Goal: Task Accomplishment & Management: Use online tool/utility

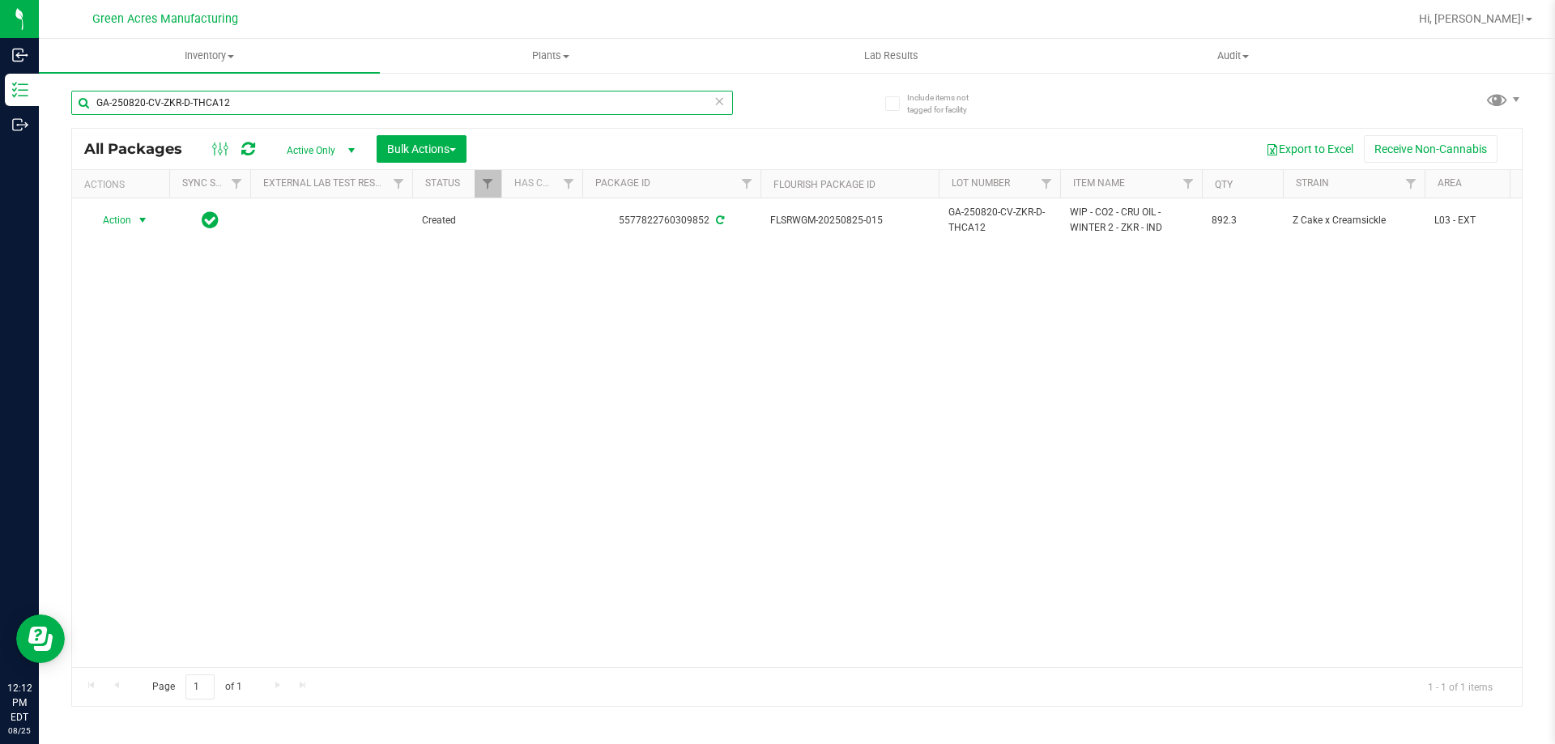
click at [255, 109] on input "GA-250820-CV-ZKR-D-THCA12" at bounding box center [402, 103] width 662 height 24
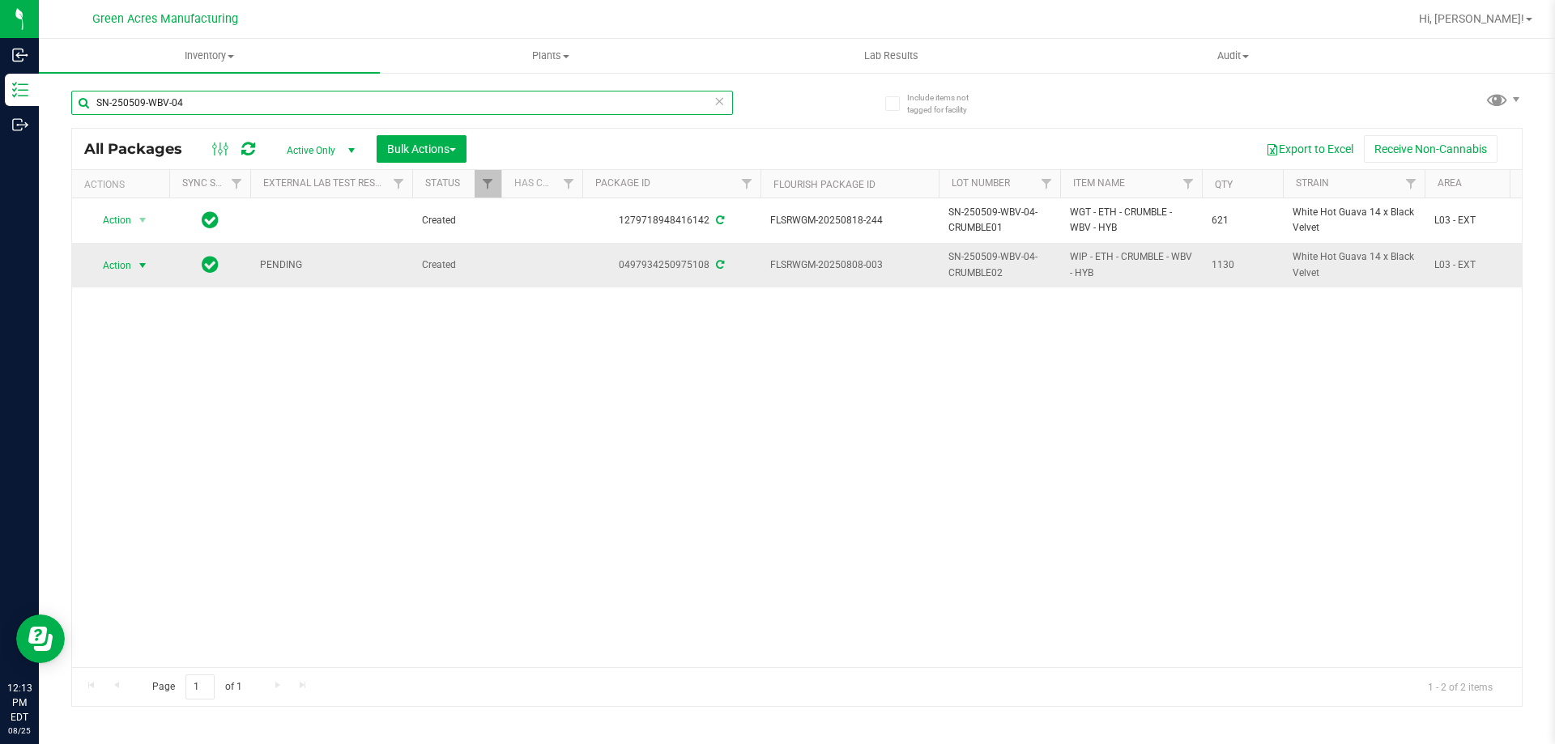
type input "SN-250509-WBV-04"
click at [130, 265] on span "Action" at bounding box center [110, 265] width 44 height 23
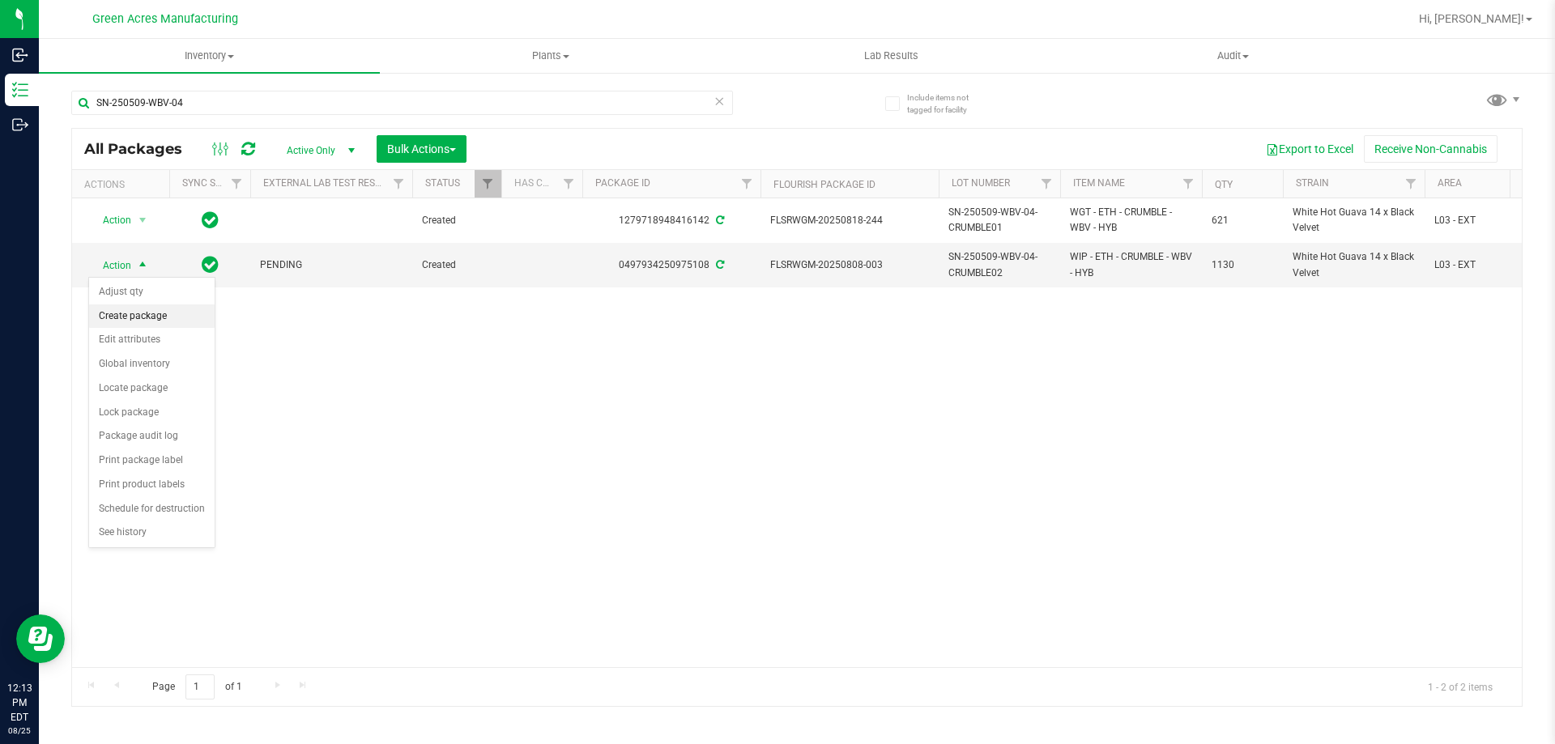
click at [172, 319] on li "Create package" at bounding box center [152, 316] width 126 height 24
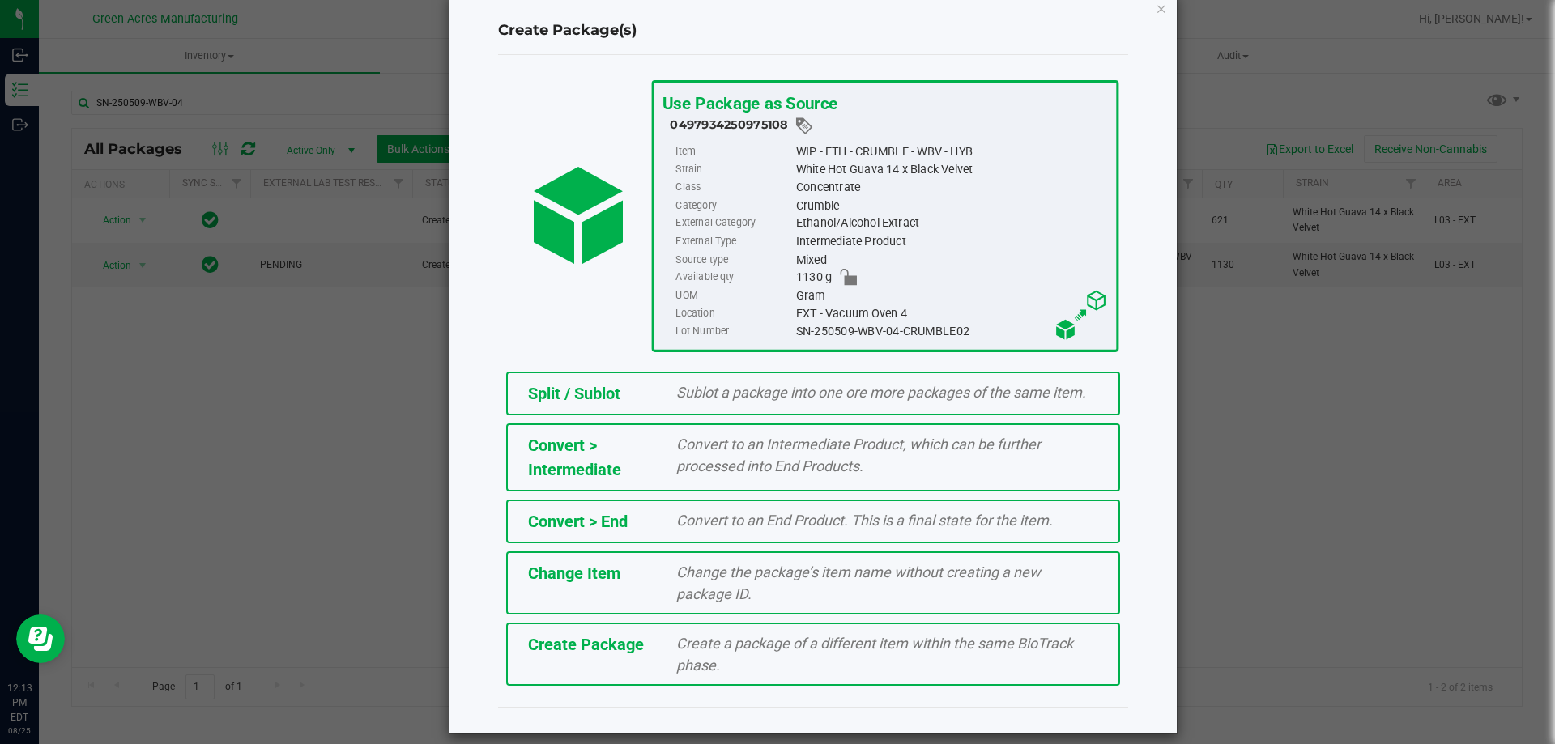
scroll to position [45, 0]
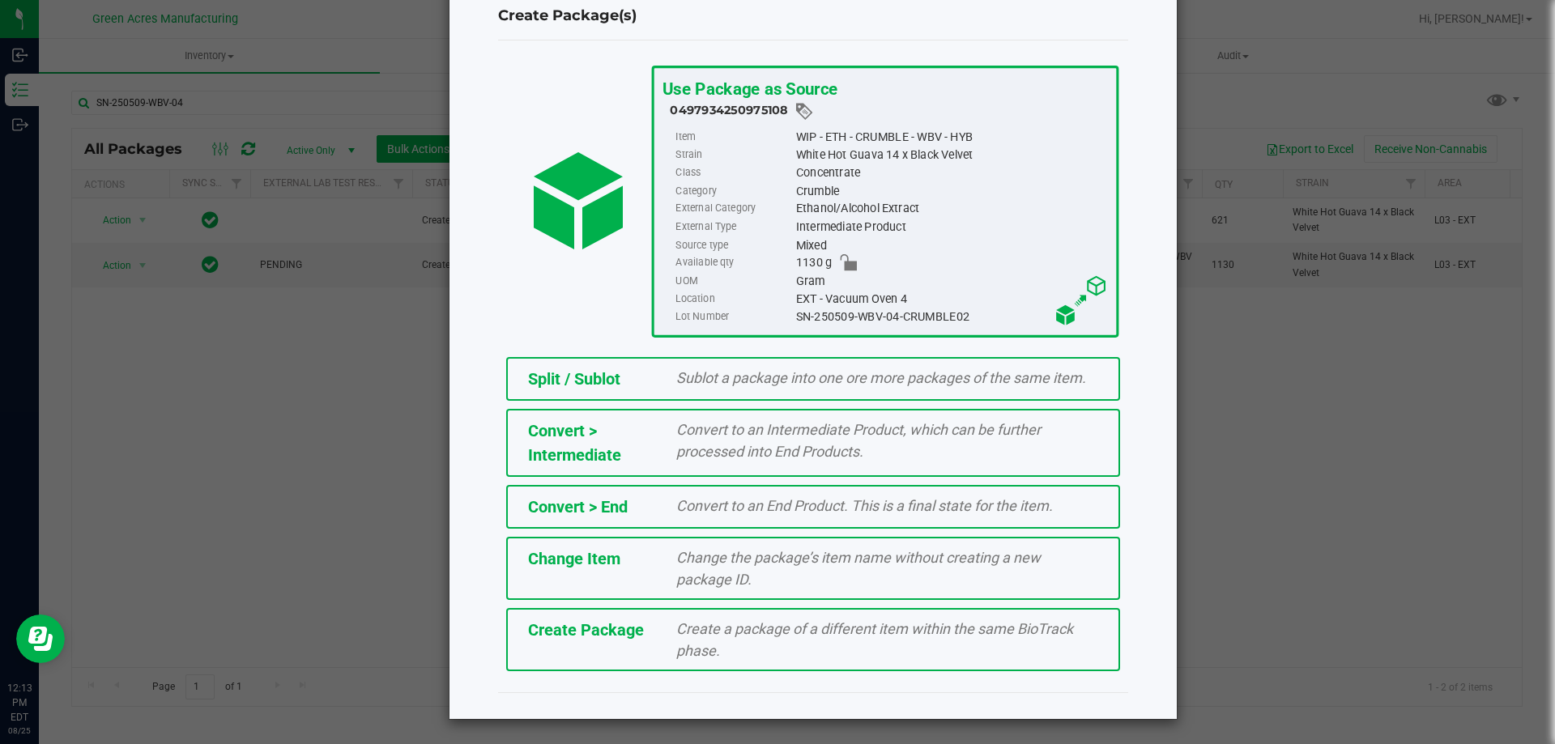
click at [780, 622] on span "Create a package of a different item within the same BioTrack phase." at bounding box center [874, 639] width 397 height 39
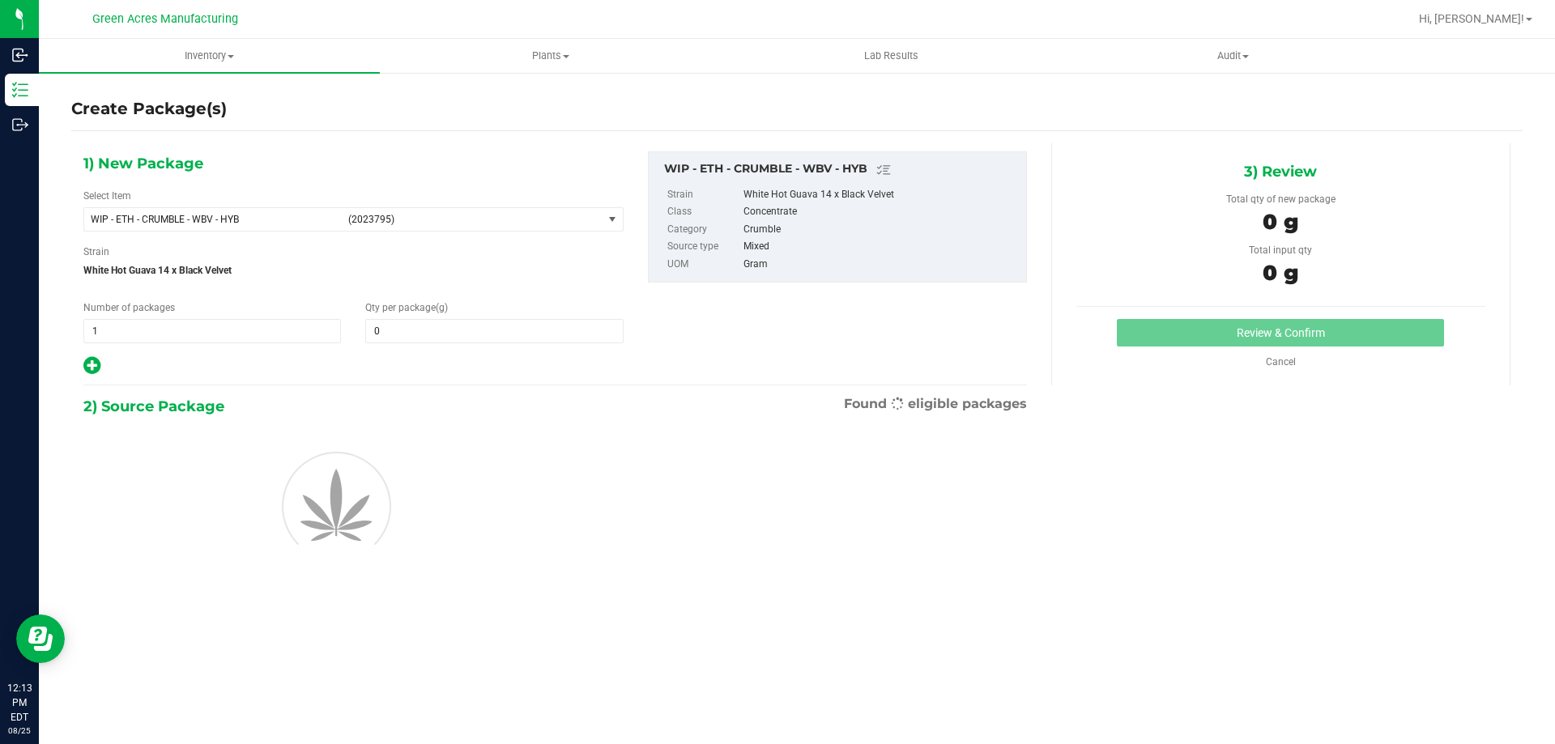
type input "0.0000"
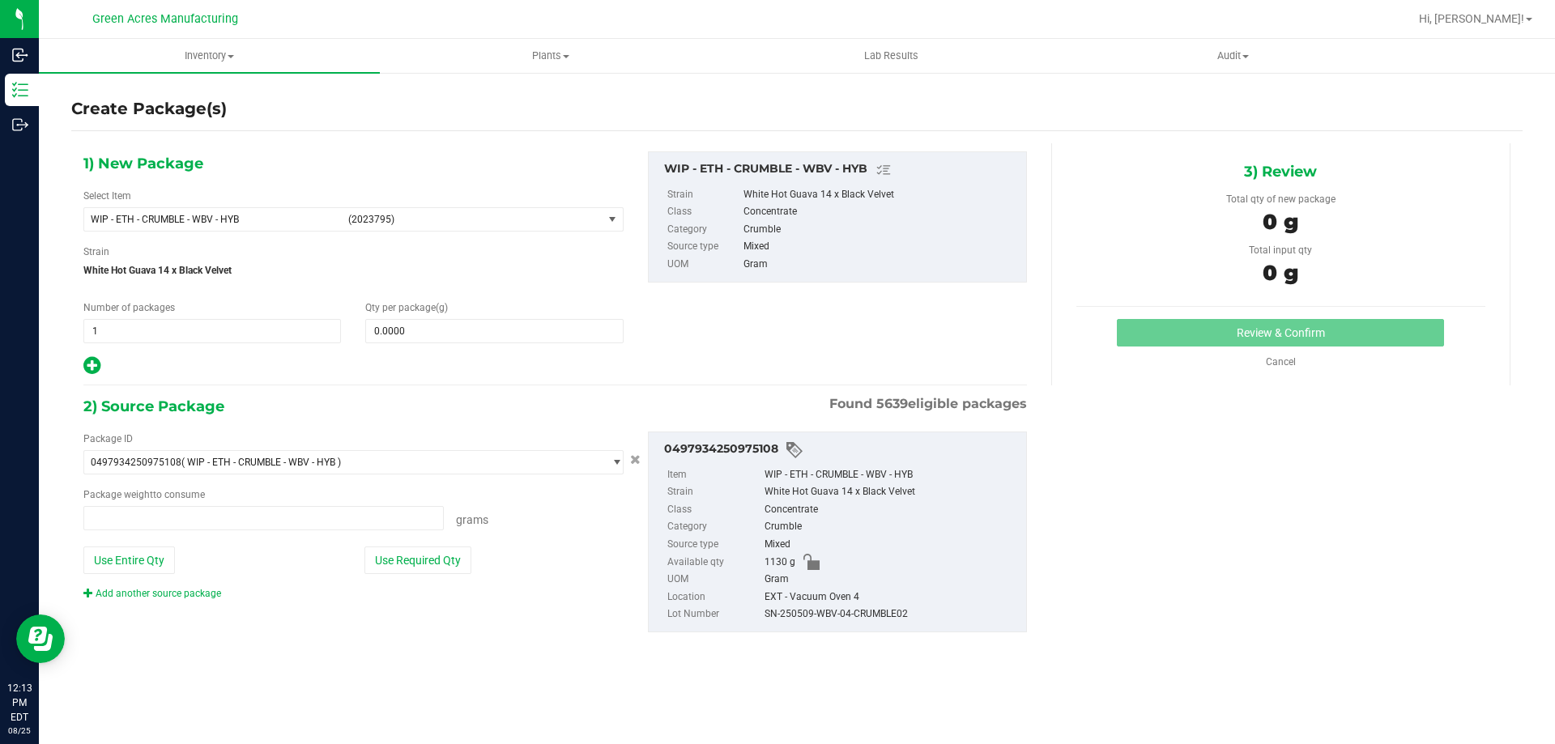
type input "0.0000 g"
click at [455, 334] on span at bounding box center [494, 331] width 258 height 24
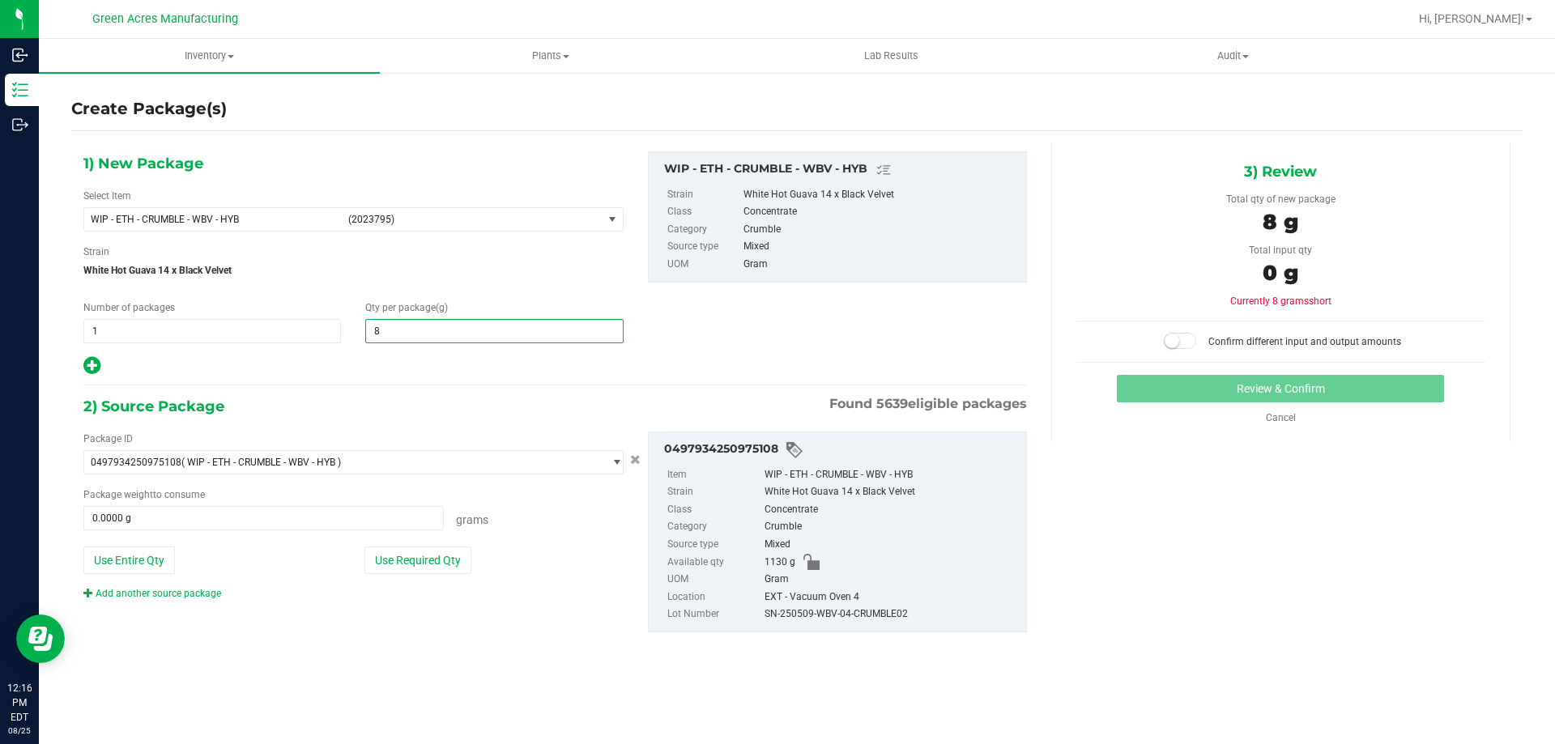
type input "84"
type input "84.0000"
click at [423, 563] on button "Use Required Qty" at bounding box center [417, 561] width 107 height 28
type input "84.0000 g"
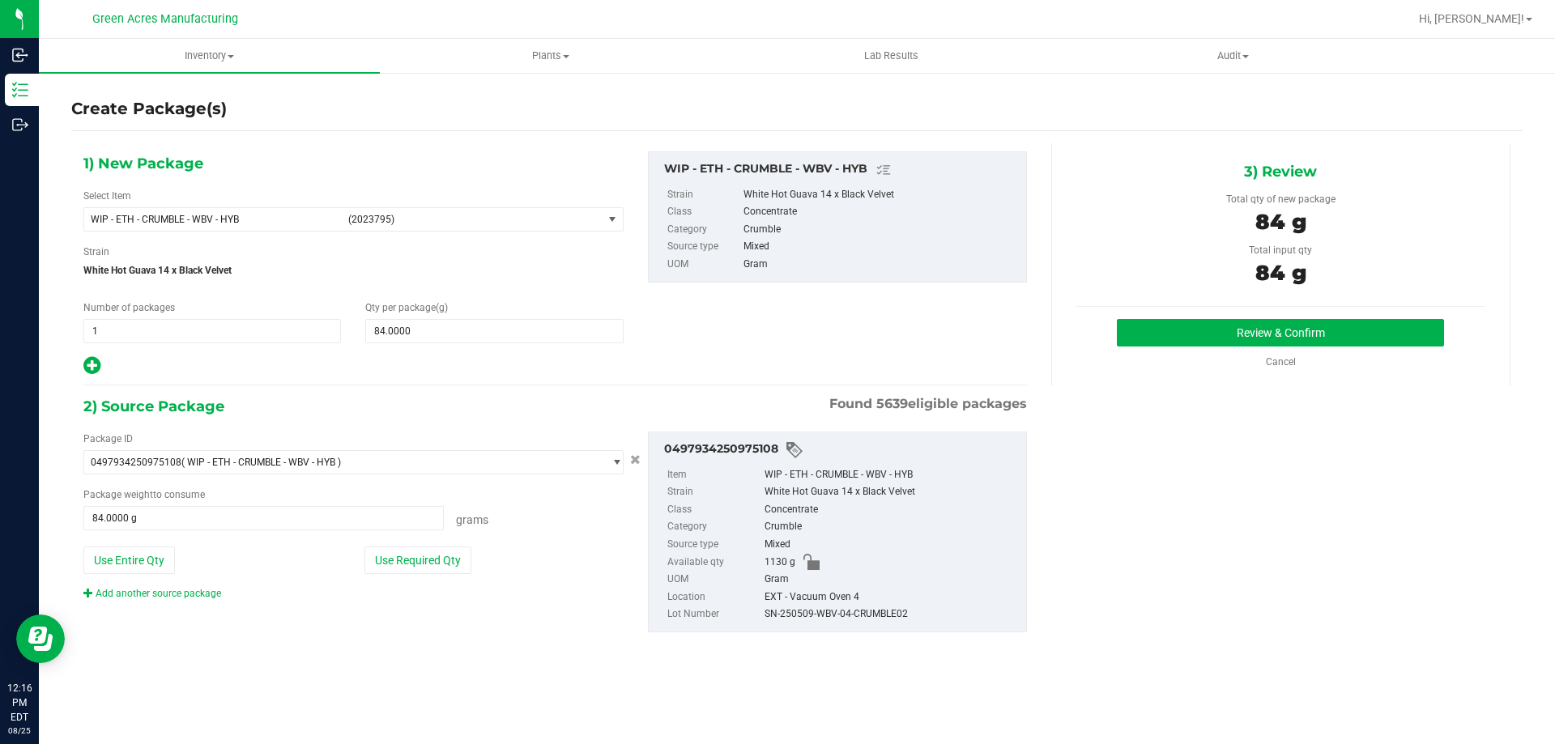
click at [618, 385] on hr at bounding box center [554, 386] width 943 height 2
click at [1165, 326] on button "Review & Confirm" at bounding box center [1280, 333] width 327 height 28
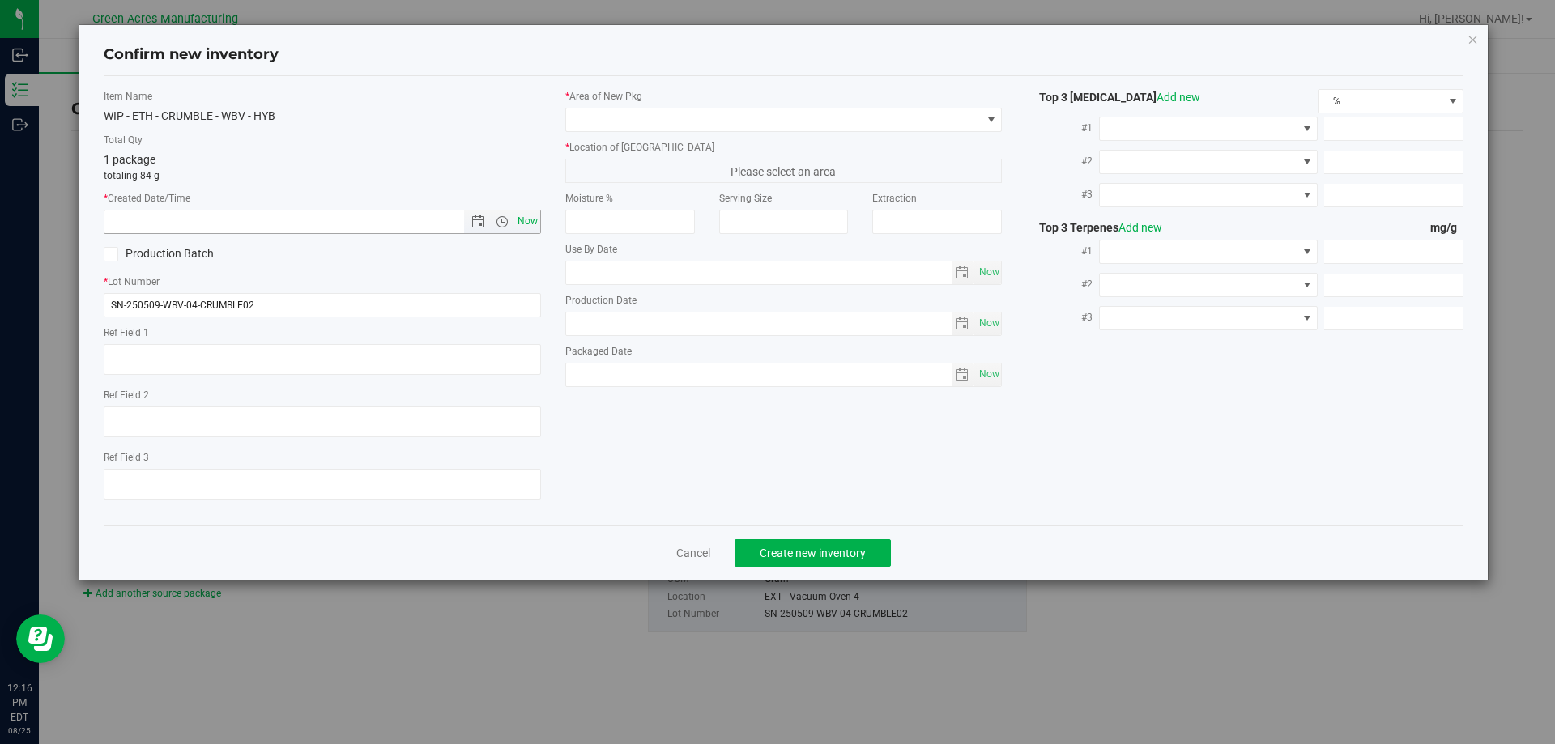
click at [538, 222] on span "Now" at bounding box center [527, 221] width 28 height 23
type input "[DATE] 12:16 PM"
click at [458, 309] on input "SN-250509-WBV-04-CRUMBLE02" at bounding box center [322, 305] width 437 height 24
type input "SN-250509-WBV-04-CRUMBLE02-FAIL"
click at [683, 103] on label "* Area of [GEOGRAPHIC_DATA]" at bounding box center [783, 96] width 437 height 15
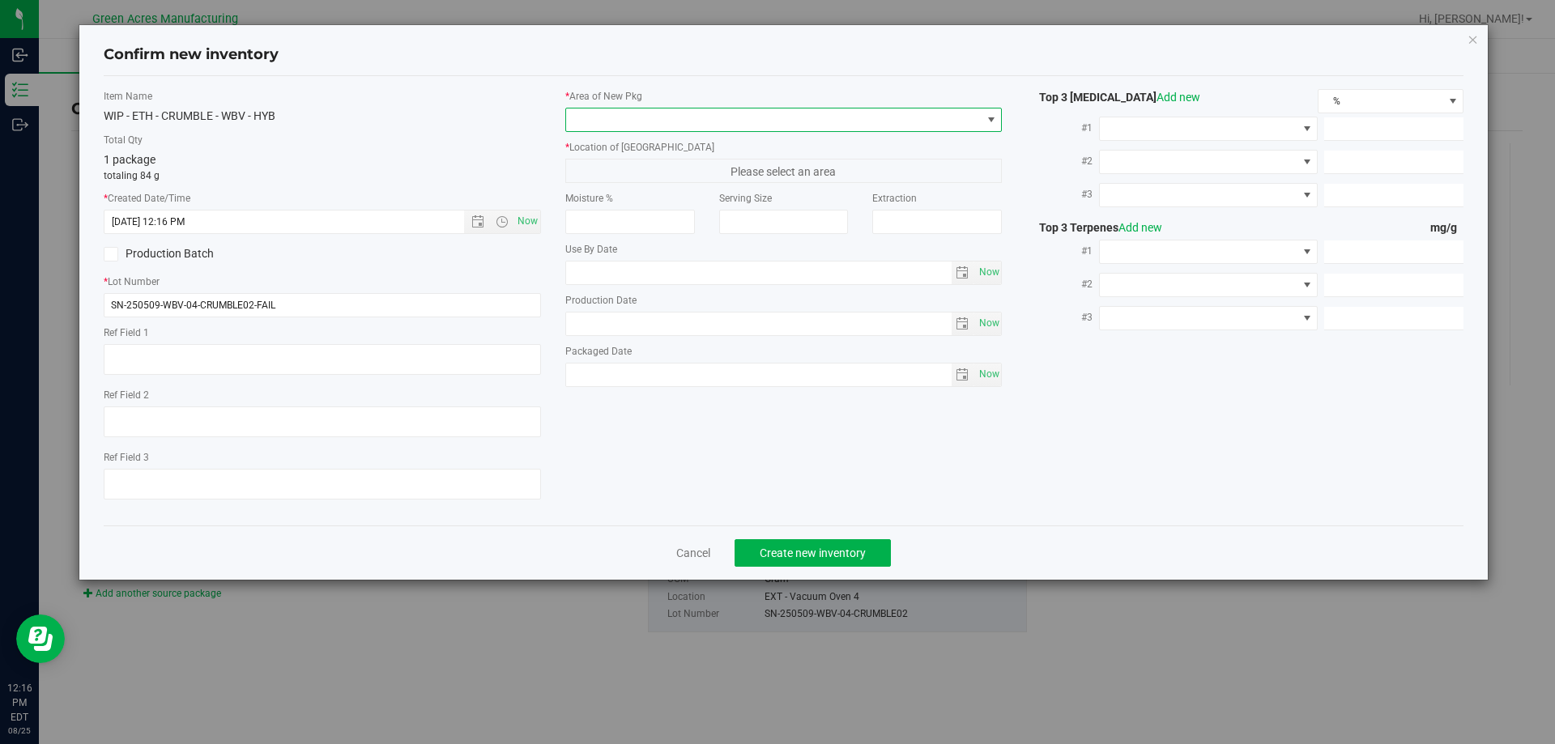
click at [682, 118] on span at bounding box center [773, 120] width 415 height 23
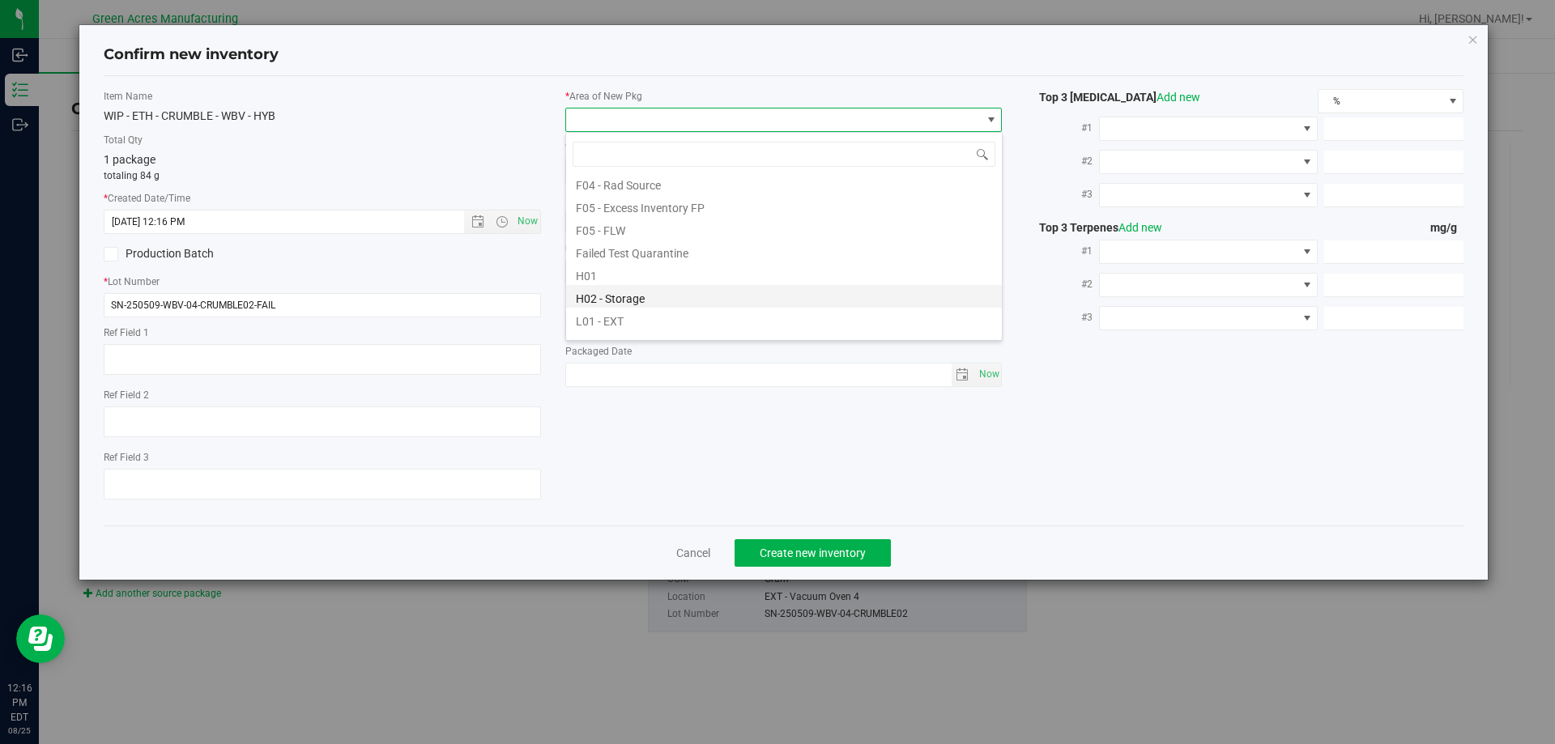
scroll to position [243, 0]
click at [641, 301] on li "L03 - EXT" at bounding box center [784, 306] width 436 height 23
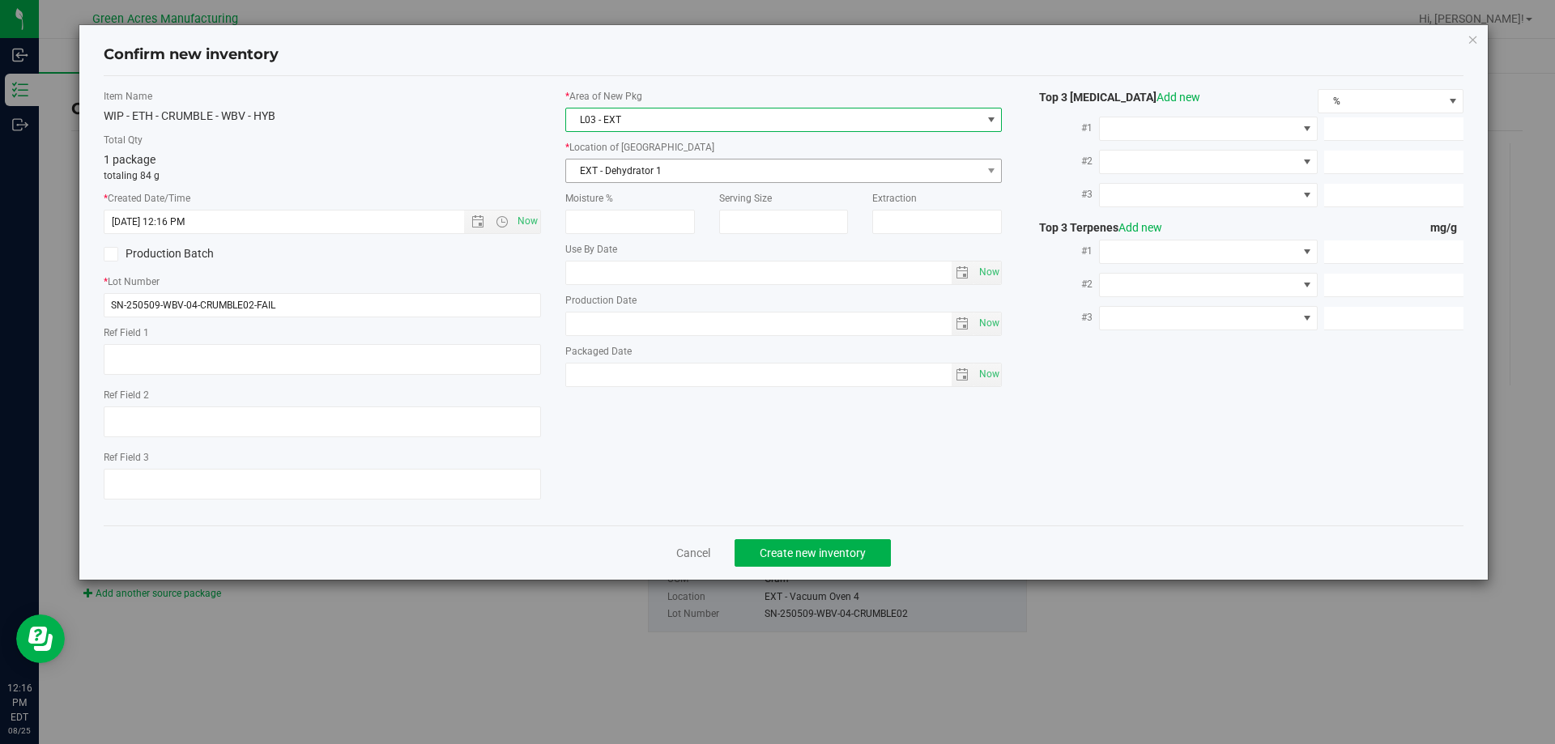
click at [653, 173] on span "EXT - Dehydrator 1" at bounding box center [773, 171] width 415 height 23
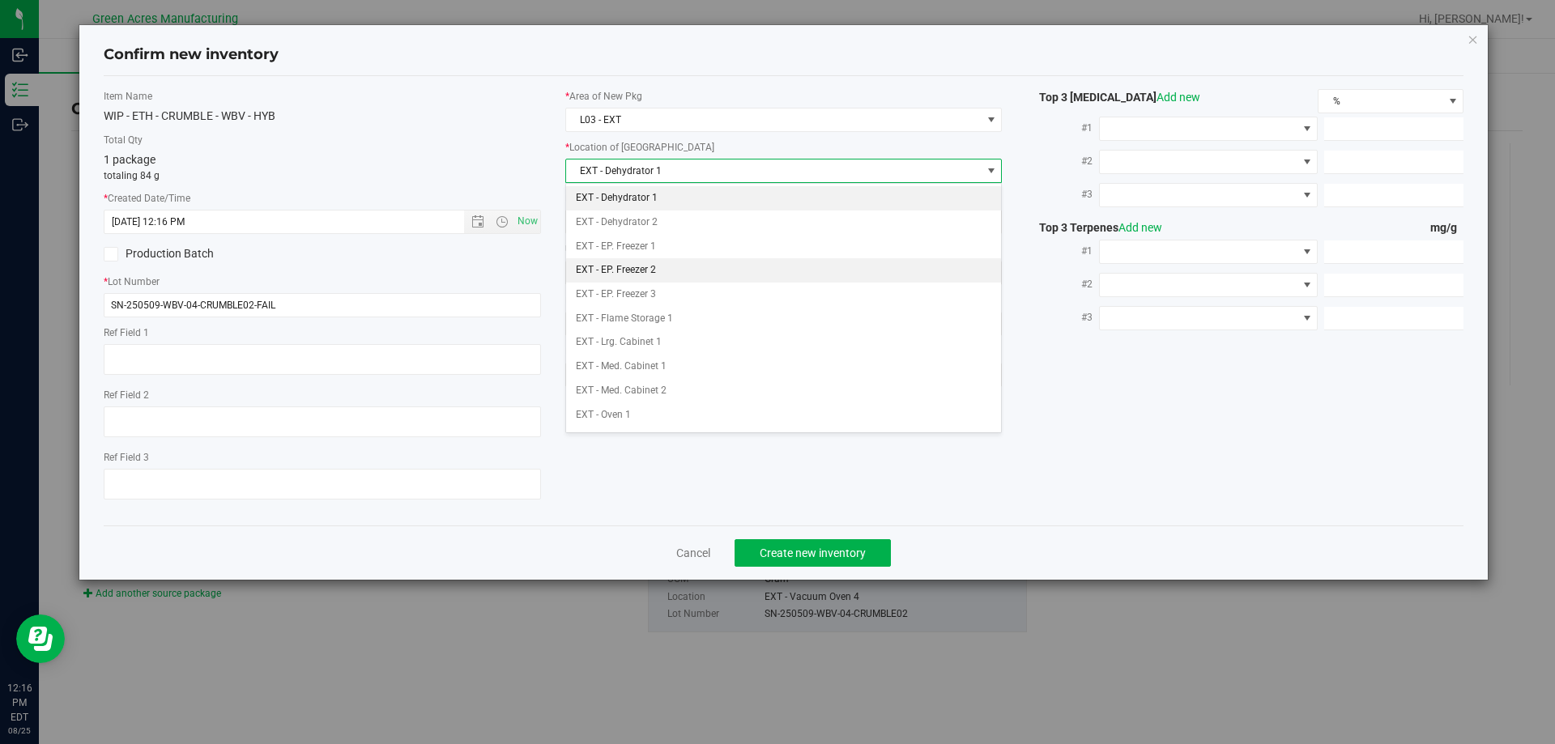
click at [669, 266] on li "EXT - EP. Freezer 2" at bounding box center [784, 270] width 436 height 24
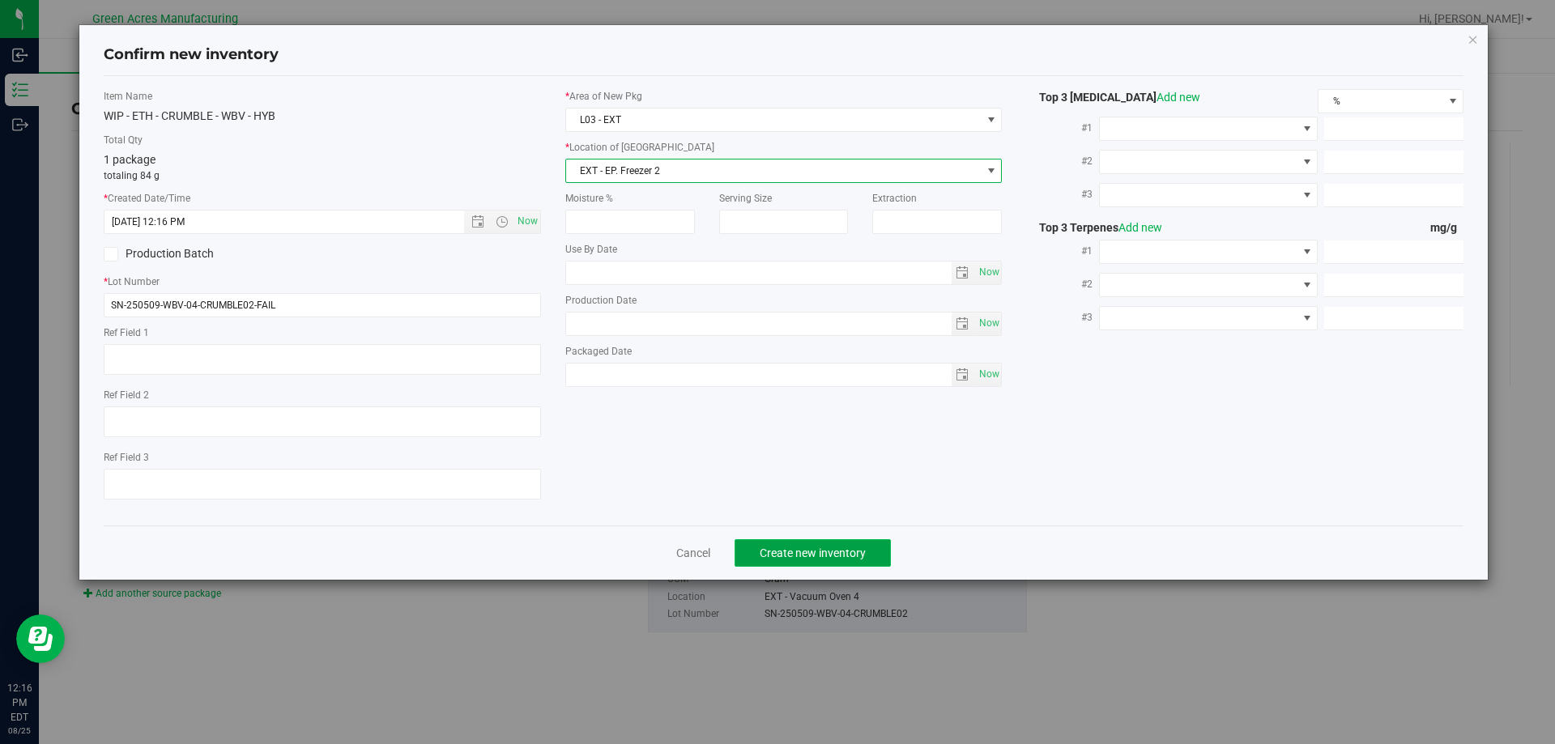
click at [788, 547] on span "Create new inventory" at bounding box center [813, 553] width 106 height 13
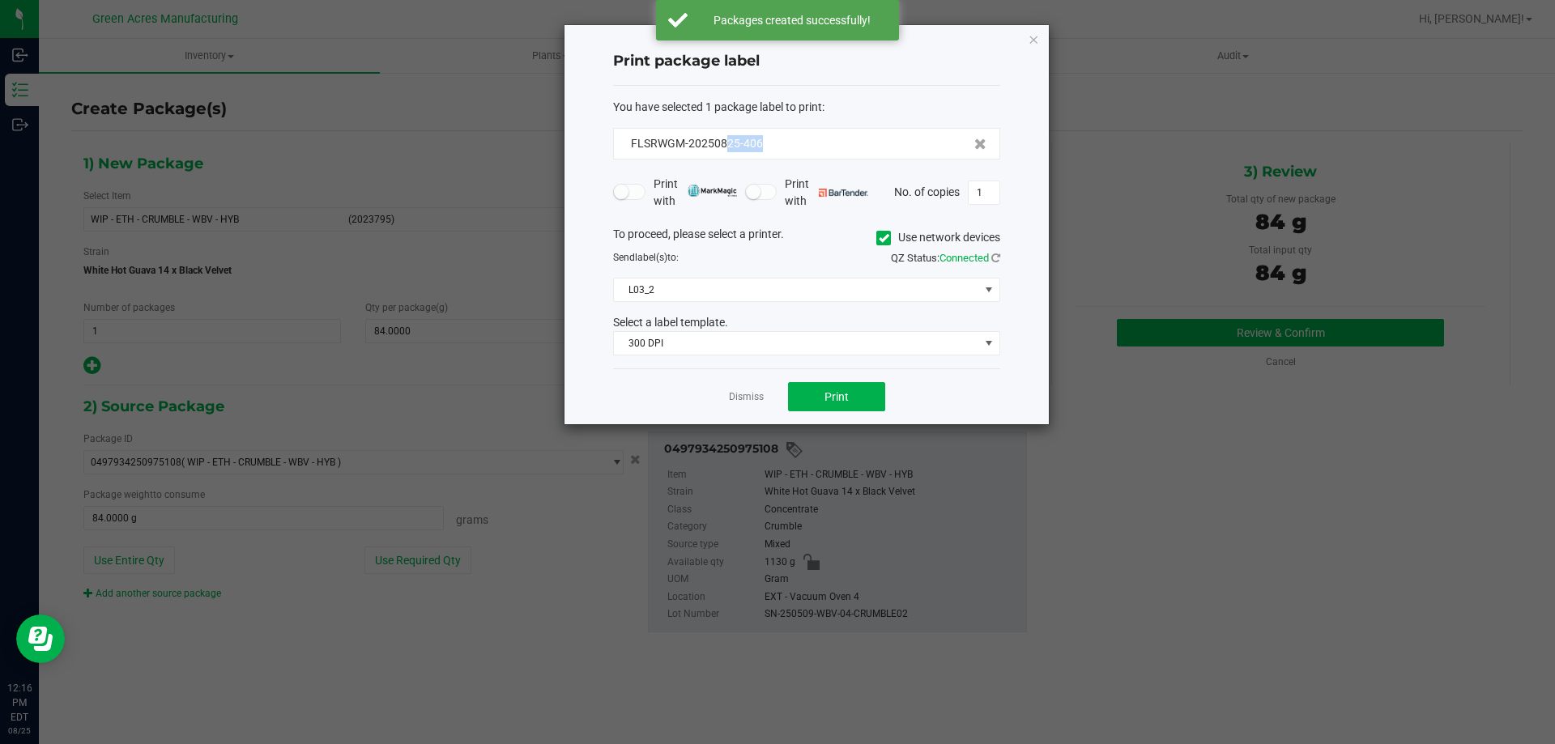
drag, startPoint x: 797, startPoint y: 149, endPoint x: 807, endPoint y: 104, distance: 46.4
click at [731, 145] on div "FLSRWGM-20250825-406" at bounding box center [807, 143] width 360 height 17
click at [799, 146] on div "FLSRWGM-20250825-406" at bounding box center [807, 143] width 360 height 17
drag, startPoint x: 796, startPoint y: 143, endPoint x: 716, endPoint y: 152, distance: 80.7
click at [716, 152] on div "FLSRWGM-20250825-406" at bounding box center [806, 144] width 387 height 32
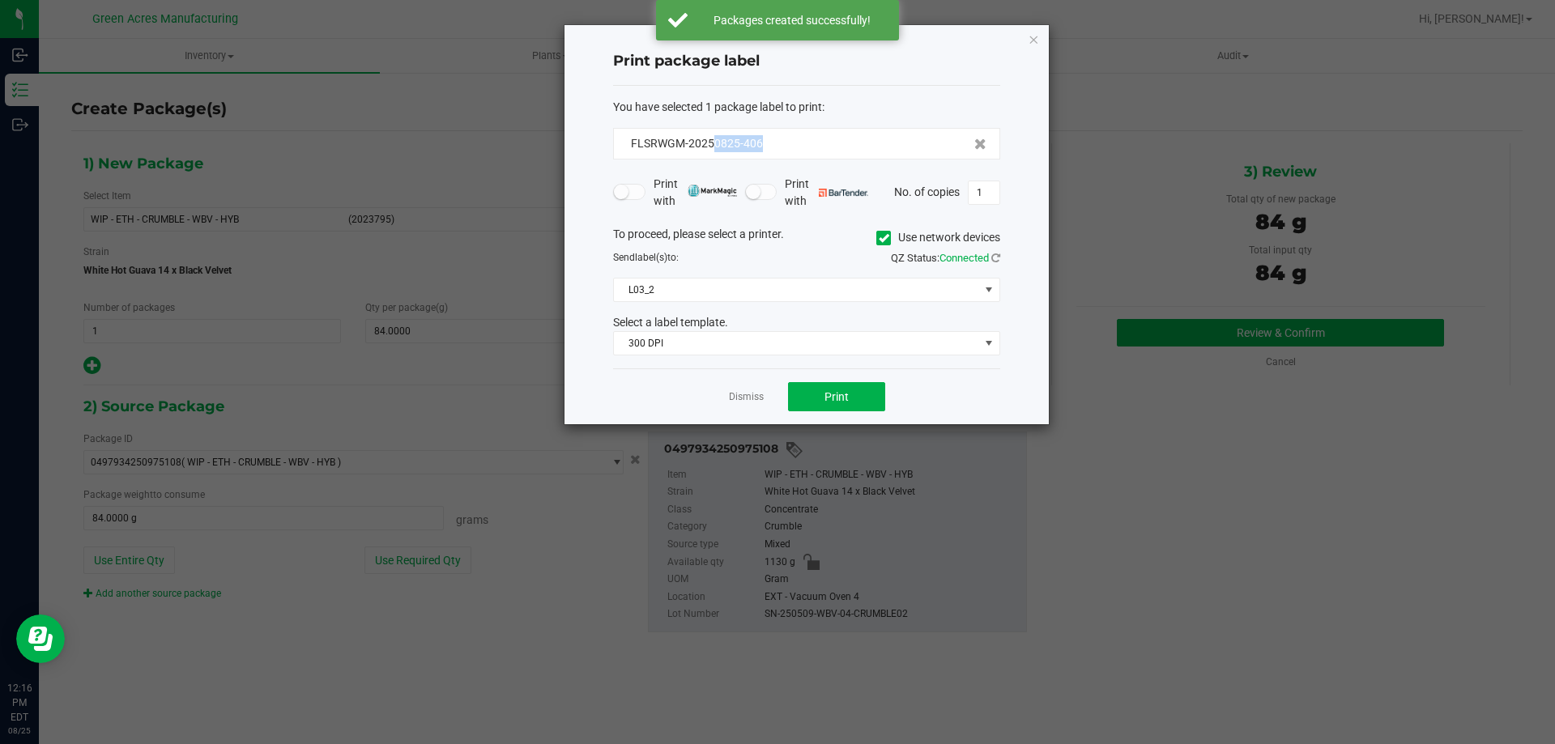
copy span "0825-406"
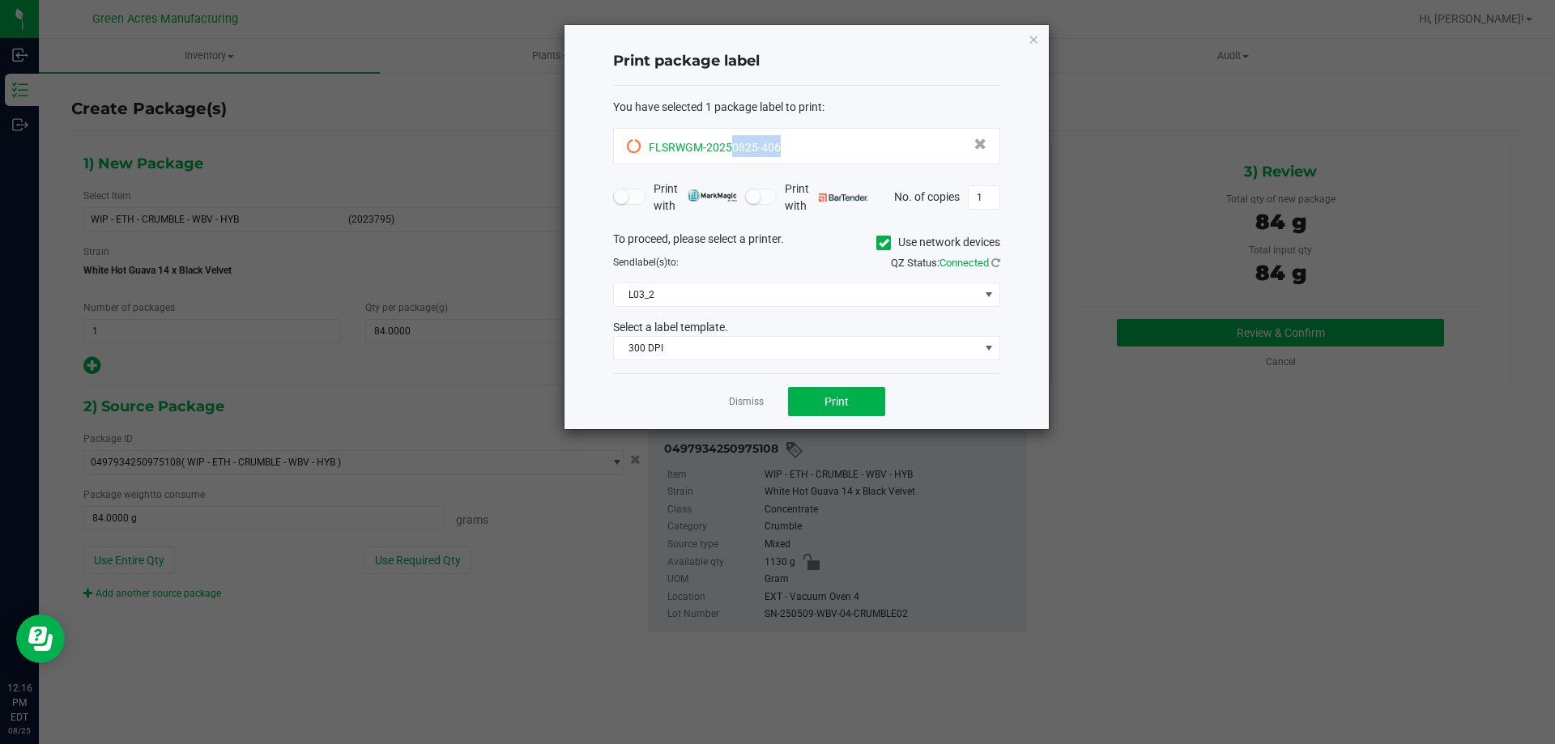
drag, startPoint x: 831, startPoint y: 151, endPoint x: 731, endPoint y: 156, distance: 99.7
click at [731, 156] on div "FLSRWGM-20250825-406" at bounding box center [807, 146] width 360 height 22
copy span "0825-406"
click at [828, 402] on span "Print" at bounding box center [836, 401] width 24 height 13
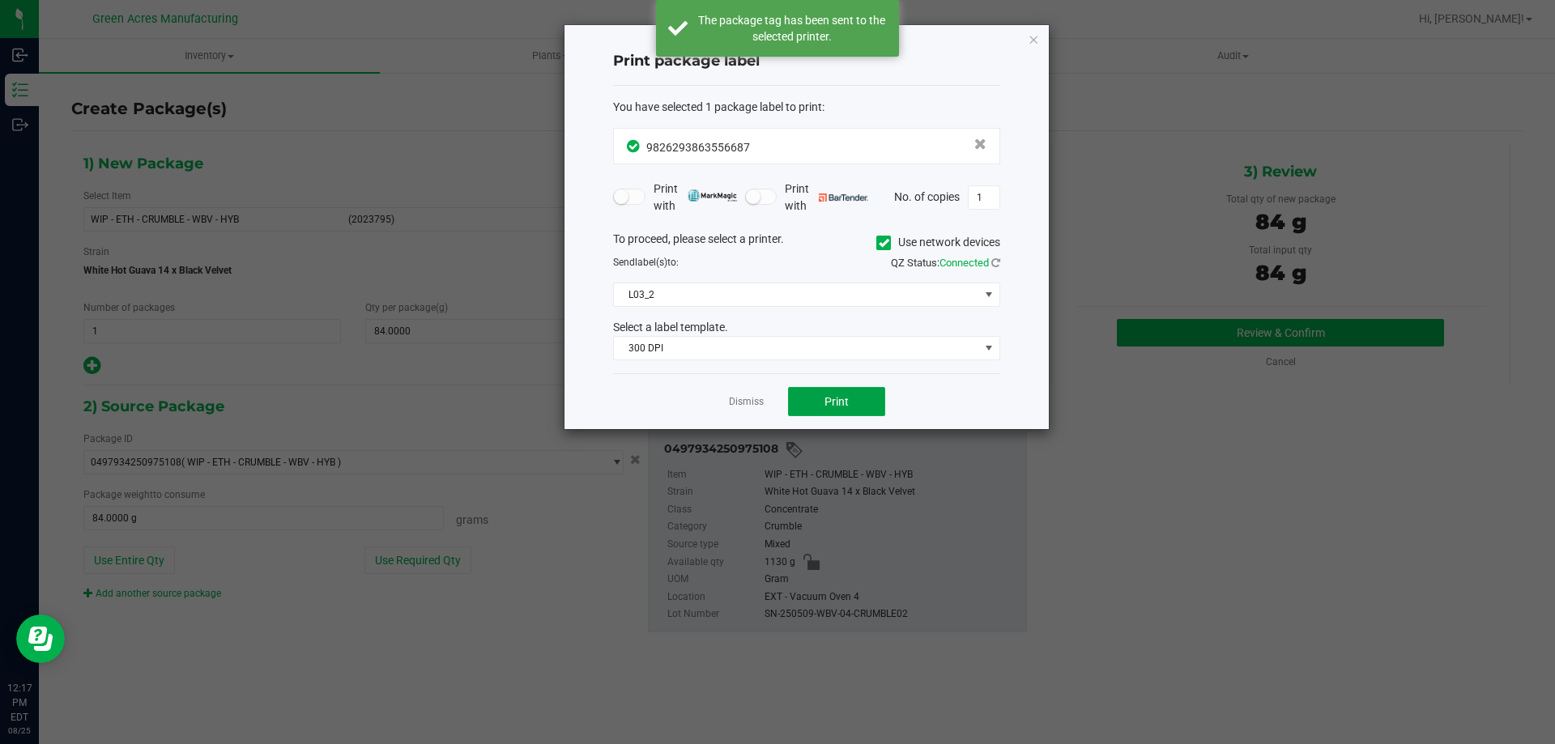
click at [831, 404] on span "Print" at bounding box center [836, 401] width 24 height 13
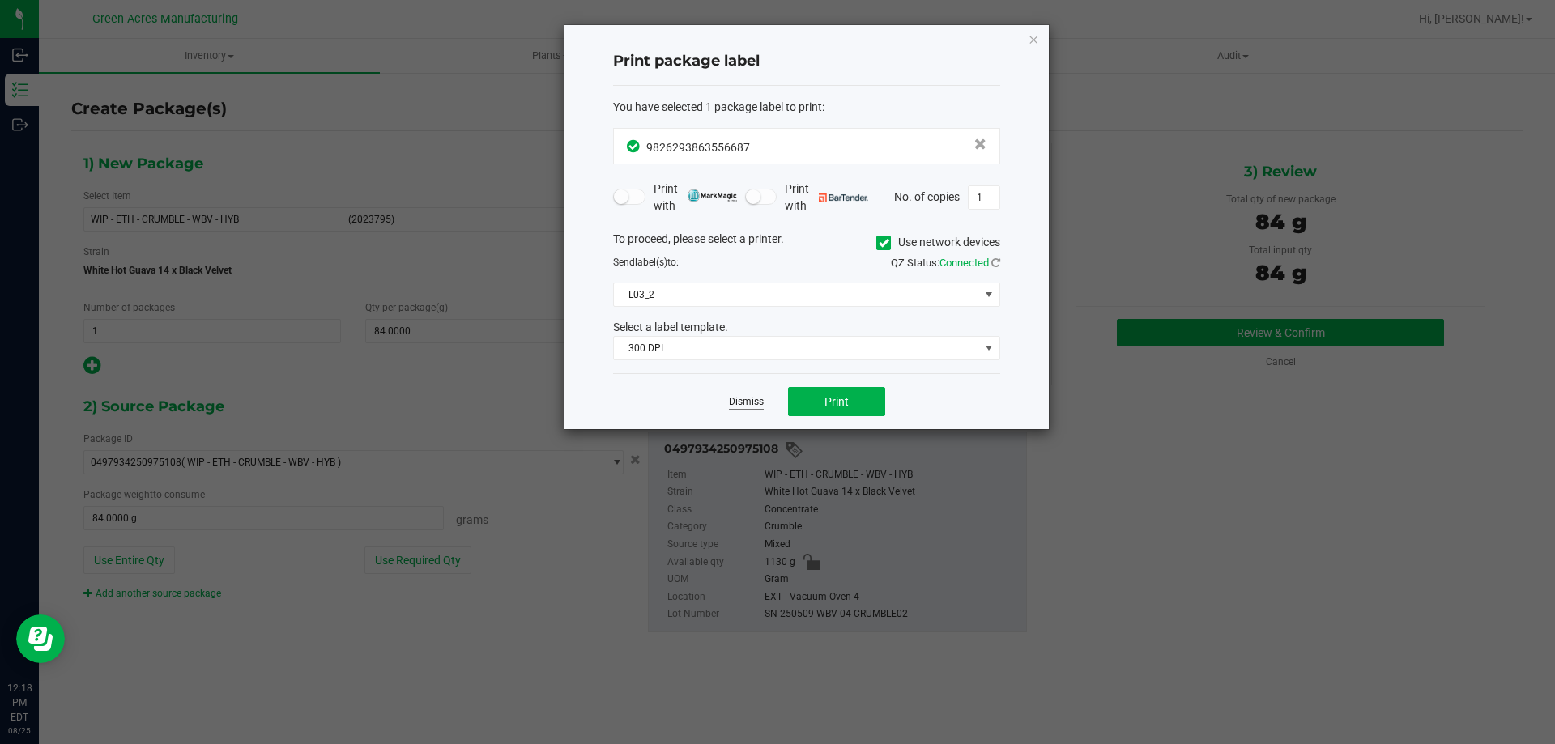
click at [751, 406] on link "Dismiss" at bounding box center [746, 402] width 35 height 14
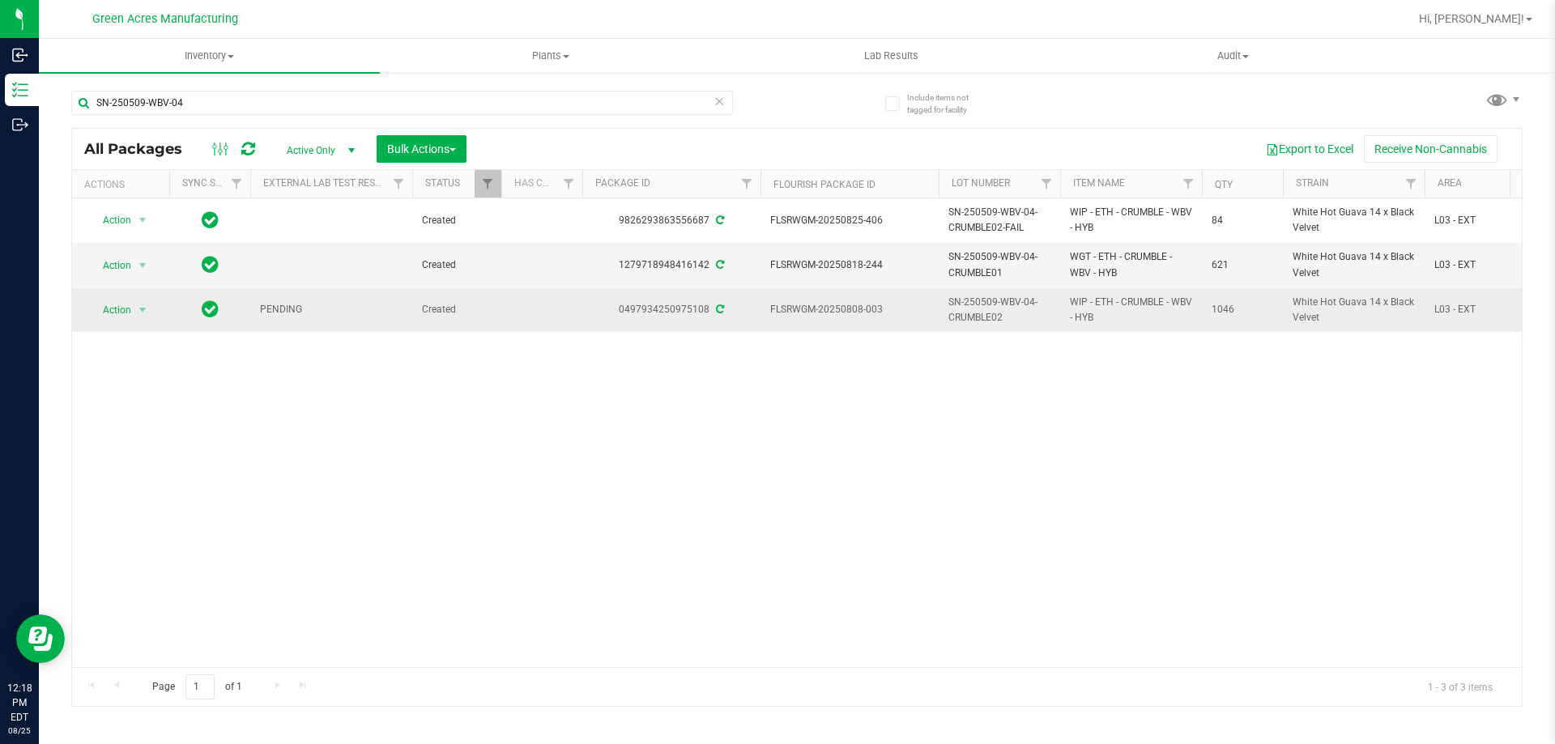
click at [101, 312] on span "Action" at bounding box center [110, 310] width 44 height 23
click at [0, 0] on li "Edit attributes" at bounding box center [0, 0] width 0 height 0
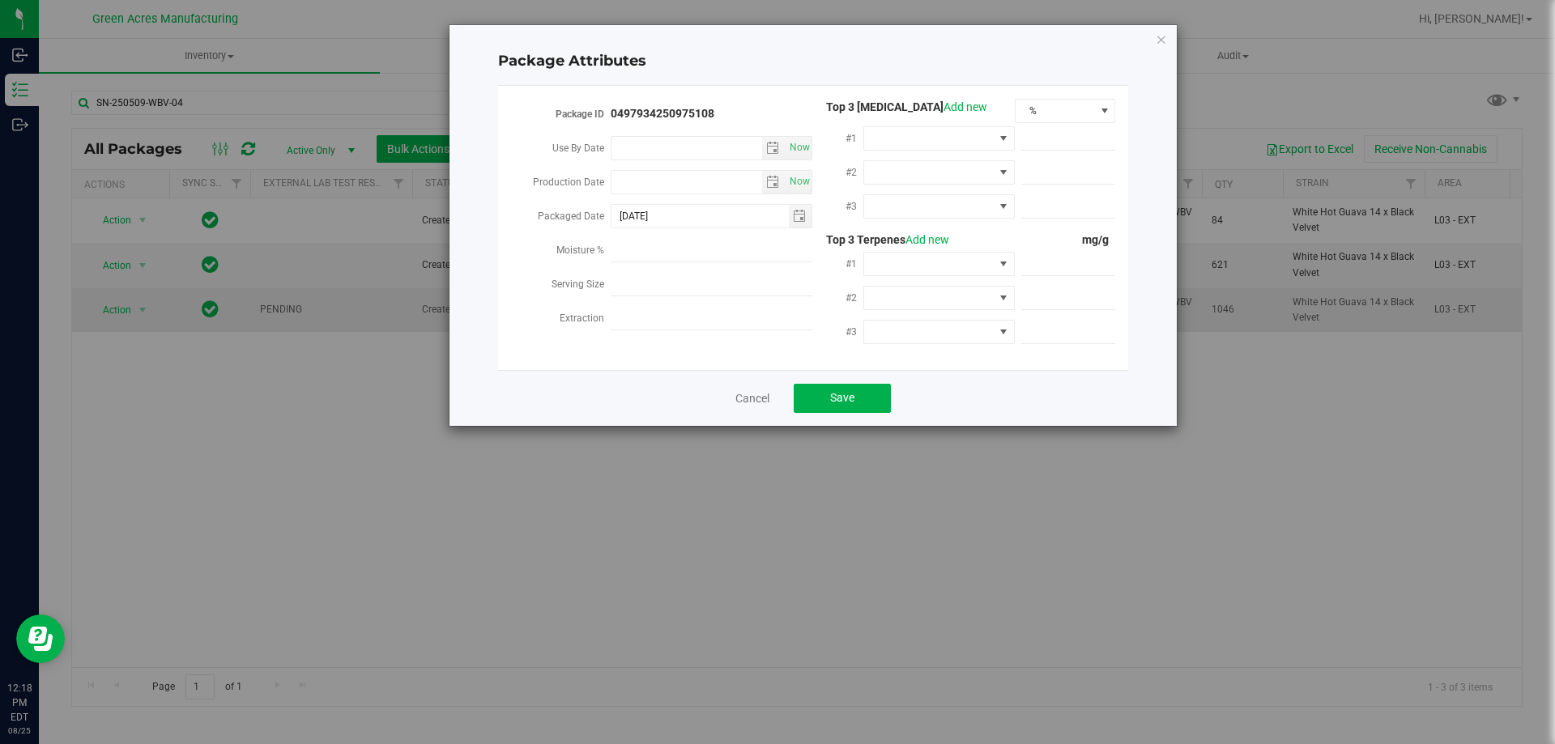
click at [127, 309] on div "Package Attributes Package ID 0497934250975108 Use By Date Now Production Date …" at bounding box center [783, 372] width 1567 height 744
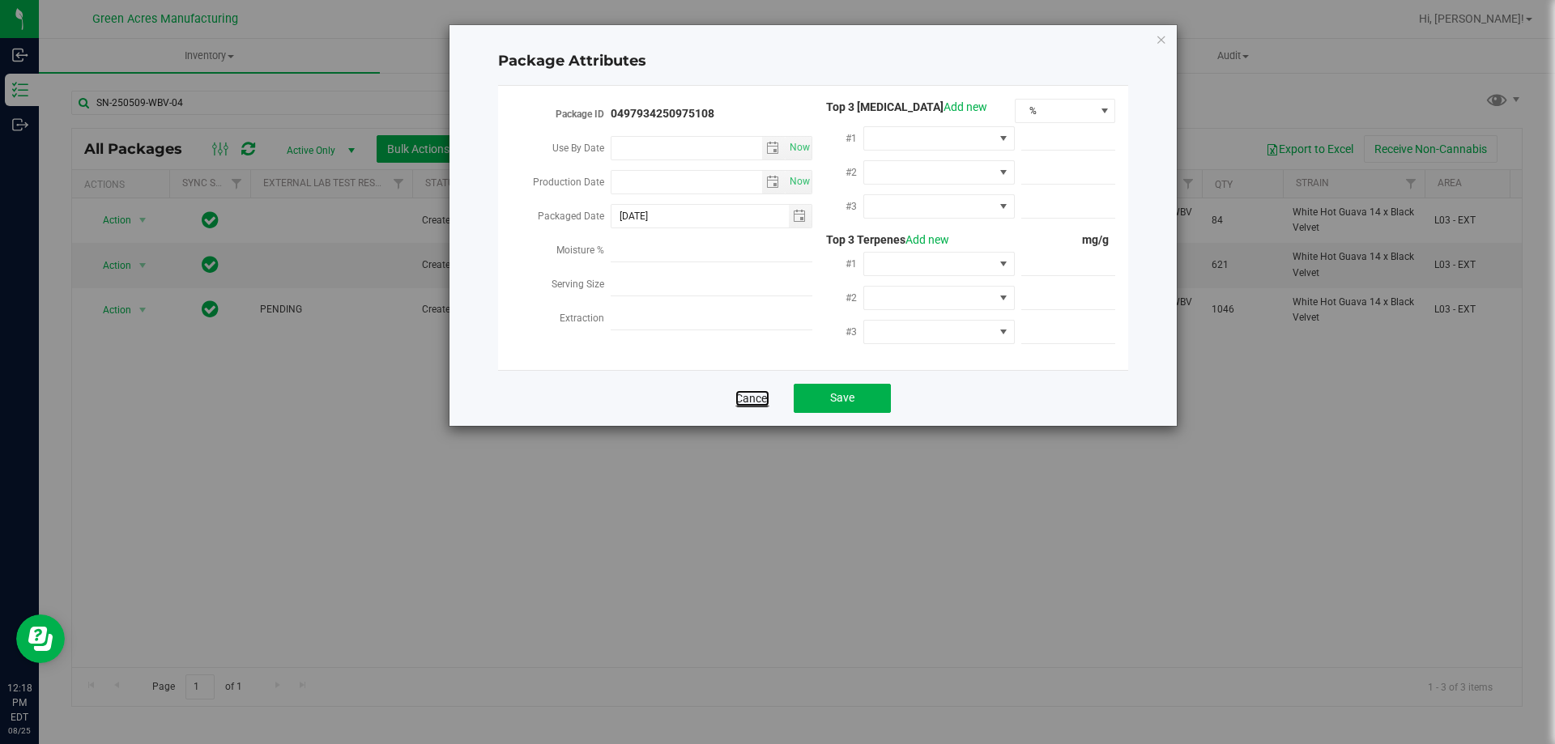
click at [755, 393] on link "Cancel" at bounding box center [752, 398] width 34 height 16
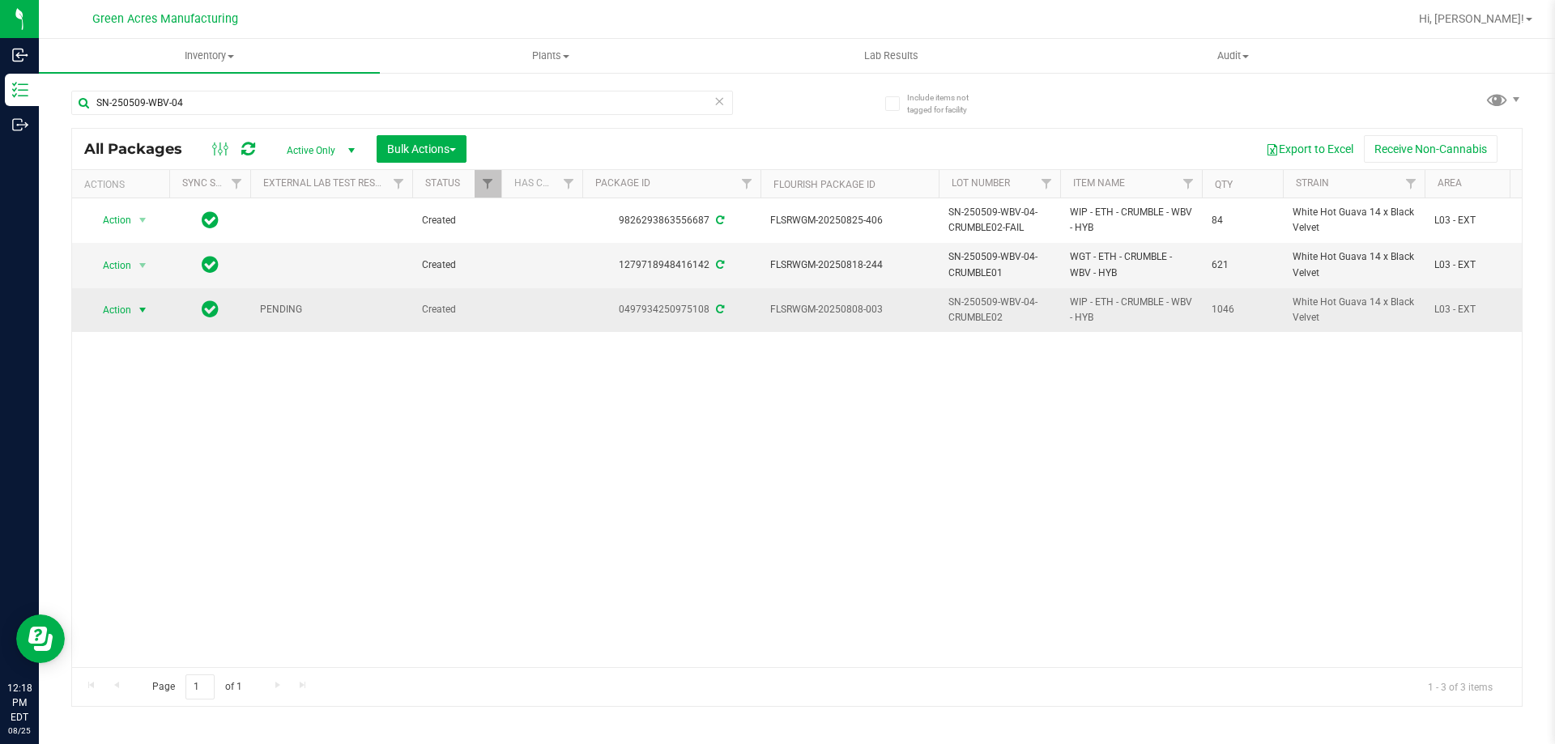
click at [114, 309] on span "Action" at bounding box center [110, 310] width 44 height 23
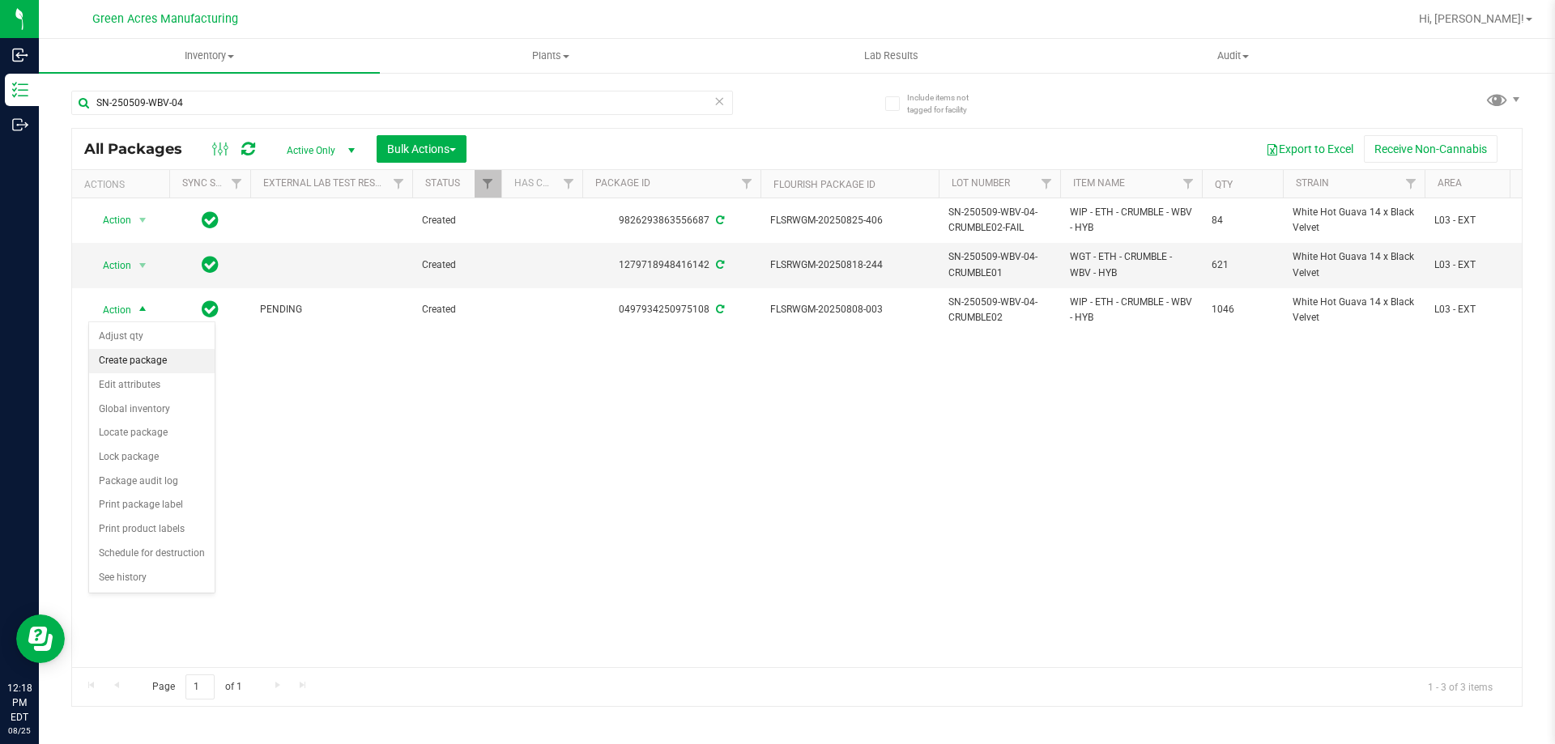
click at [172, 355] on li "Create package" at bounding box center [152, 361] width 126 height 24
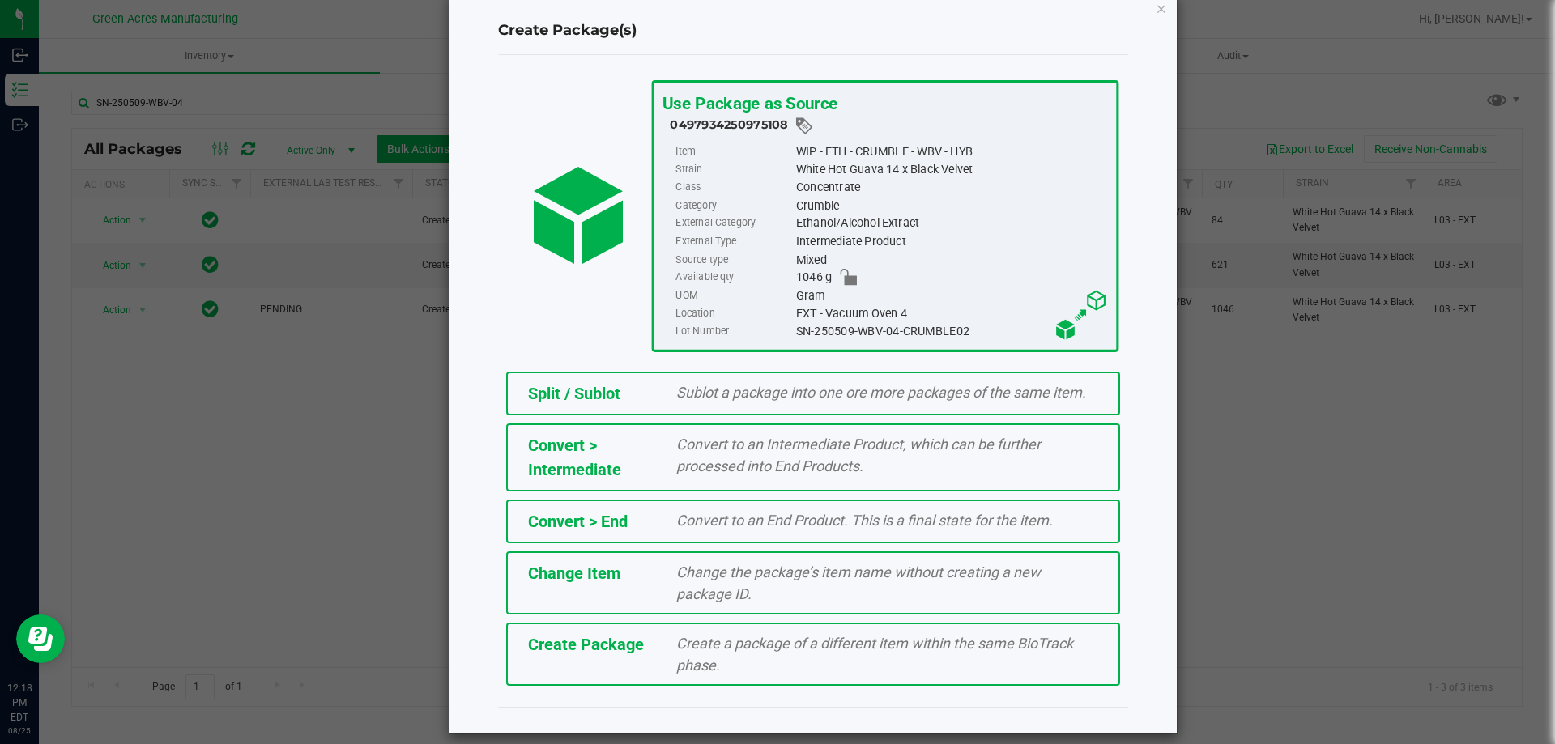
scroll to position [45, 0]
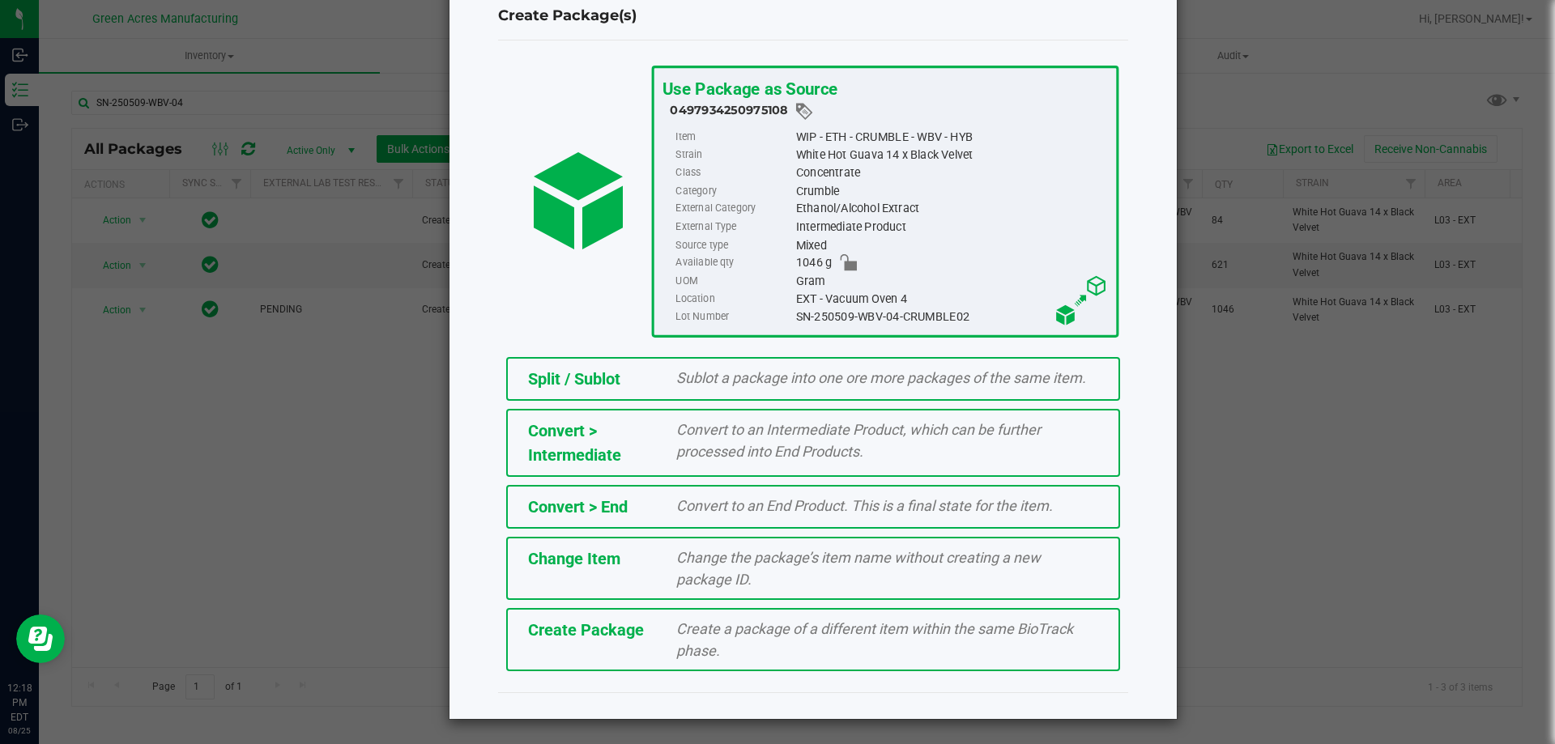
click at [739, 633] on span "Create a package of a different item within the same BioTrack phase." at bounding box center [874, 639] width 397 height 39
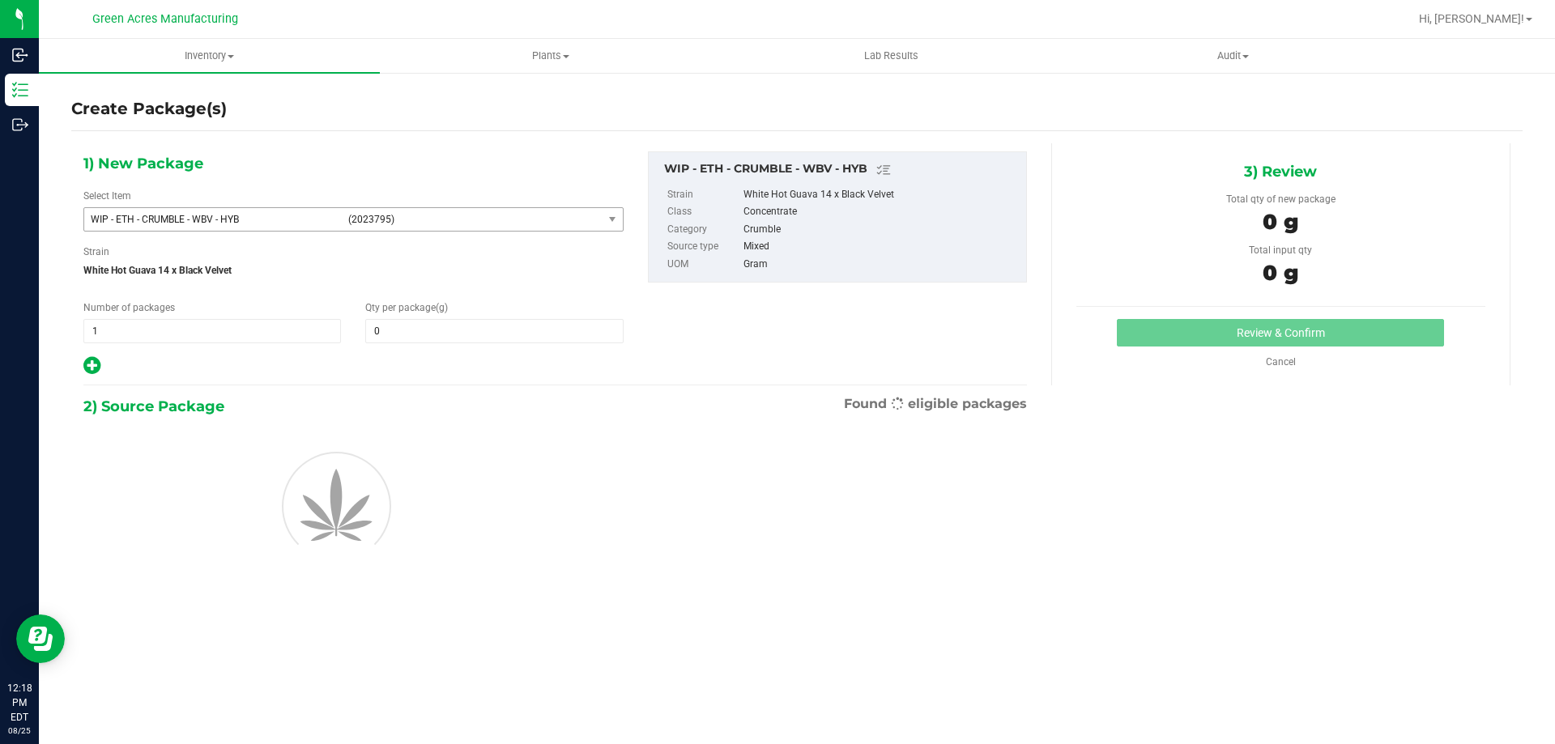
type input "0.0000"
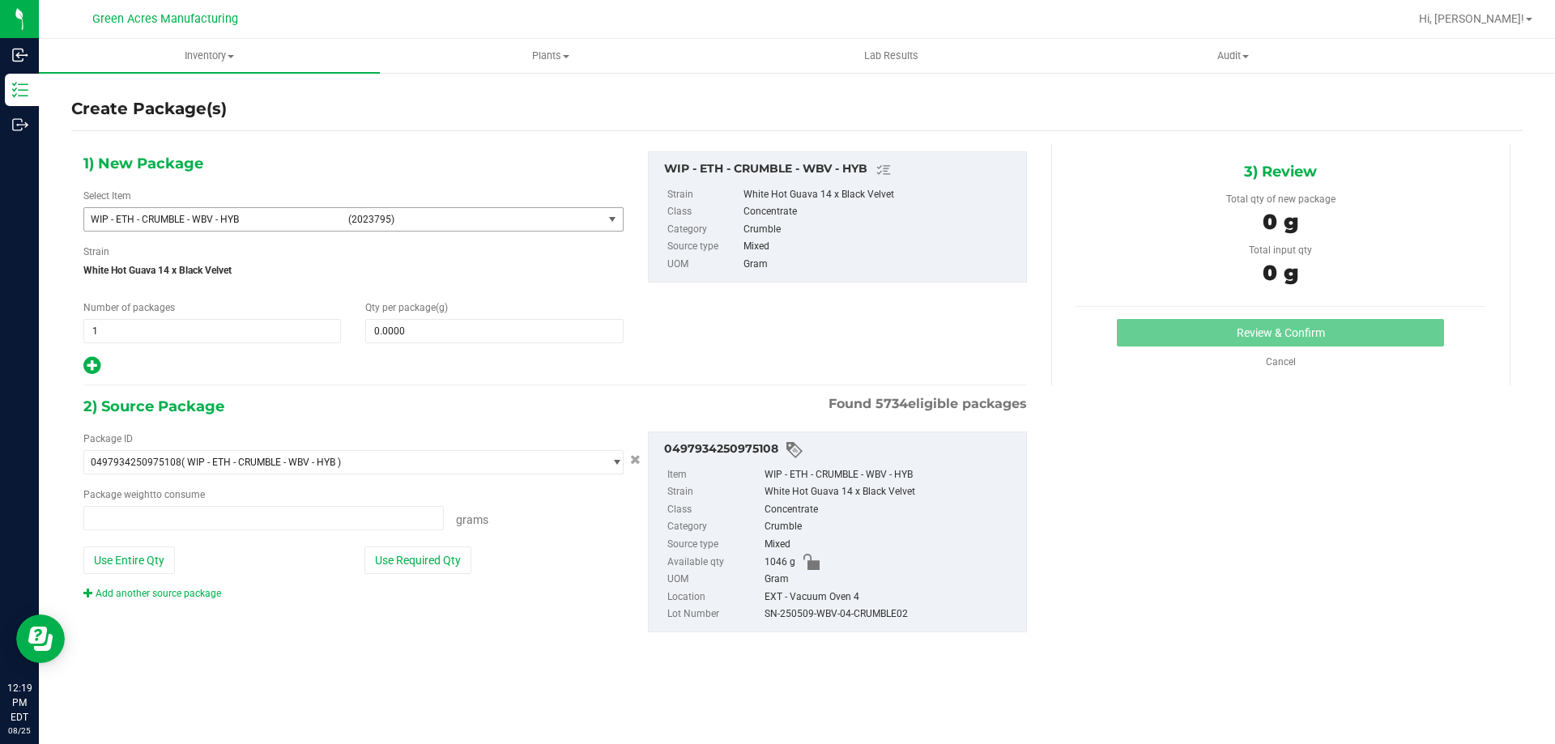
type input "0.0000 g"
copy span "- ETH - CRUMBLE - WBV - HYB"
drag, startPoint x: 282, startPoint y: 217, endPoint x: 109, endPoint y: 228, distance: 172.8
click at [109, 228] on span "WIP - ETH - CRUMBLE - WBV - HYB (2023795)" at bounding box center [343, 219] width 518 height 23
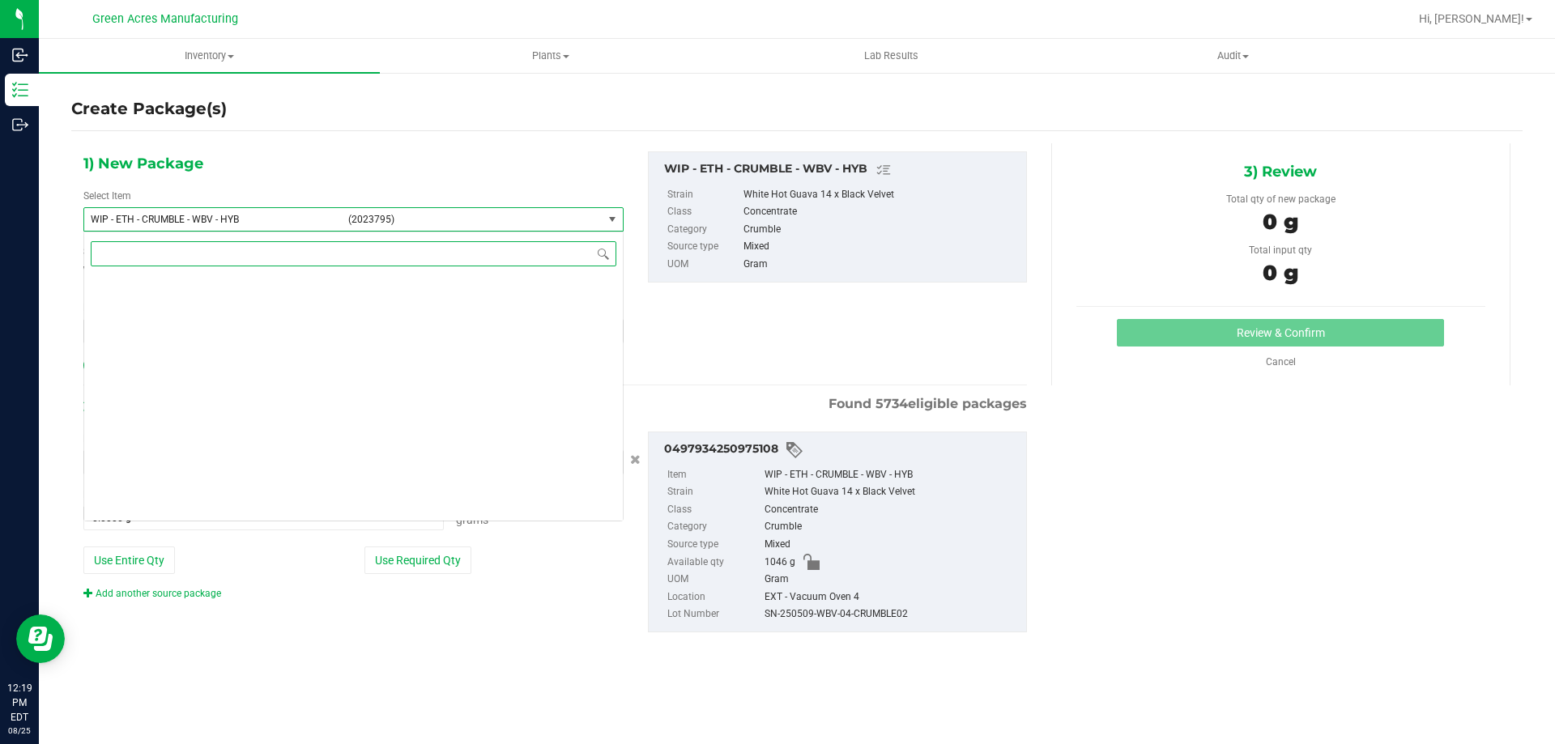
scroll to position [439472, 0]
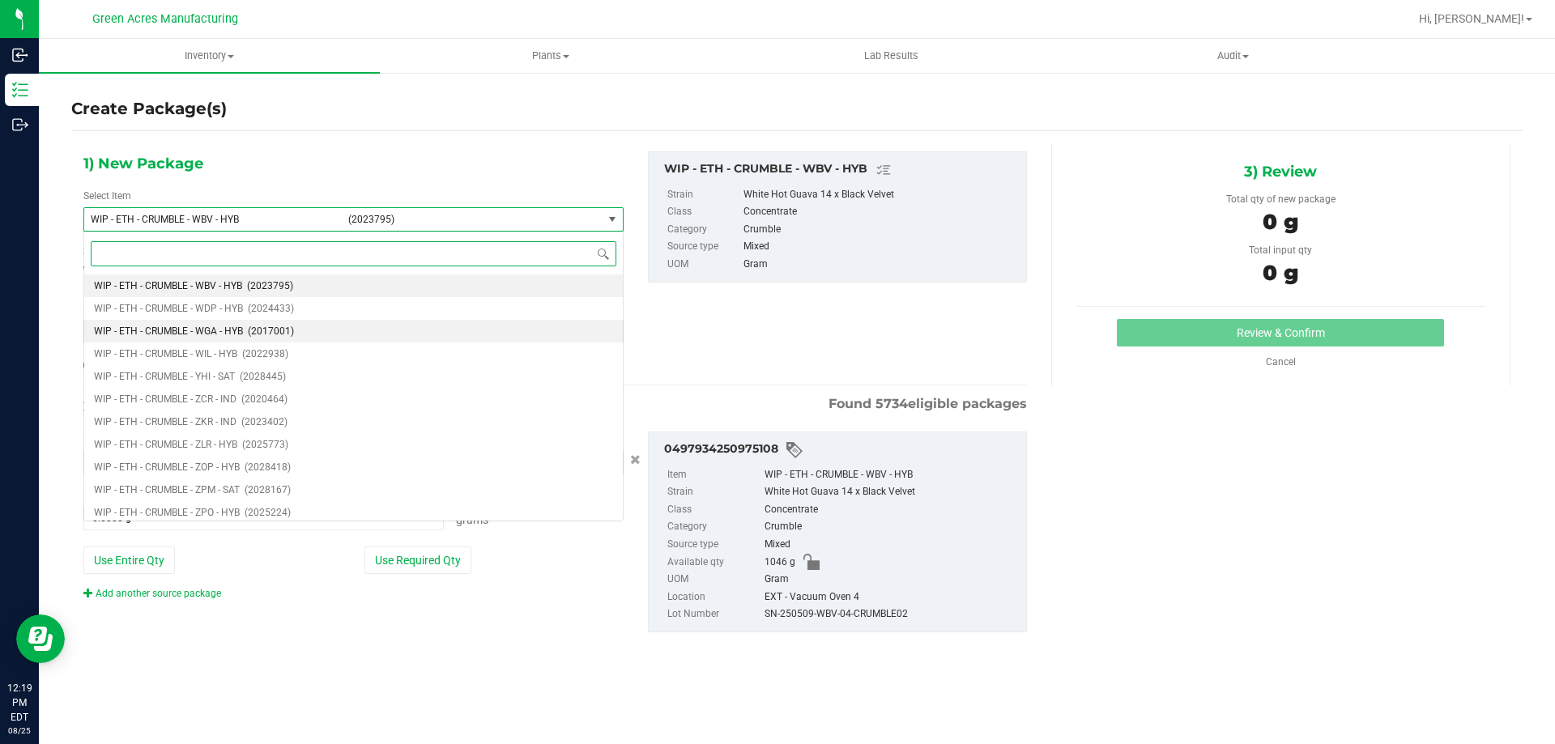
paste input "- ETH - CRUMBLE - WBV - HYB"
type input "- ETH - CRUMBLE - WBV - HYB"
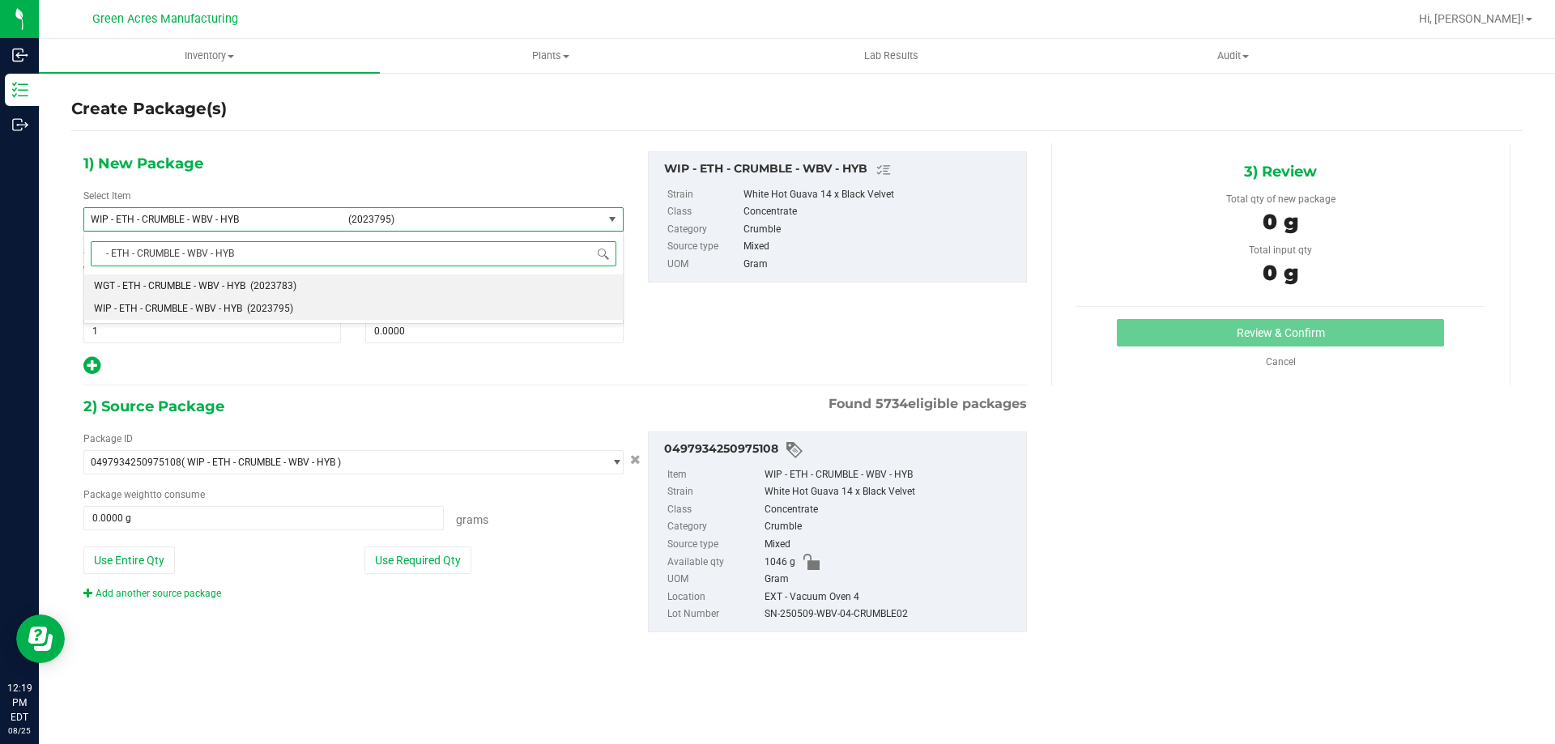
scroll to position [0, 0]
click at [178, 281] on span "WGT - ETH - CRUMBLE - WBV - HYB" at bounding box center [169, 285] width 151 height 11
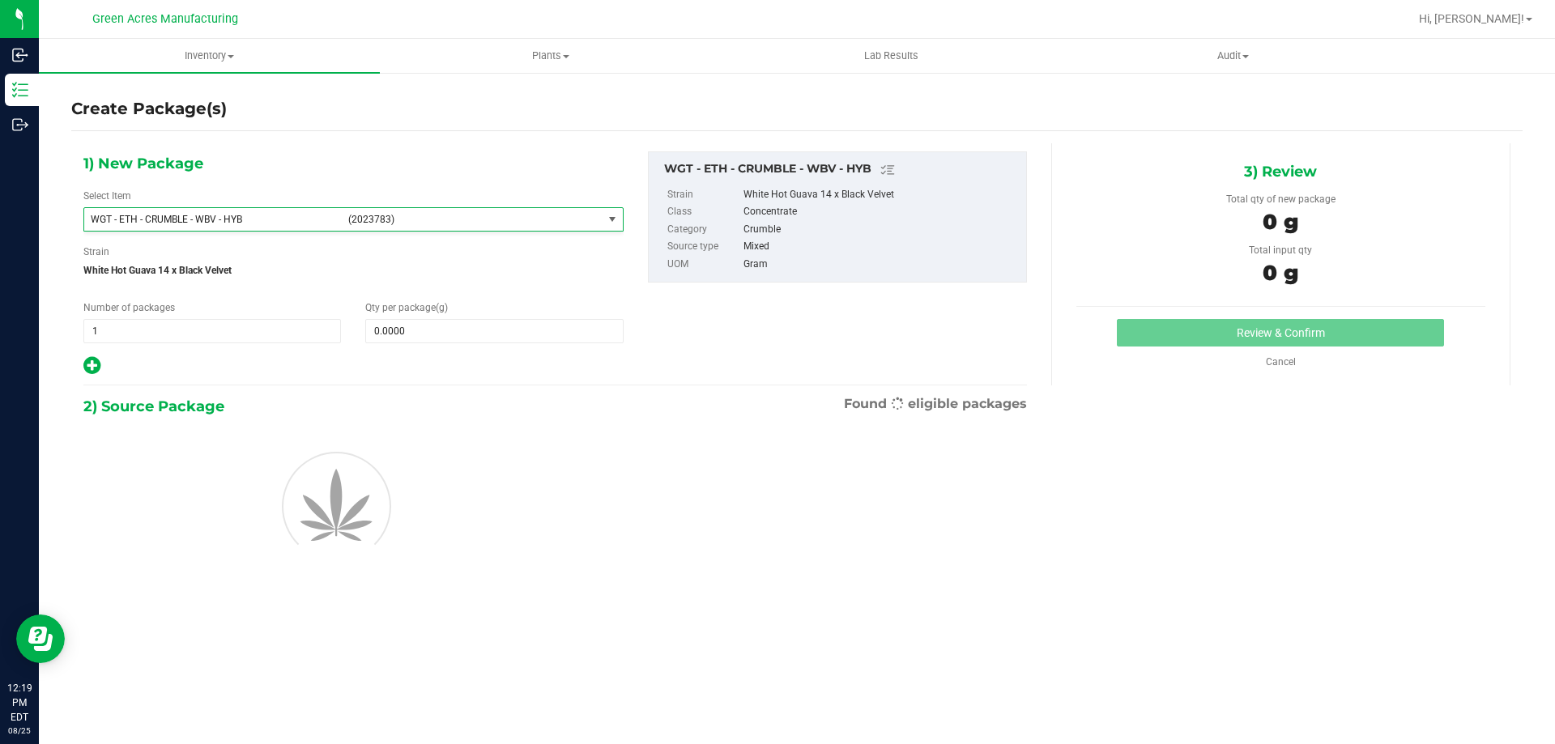
type input "0.0000"
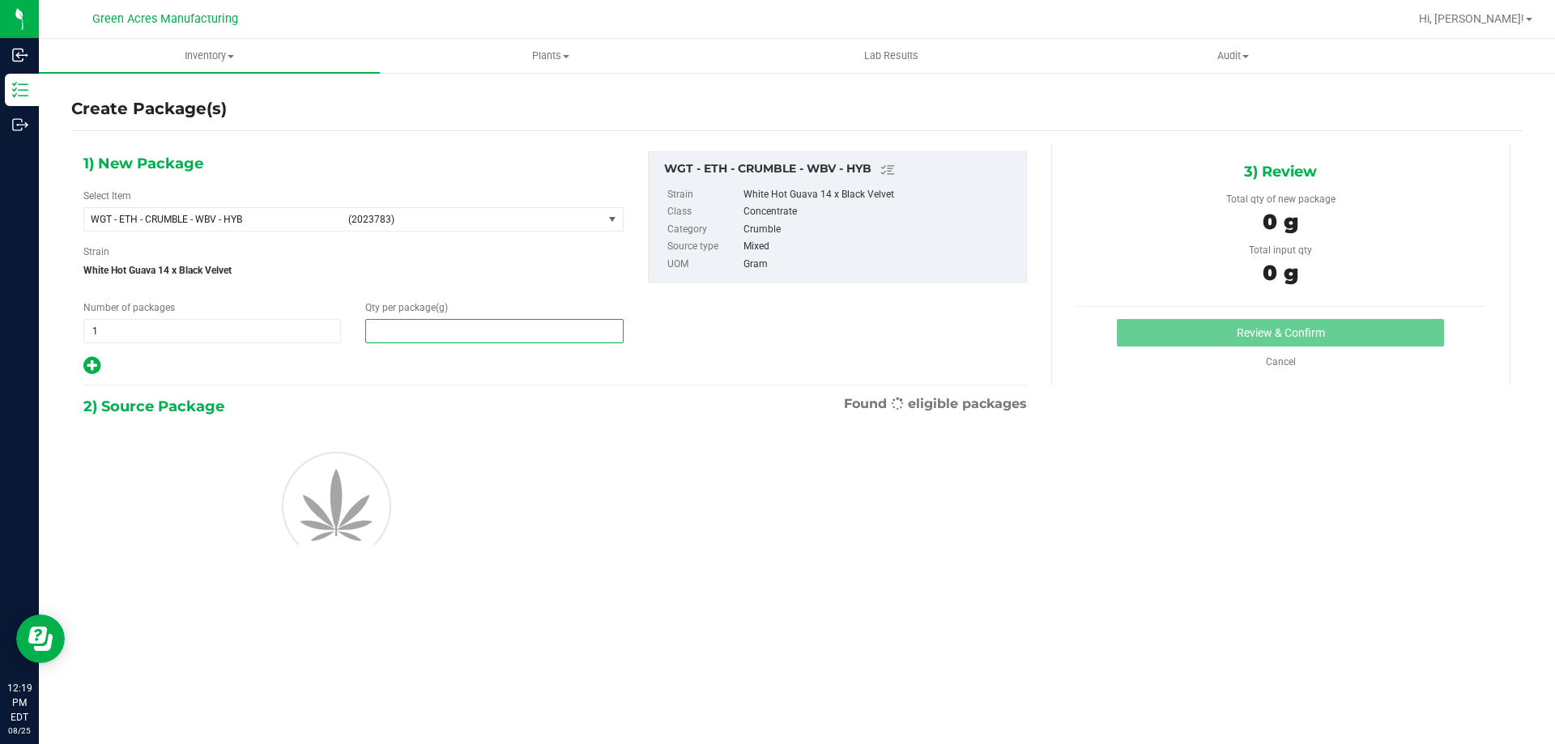
click at [425, 324] on span at bounding box center [494, 331] width 258 height 24
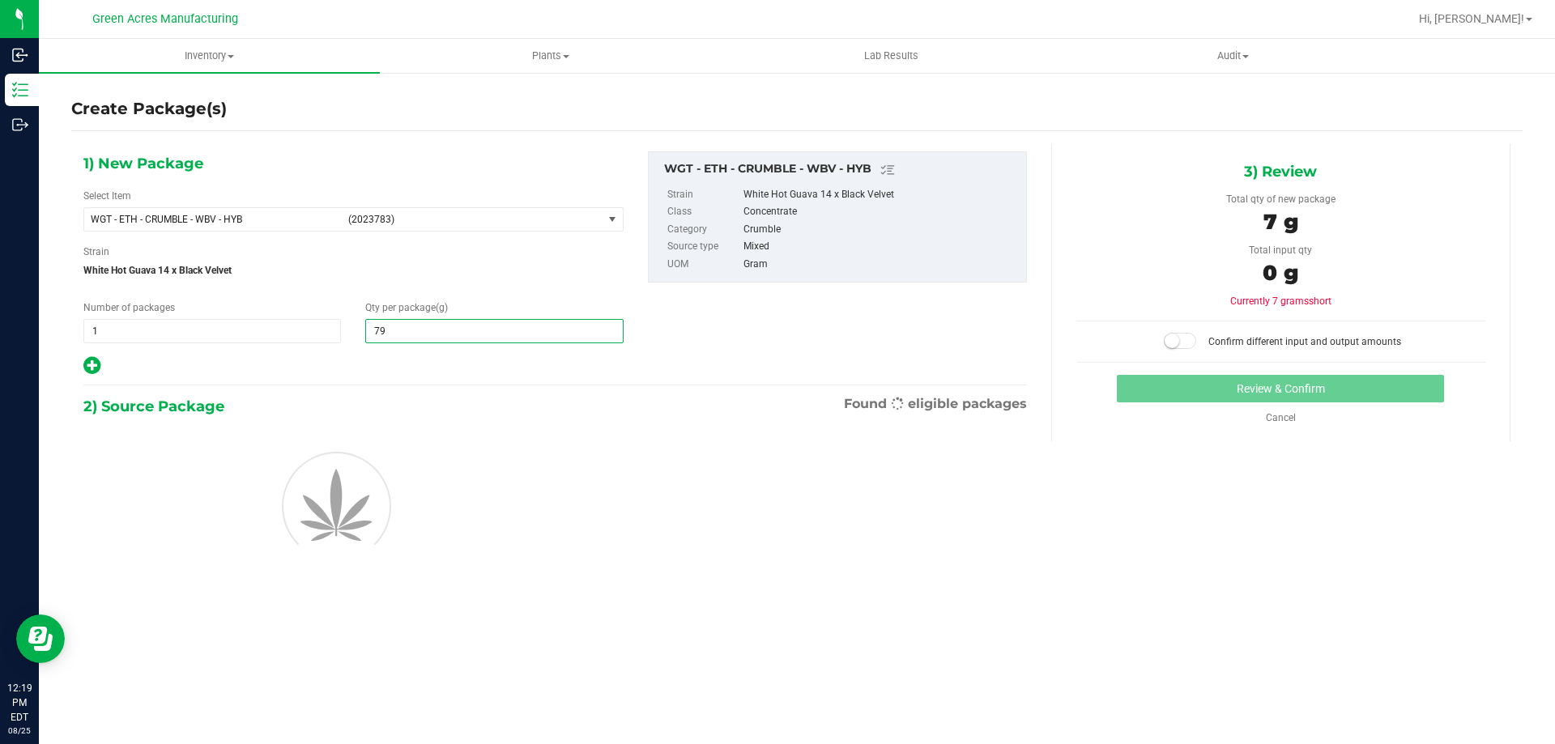
type input "799"
type input "799.0000"
click at [395, 284] on div "Strain White Hot Guava 14 x Black Velvet" at bounding box center [353, 266] width 540 height 43
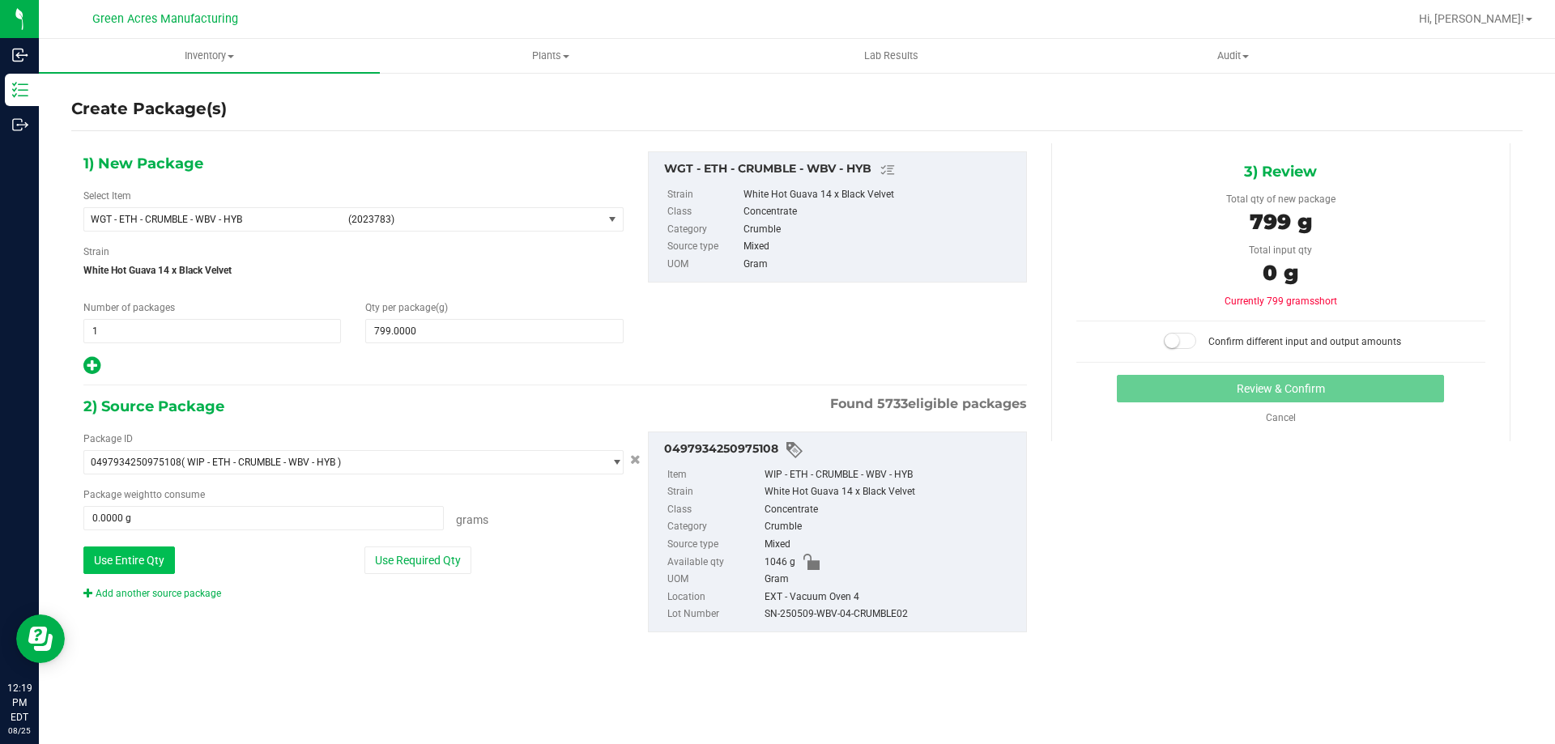
click at [131, 564] on button "Use Entire Qty" at bounding box center [129, 561] width 92 height 28
type input "1046.0000 g"
click at [1180, 330] on div "Confirm different input and output amounts" at bounding box center [1280, 335] width 409 height 29
click at [1188, 355] on div "3) Review Total qty of new package 799 g Total input qty 1046 g Currently 247 g…" at bounding box center [1280, 292] width 459 height 298
drag, startPoint x: 1181, startPoint y: 343, endPoint x: 1181, endPoint y: 382, distance: 39.7
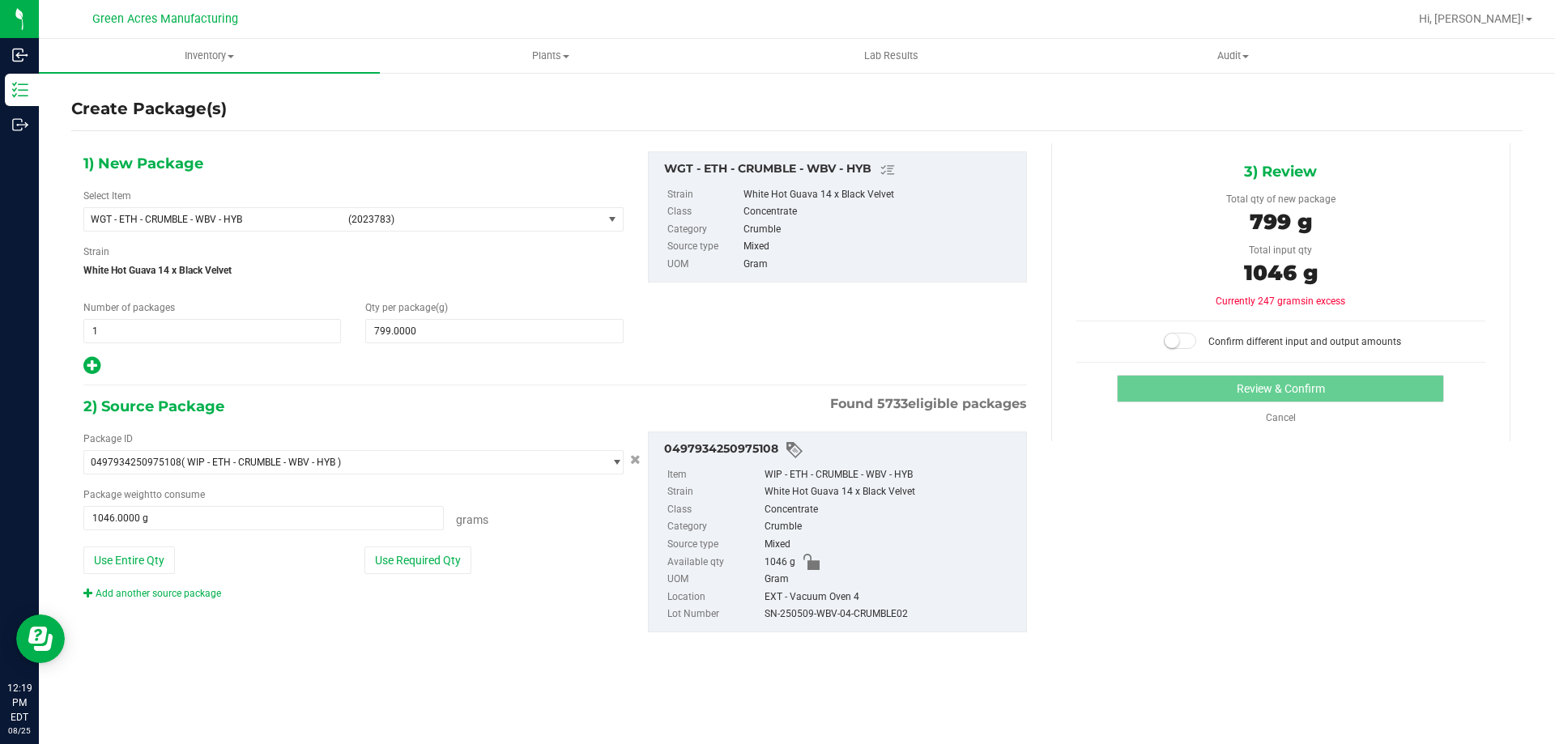
click at [1179, 342] on small at bounding box center [1171, 341] width 15 height 15
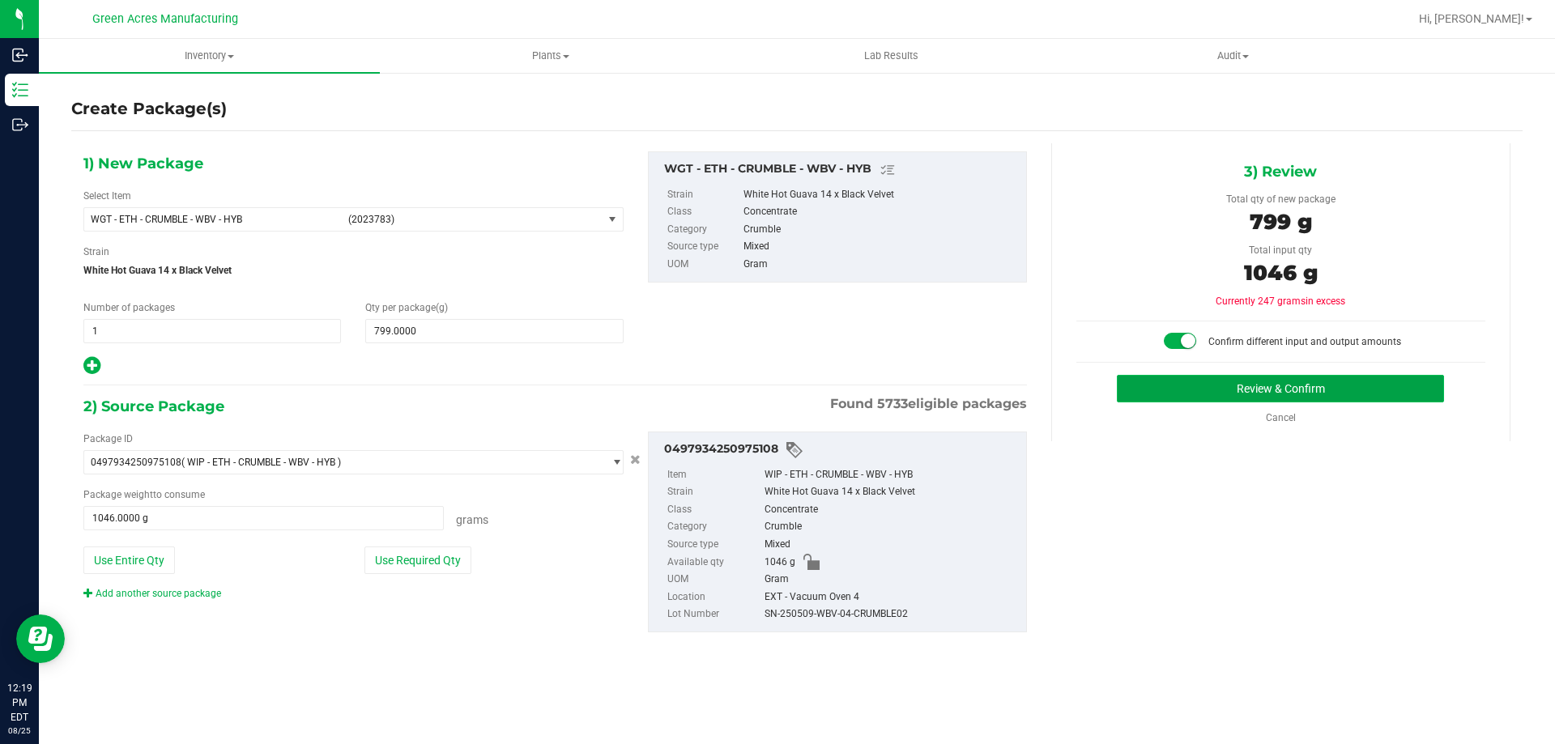
click at [1181, 395] on button "Review & Confirm" at bounding box center [1280, 389] width 327 height 28
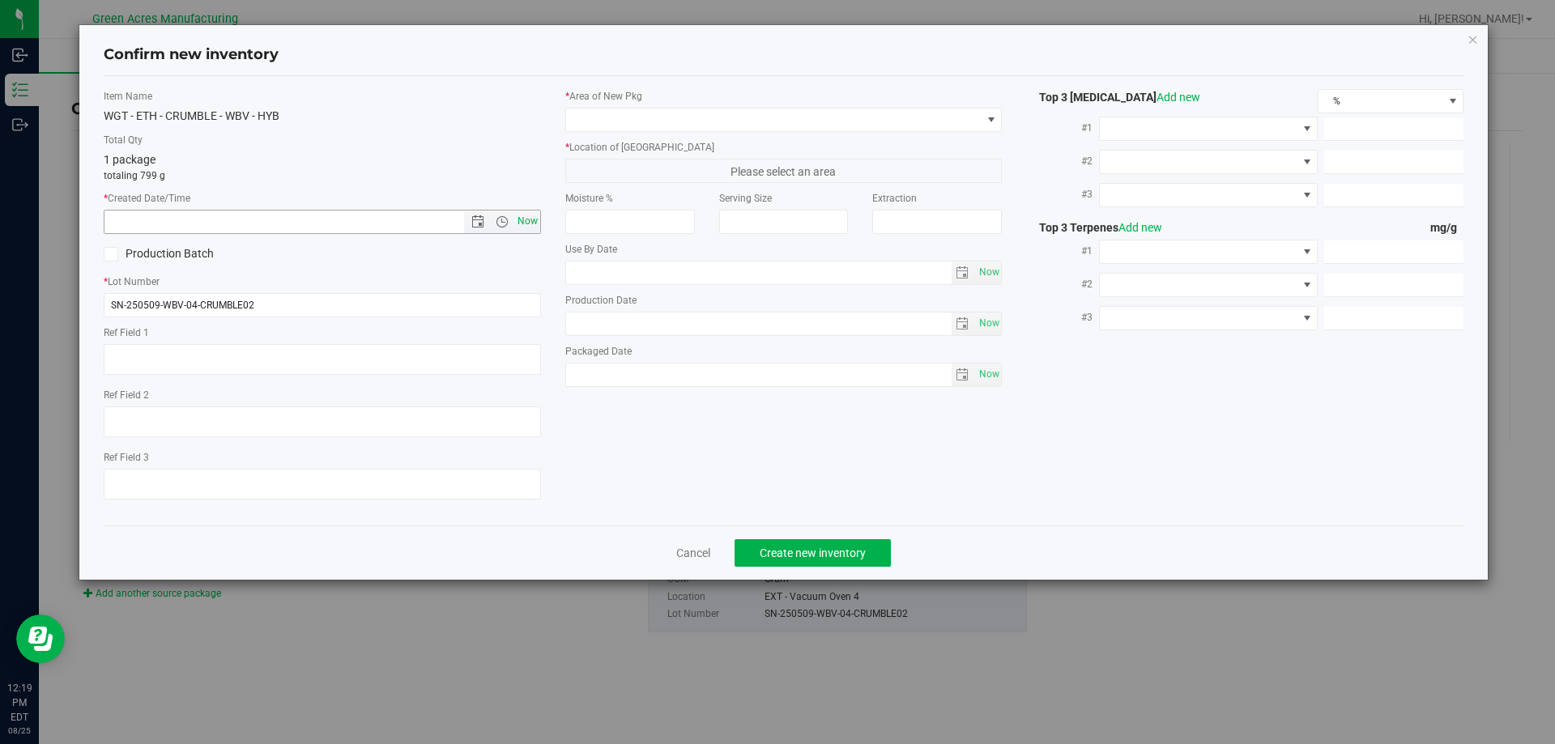
click at [528, 230] on span "Now" at bounding box center [527, 221] width 28 height 23
type input "[DATE] 12:19 PM"
click at [634, 132] on div "* Area of [GEOGRAPHIC_DATA] * Location of [GEOGRAPHIC_DATA] Please select an ar…" at bounding box center [784, 242] width 462 height 306
click at [634, 127] on span at bounding box center [773, 120] width 415 height 23
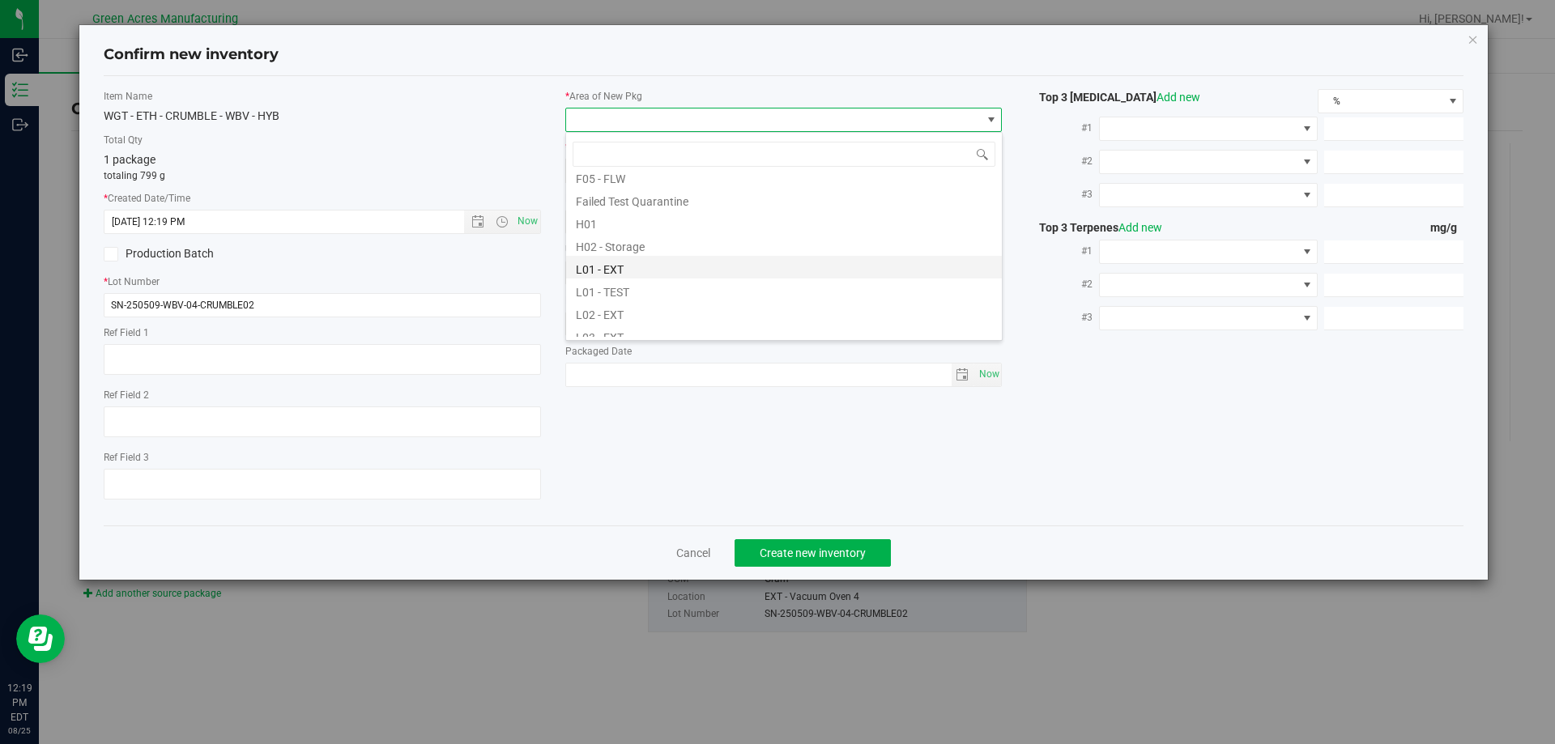
scroll to position [243, 0]
click at [634, 304] on li "L03 - EXT" at bounding box center [784, 306] width 436 height 23
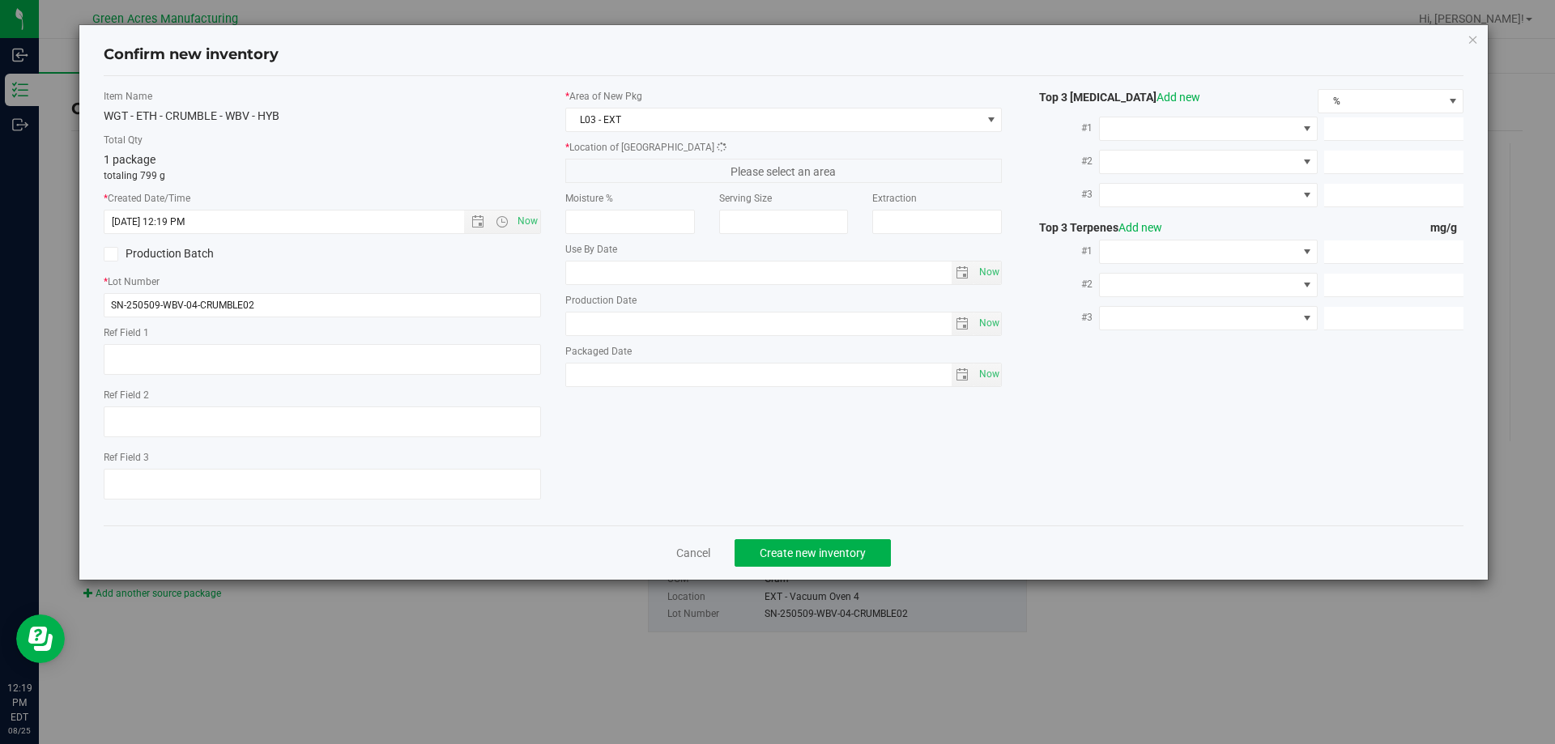
click at [641, 178] on span "Please select an area" at bounding box center [783, 171] width 437 height 24
click at [683, 181] on span "EXT - Dehydrator 1" at bounding box center [773, 171] width 415 height 23
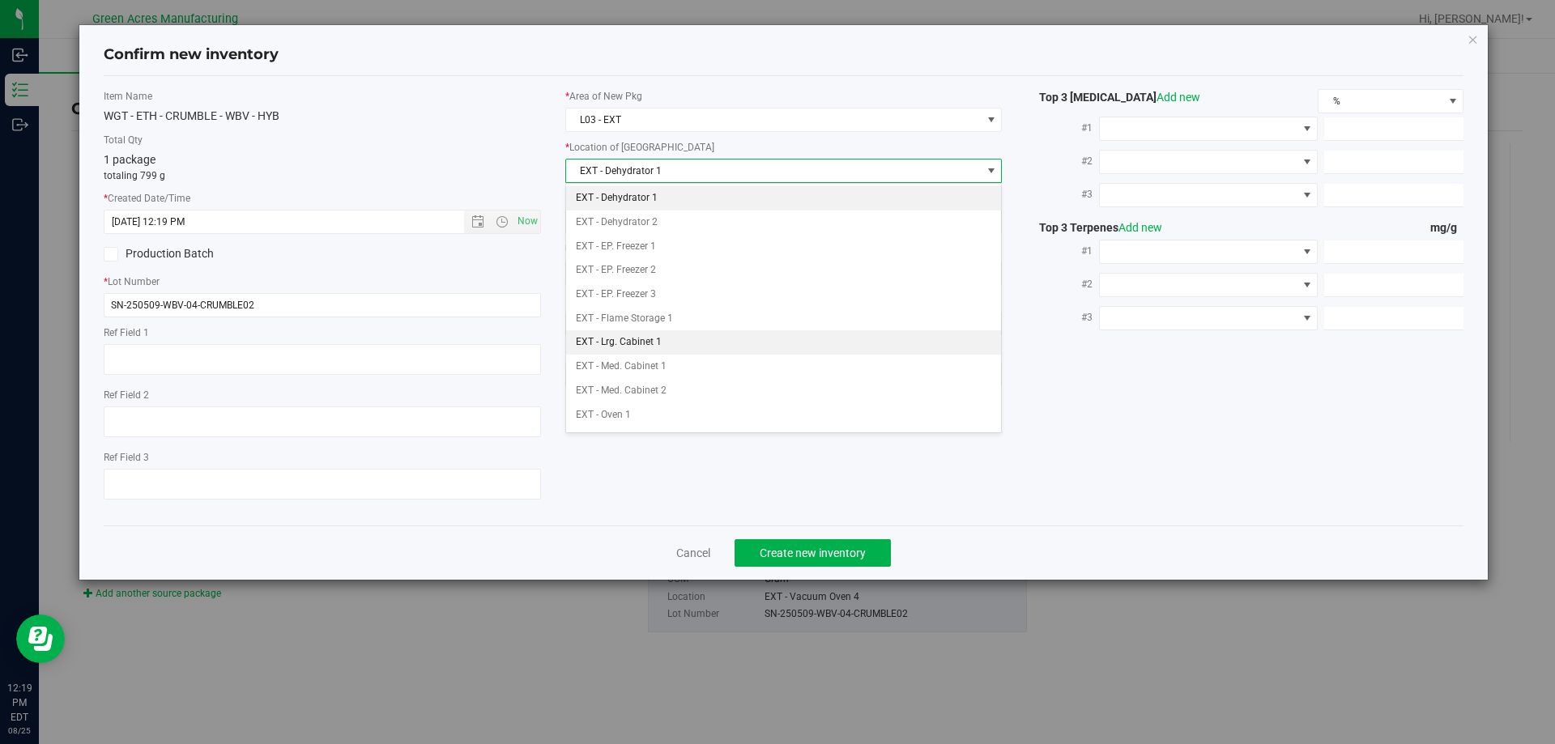
click at [683, 341] on li "EXT - Lrg. Cabinet 1" at bounding box center [784, 342] width 436 height 24
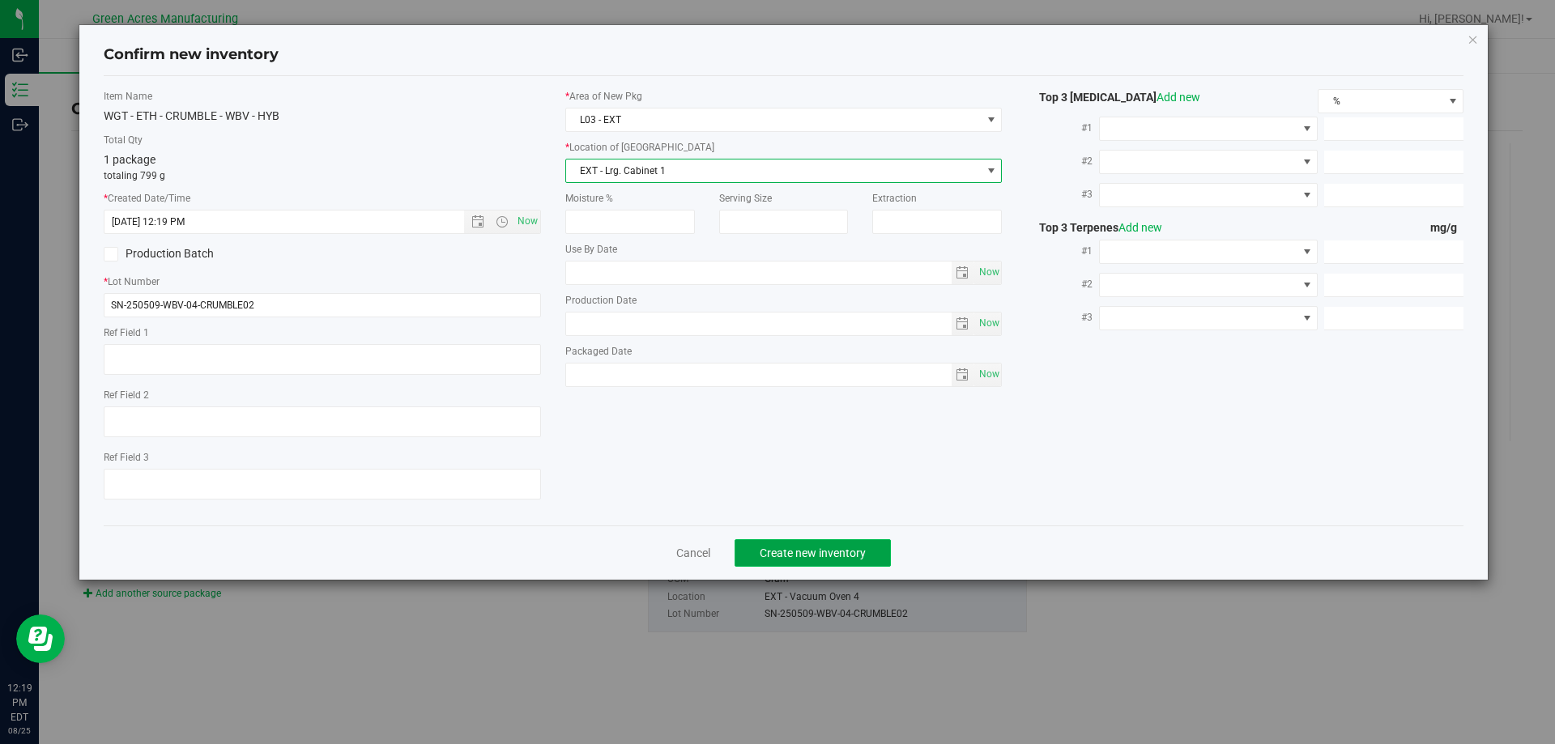
click at [784, 550] on span "Create new inventory" at bounding box center [813, 553] width 106 height 13
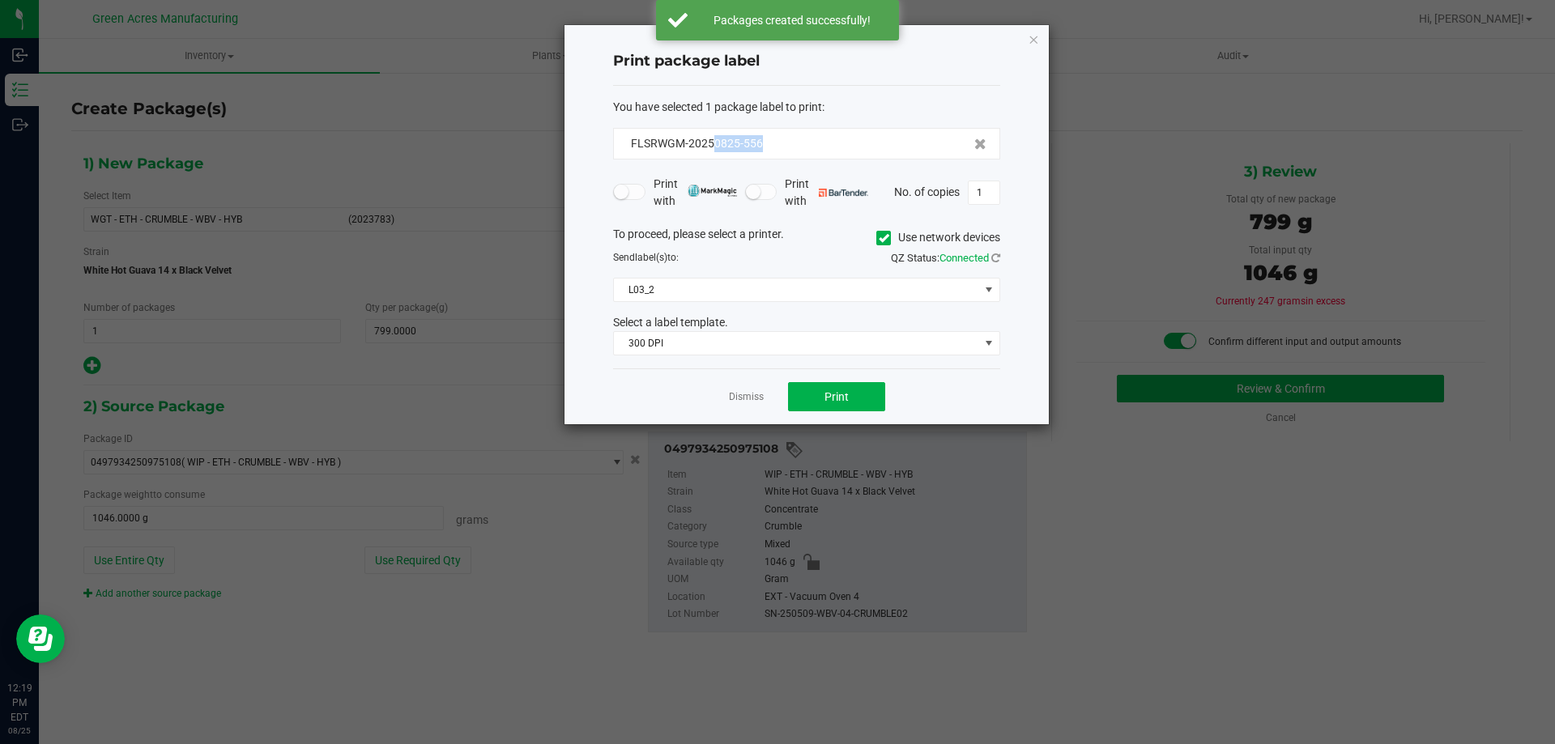
drag, startPoint x: 774, startPoint y: 143, endPoint x: 711, endPoint y: 152, distance: 63.9
click at [711, 152] on div "FLSRWGM-20250825-556" at bounding box center [806, 144] width 387 height 32
copy span "0825-556"
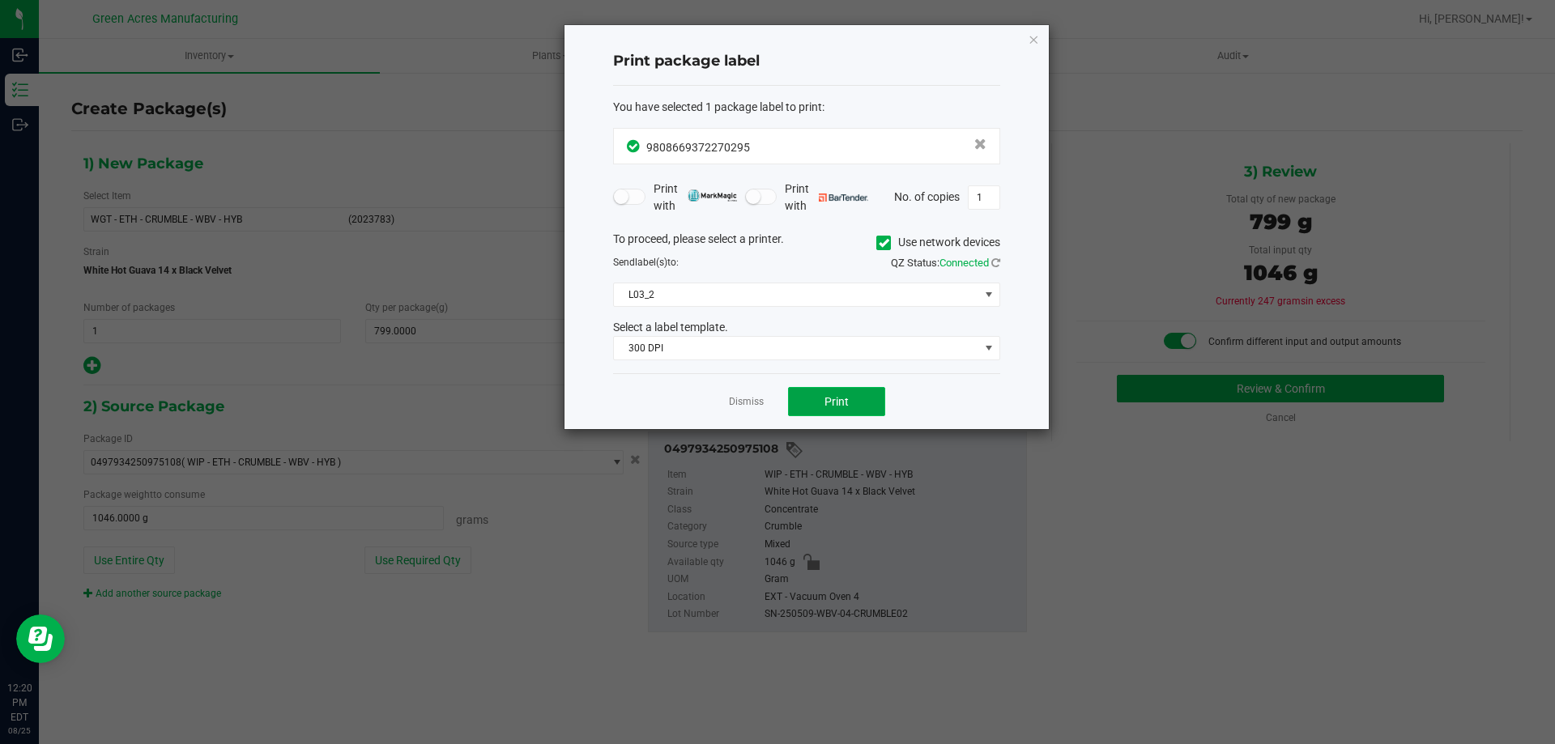
click at [830, 406] on span "Print" at bounding box center [836, 401] width 24 height 13
click at [829, 401] on span "Print" at bounding box center [836, 401] width 24 height 13
click at [830, 403] on span "Print" at bounding box center [836, 401] width 24 height 13
click at [836, 395] on span "Print" at bounding box center [836, 401] width 24 height 13
click at [844, 402] on span "Print" at bounding box center [836, 401] width 24 height 13
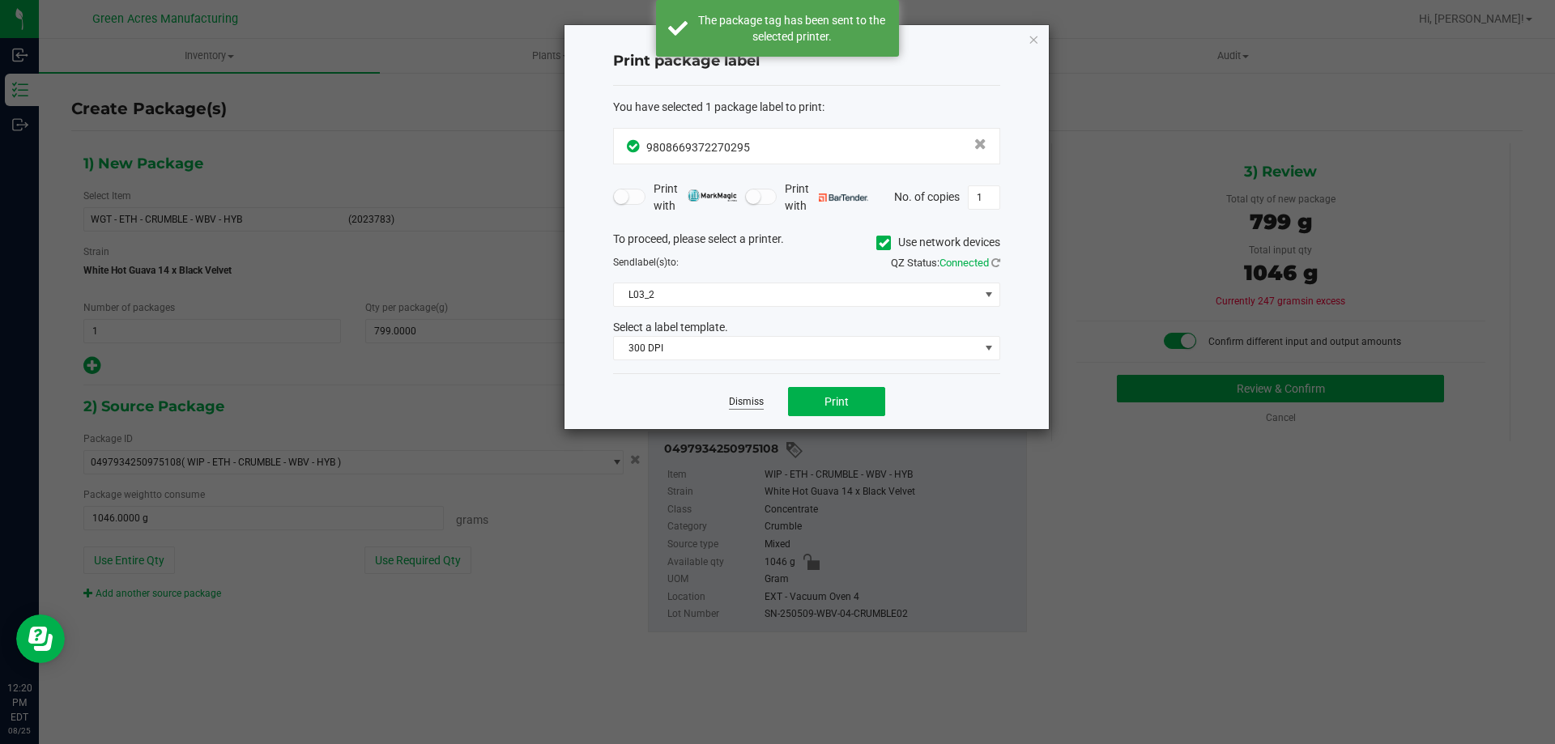
click at [746, 401] on link "Dismiss" at bounding box center [746, 402] width 35 height 14
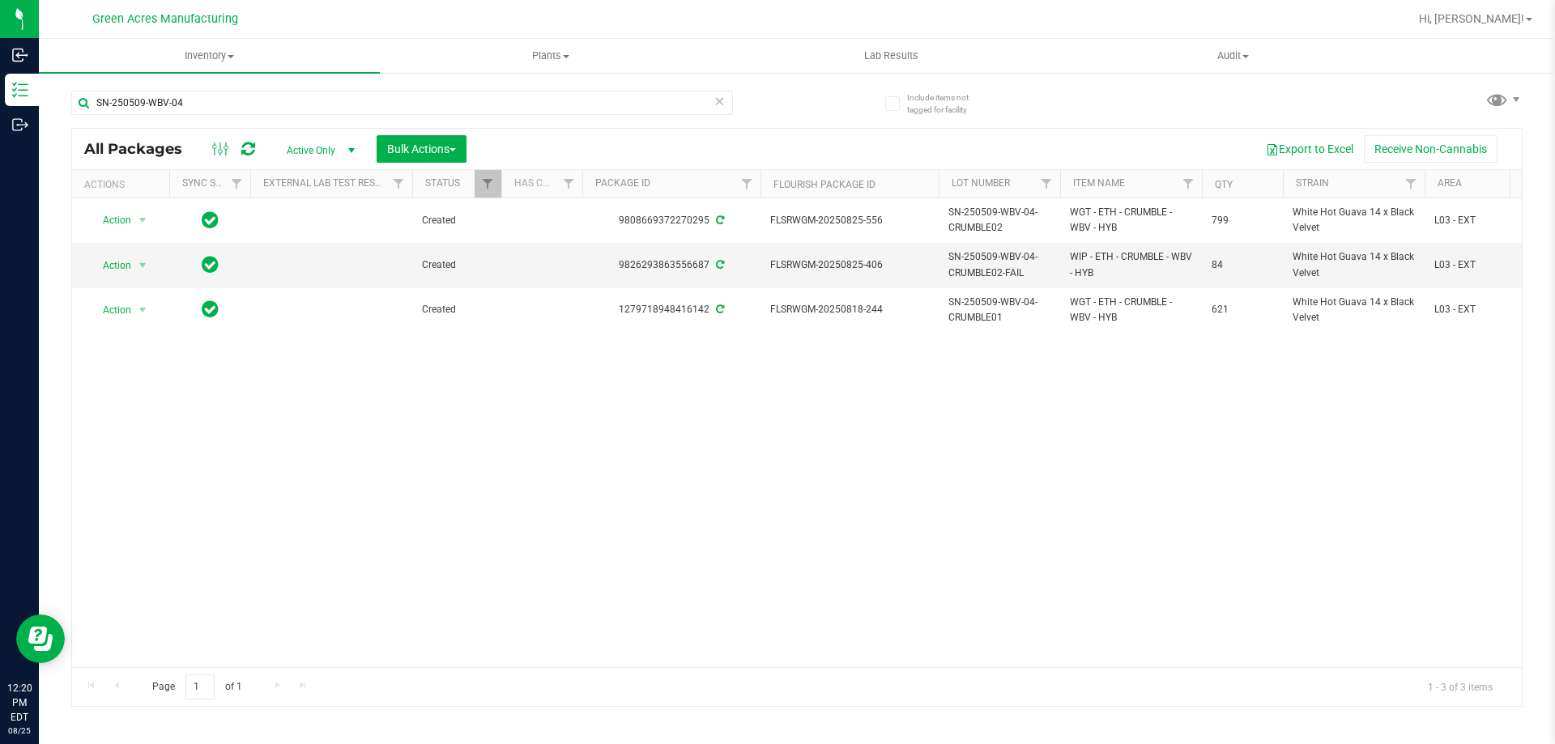
click at [315, 151] on span "Active Only" at bounding box center [317, 150] width 89 height 23
click at [550, 147] on div "Export to Excel Receive Non-Cannabis" at bounding box center [994, 149] width 1031 height 28
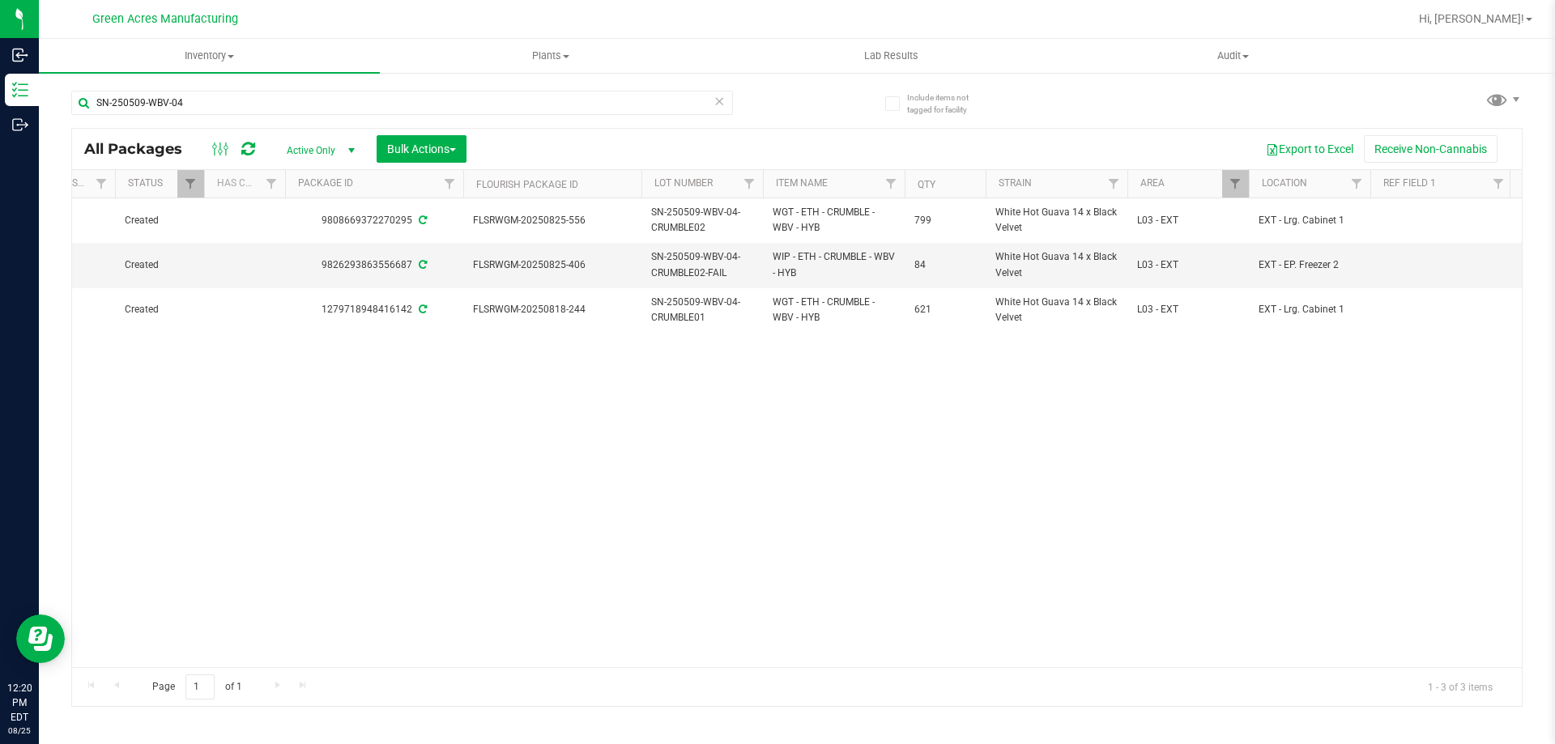
scroll to position [0, 321]
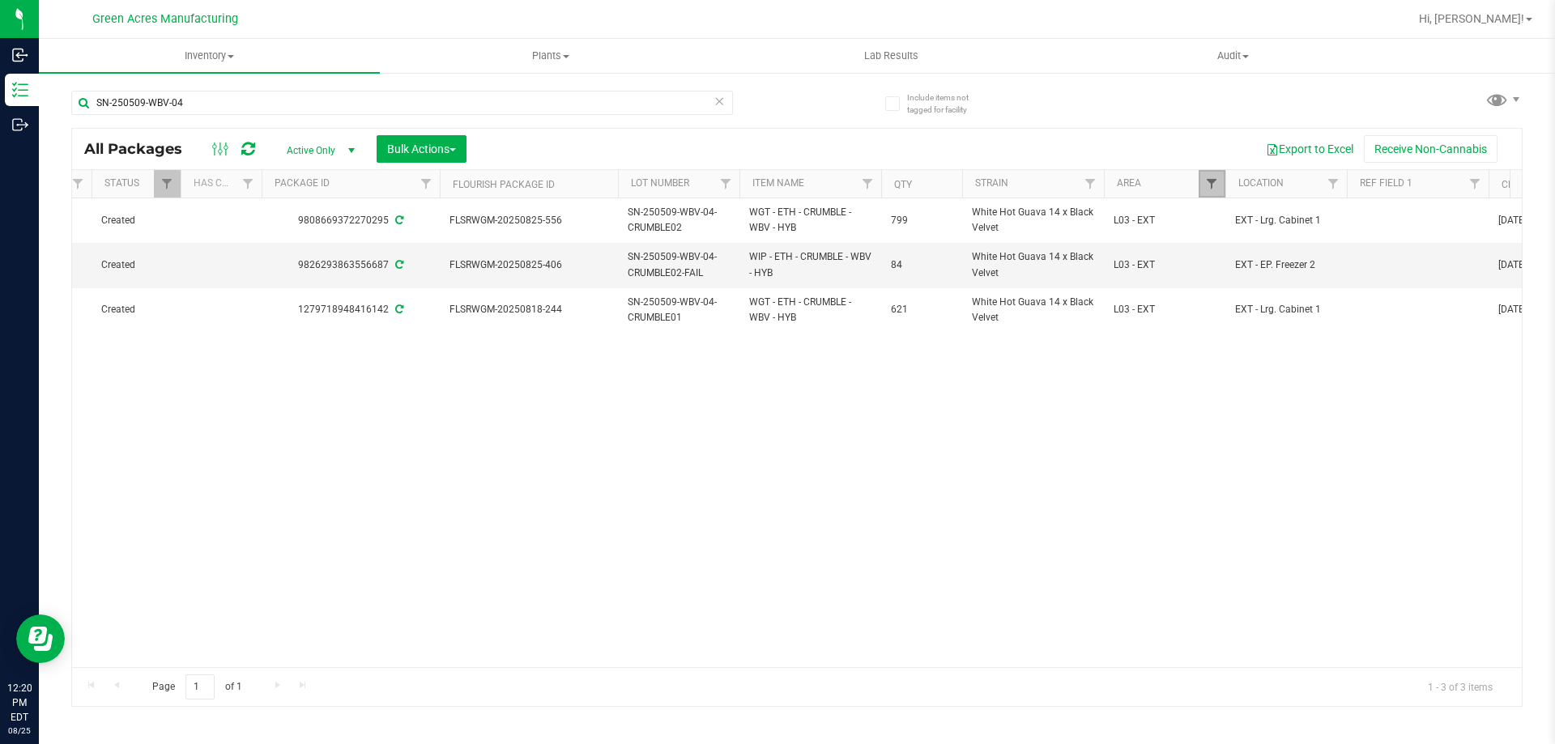
click at [1217, 186] on span "Filter" at bounding box center [1211, 183] width 13 height 13
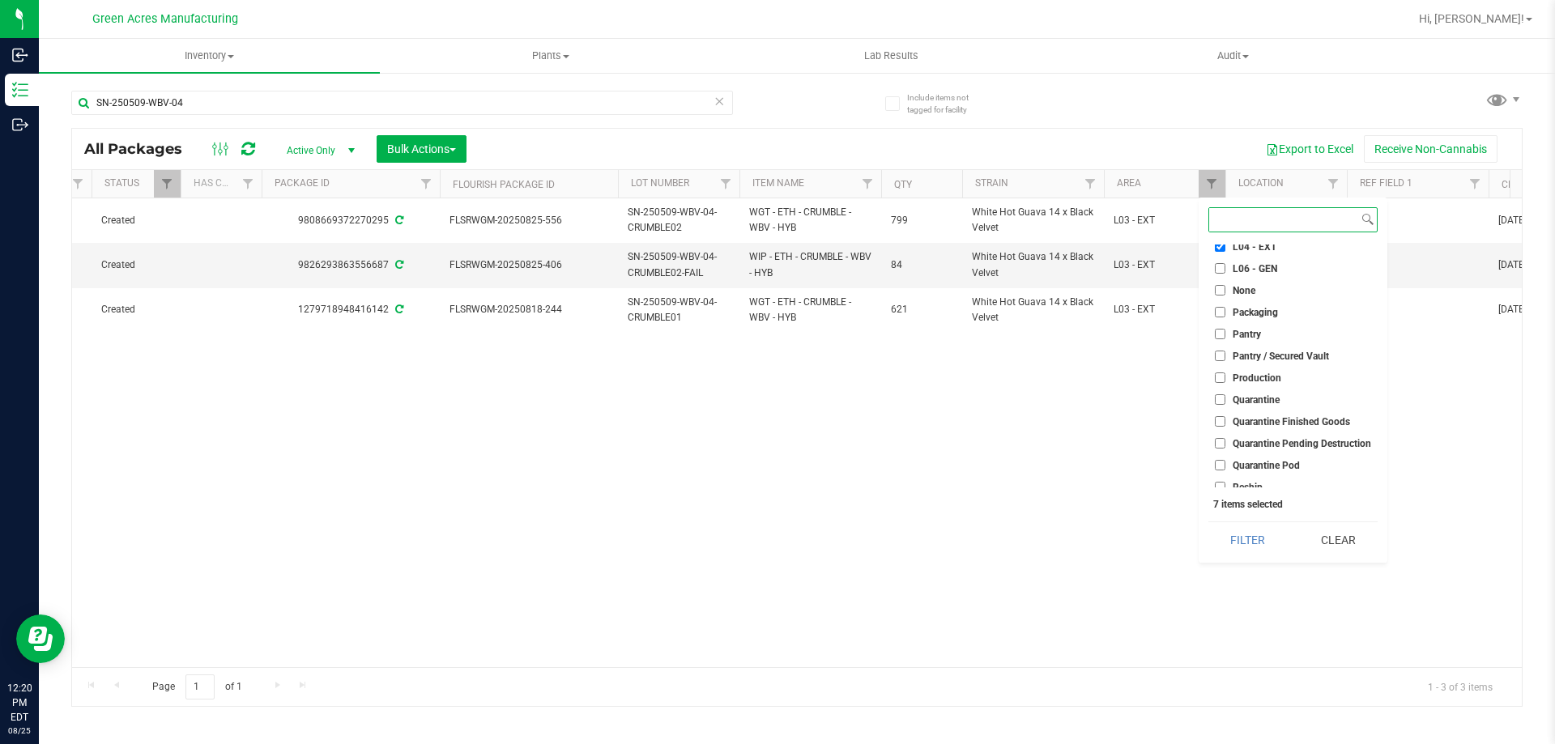
scroll to position [486, 0]
click at [1261, 292] on span "Pantry / Secured Vault" at bounding box center [1280, 292] width 96 height 10
click at [1225, 292] on input "Pantry / Secured Vault" at bounding box center [1220, 292] width 11 height 11
checkbox input "true"
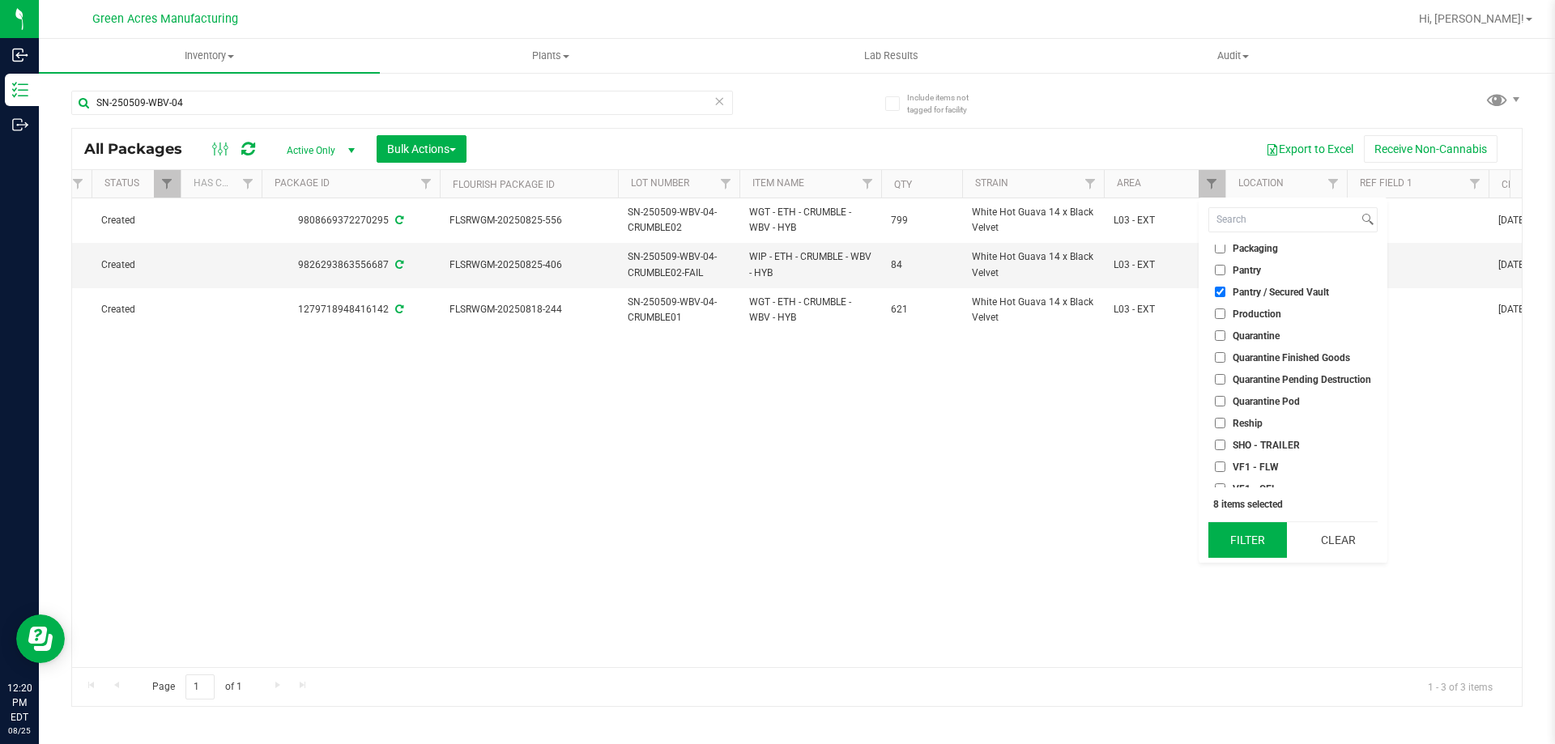
click at [1253, 530] on button "Filter" at bounding box center [1247, 540] width 79 height 36
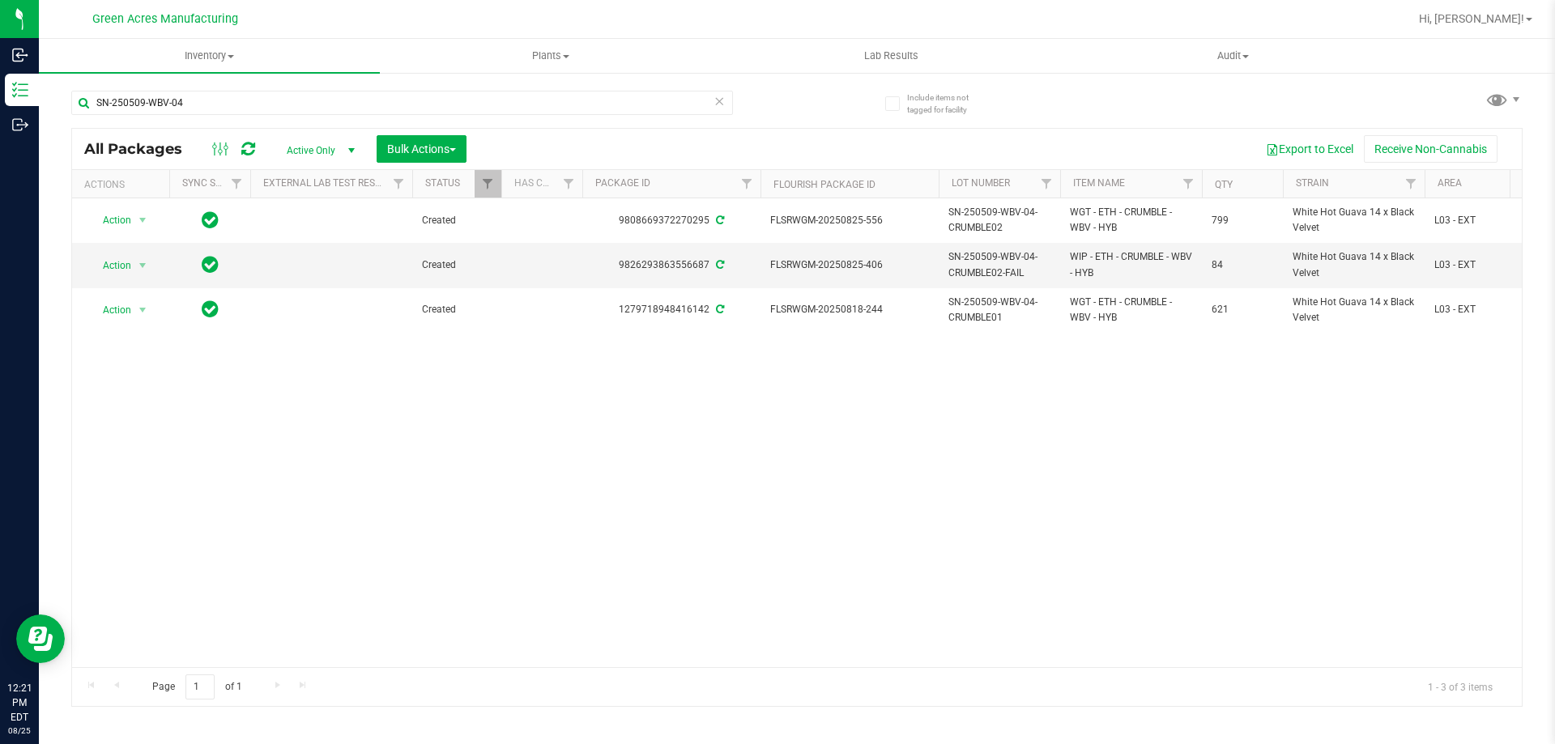
click at [290, 149] on span "Active Only" at bounding box center [317, 150] width 89 height 23
click at [304, 241] on li "All" at bounding box center [316, 248] width 87 height 24
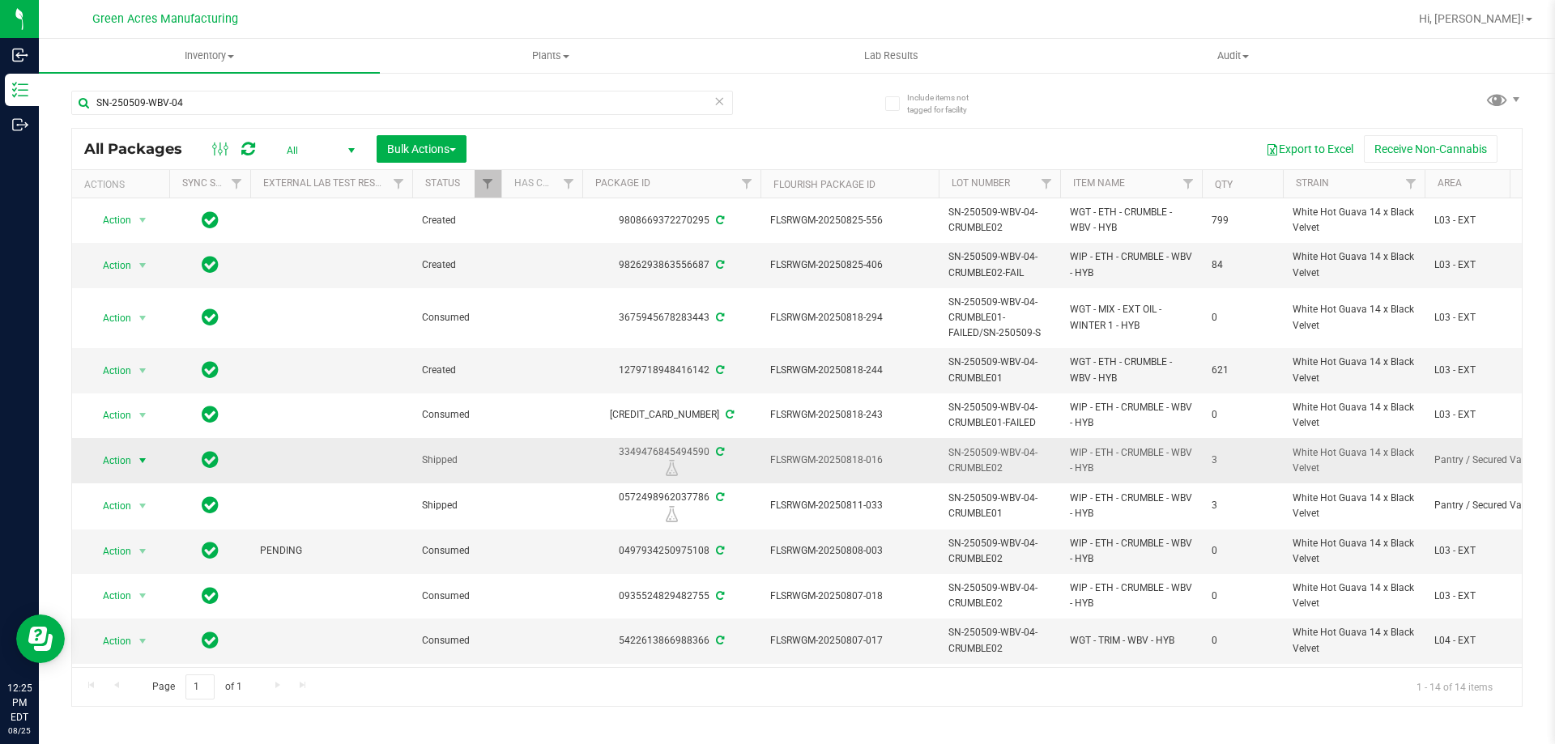
click at [135, 461] on span "select" at bounding box center [143, 460] width 20 height 23
click at [176, 577] on li "Print package label" at bounding box center [141, 584] width 104 height 24
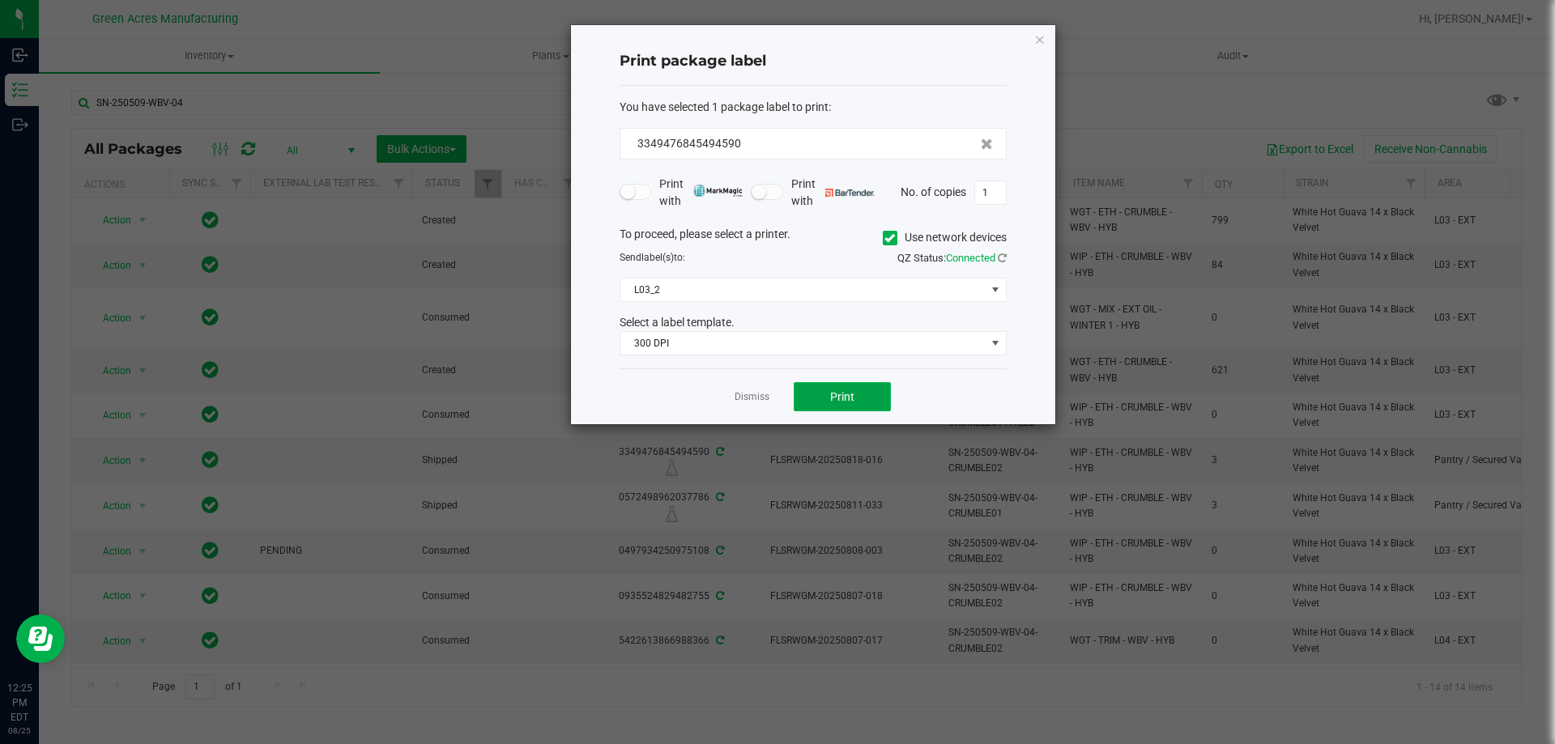
click at [859, 409] on button "Print" at bounding box center [842, 396] width 97 height 29
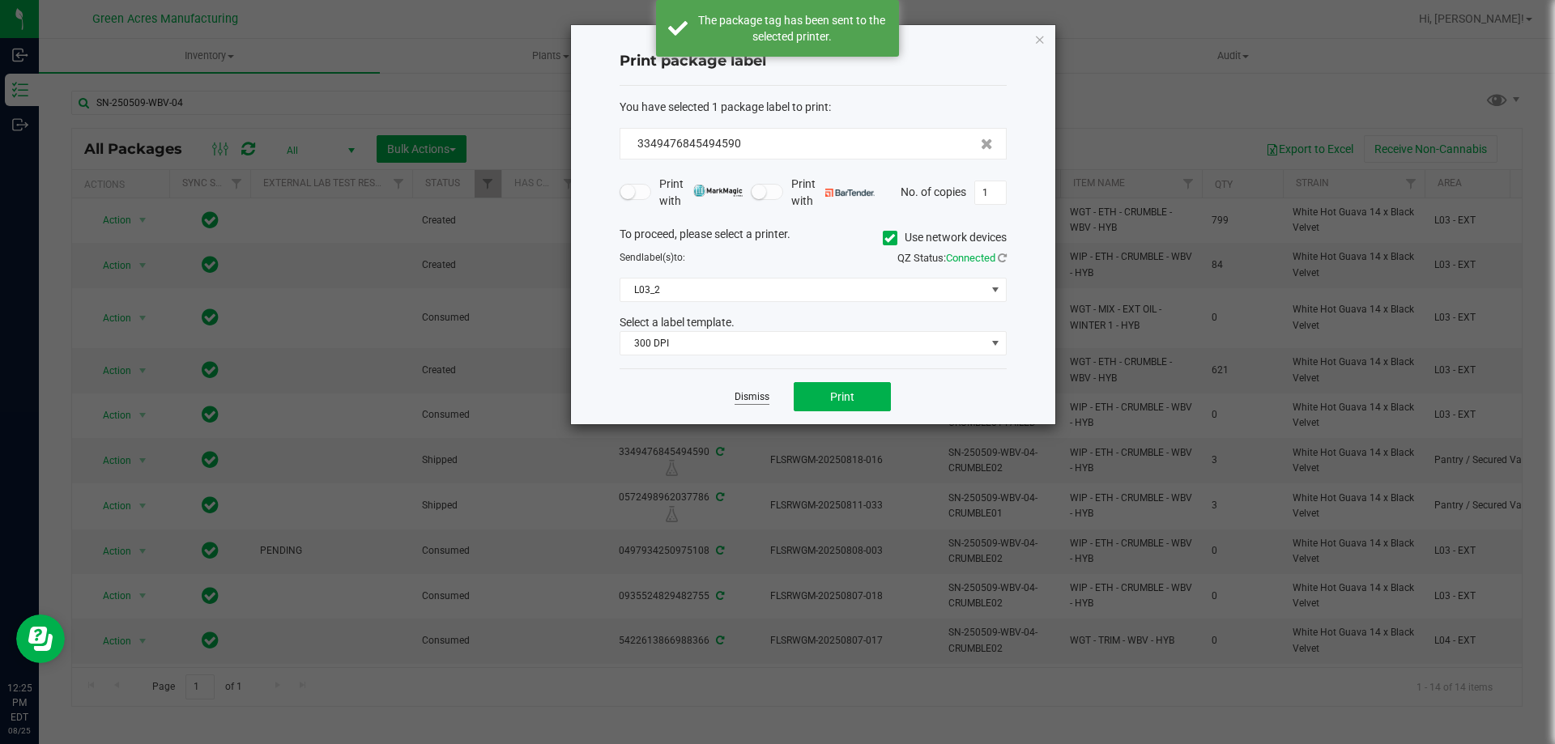
click at [755, 395] on link "Dismiss" at bounding box center [751, 397] width 35 height 14
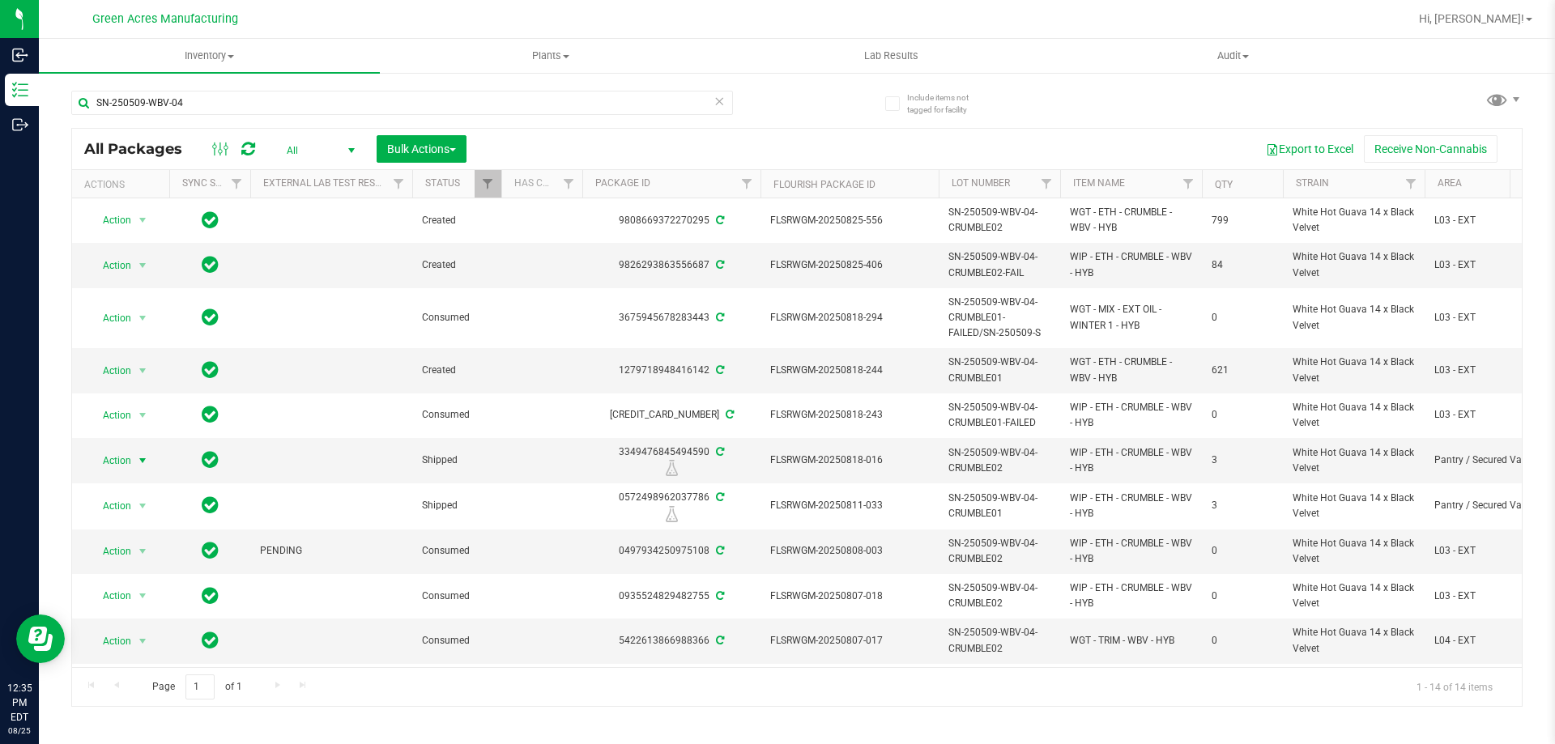
click at [719, 104] on icon at bounding box center [718, 100] width 11 height 19
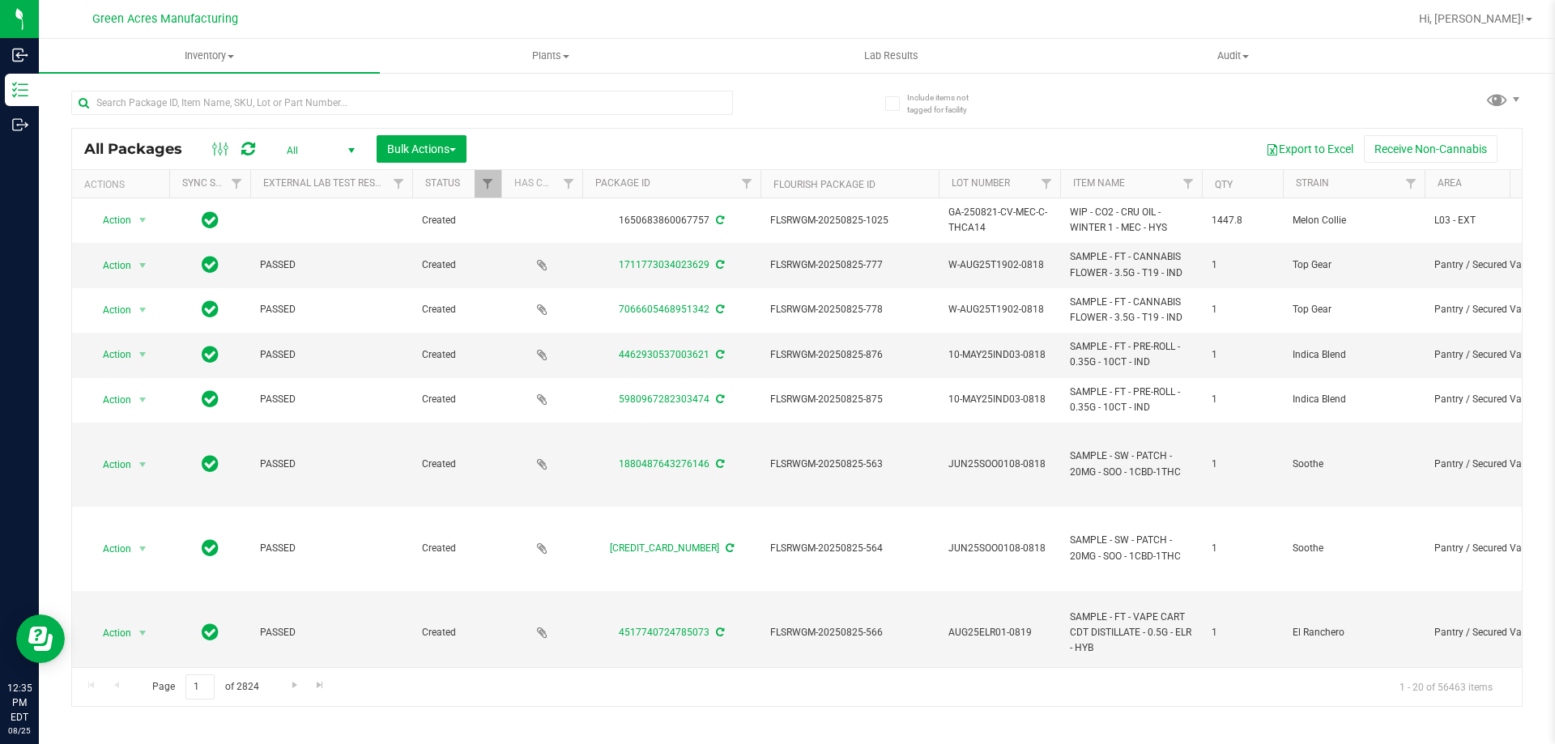
click at [343, 154] on span "select" at bounding box center [351, 150] width 20 height 23
click at [321, 177] on li "Active Only" at bounding box center [316, 176] width 87 height 24
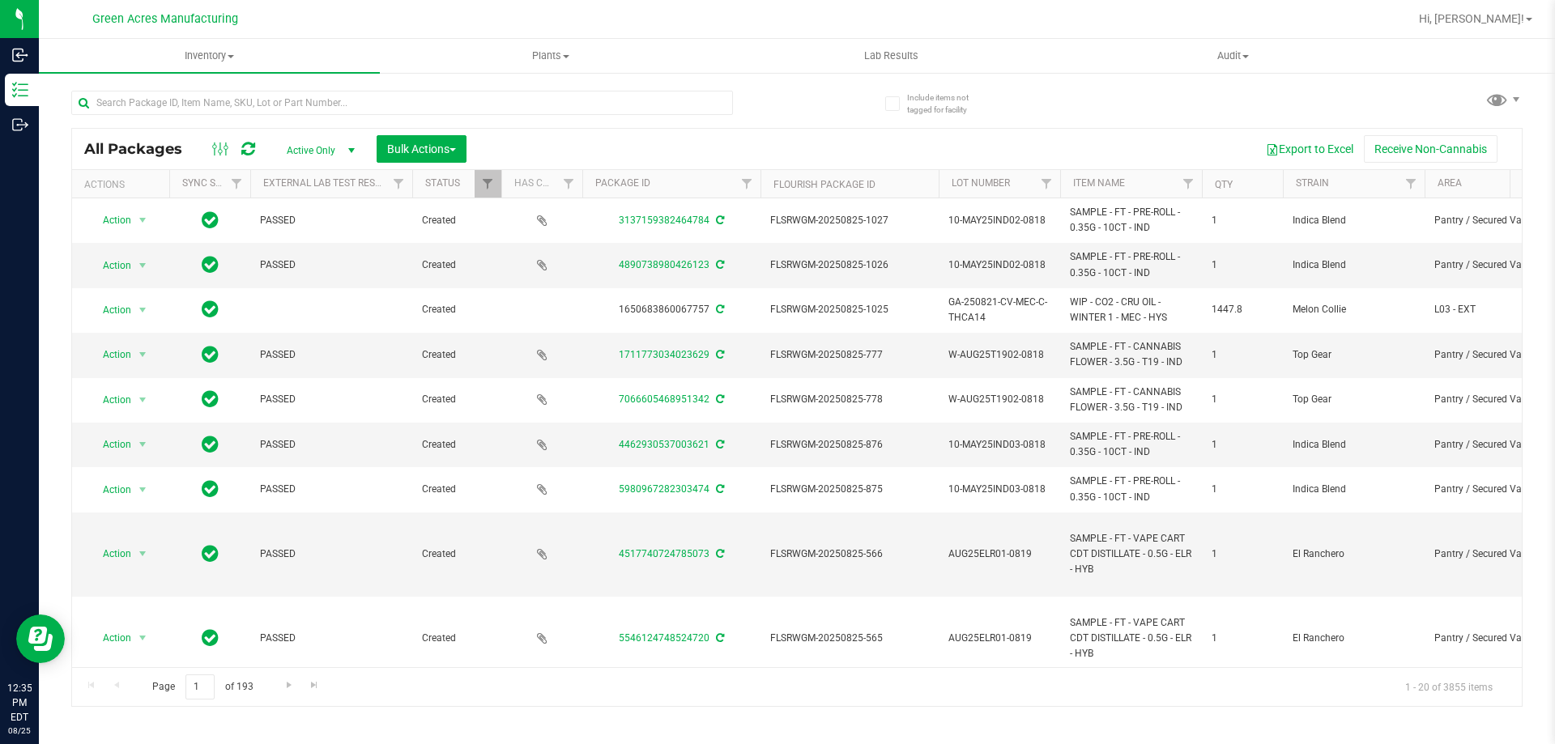
scroll to position [0, 13]
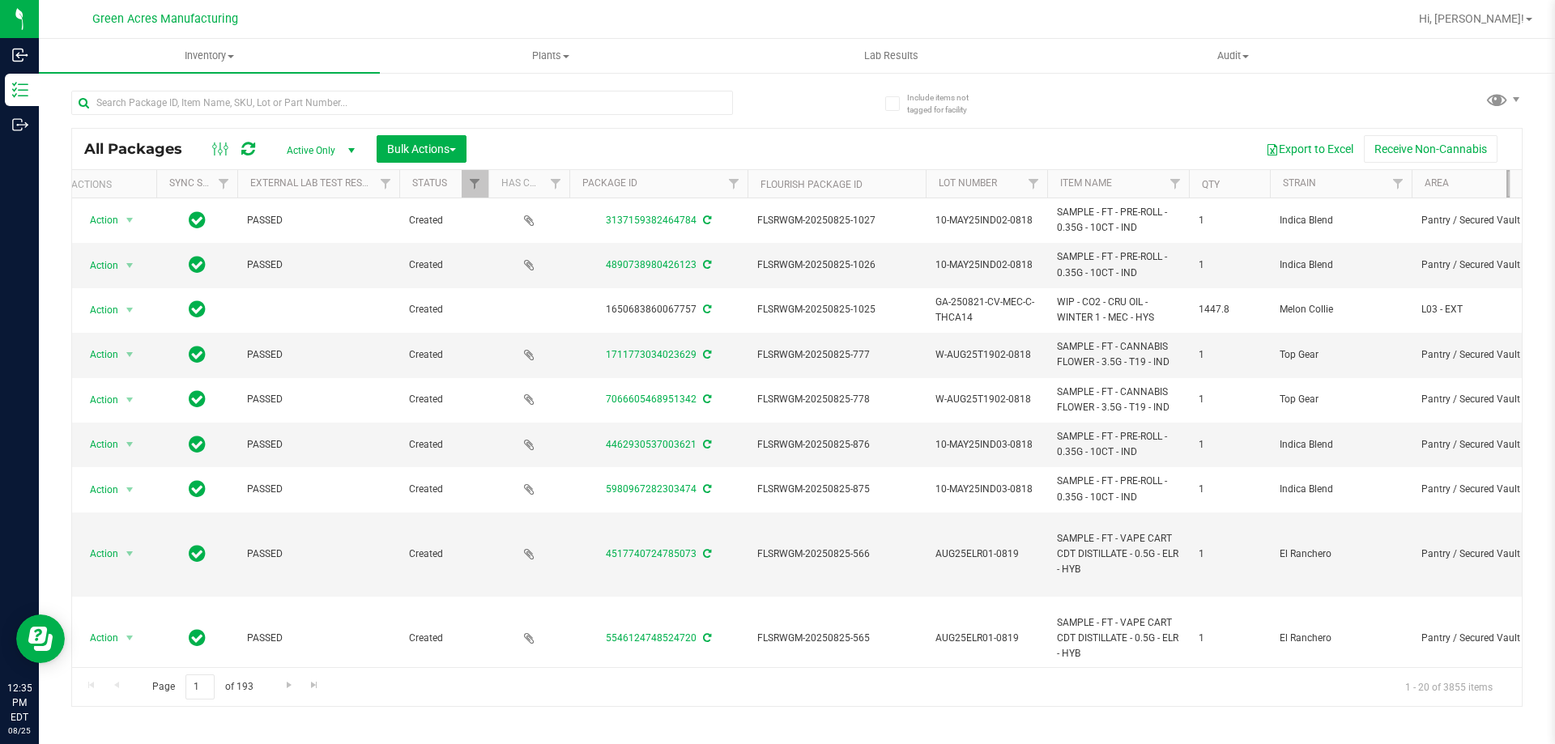
click at [1506, 187] on link "Filter" at bounding box center [1519, 184] width 27 height 28
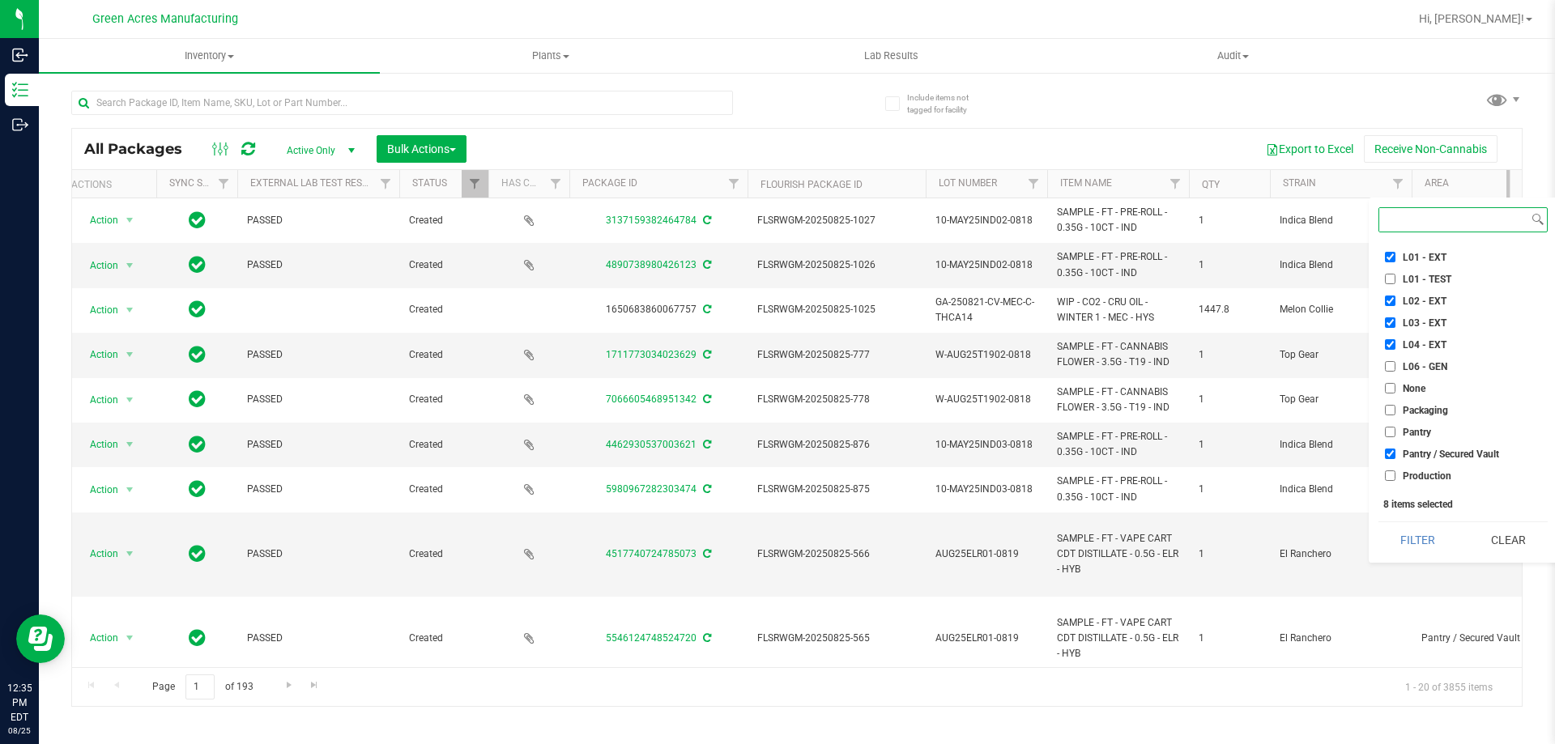
scroll to position [405, 0]
click at [1406, 375] on span "Pantry / Secured Vault" at bounding box center [1450, 373] width 96 height 10
click at [1395, 375] on input "Pantry / Secured Vault" at bounding box center [1390, 373] width 11 height 11
checkbox input "false"
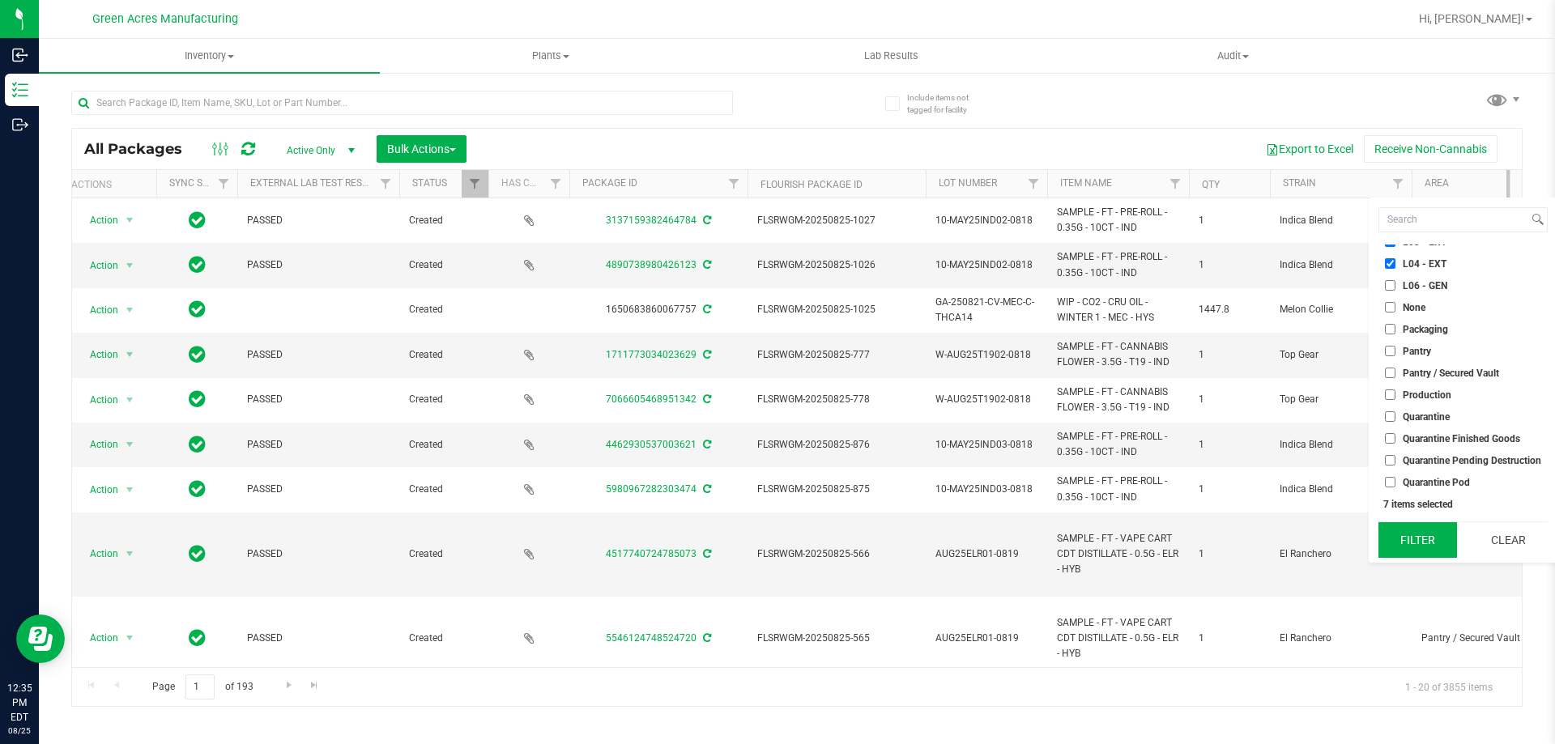
click at [1422, 534] on button "Filter" at bounding box center [1417, 540] width 79 height 36
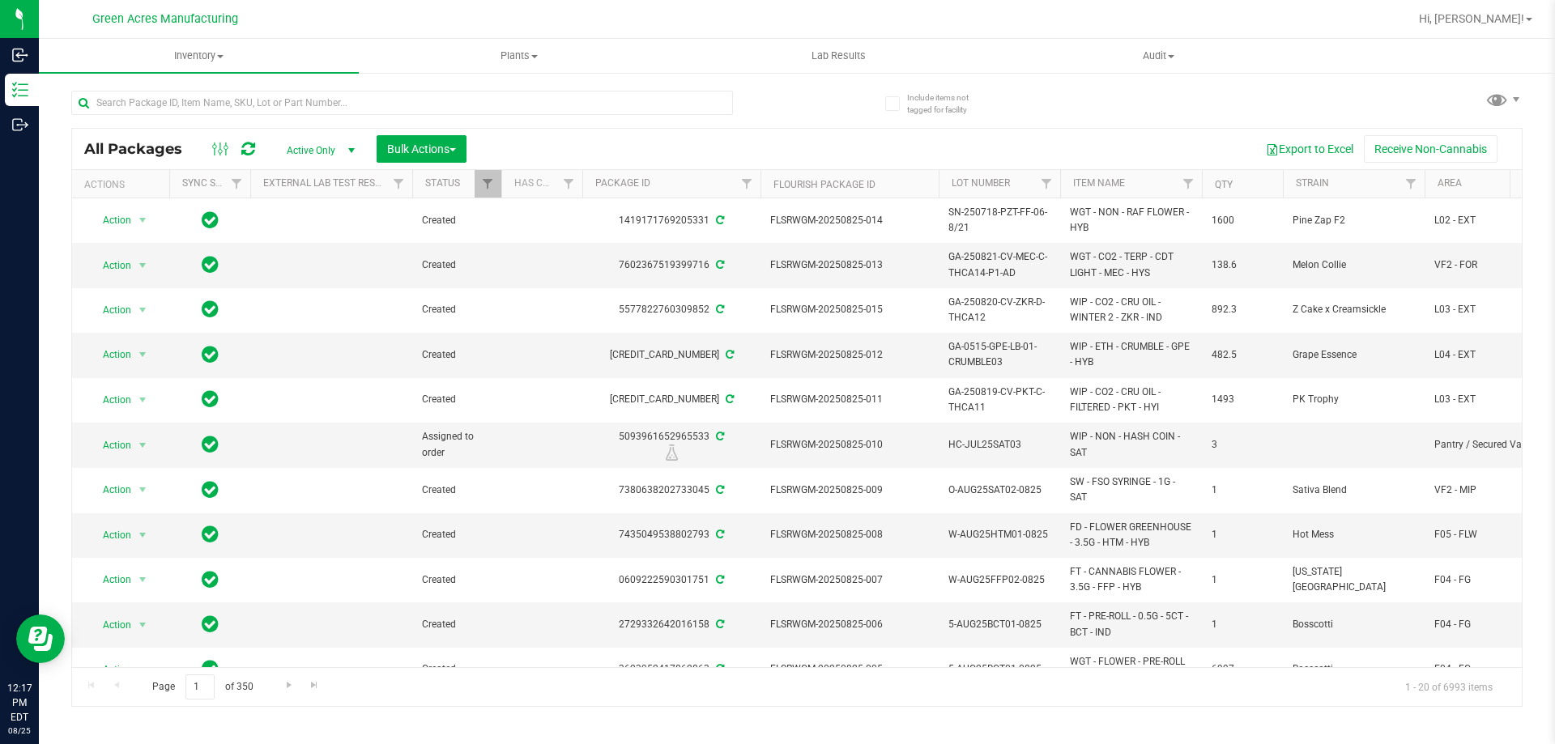
click at [249, 150] on icon at bounding box center [248, 149] width 14 height 16
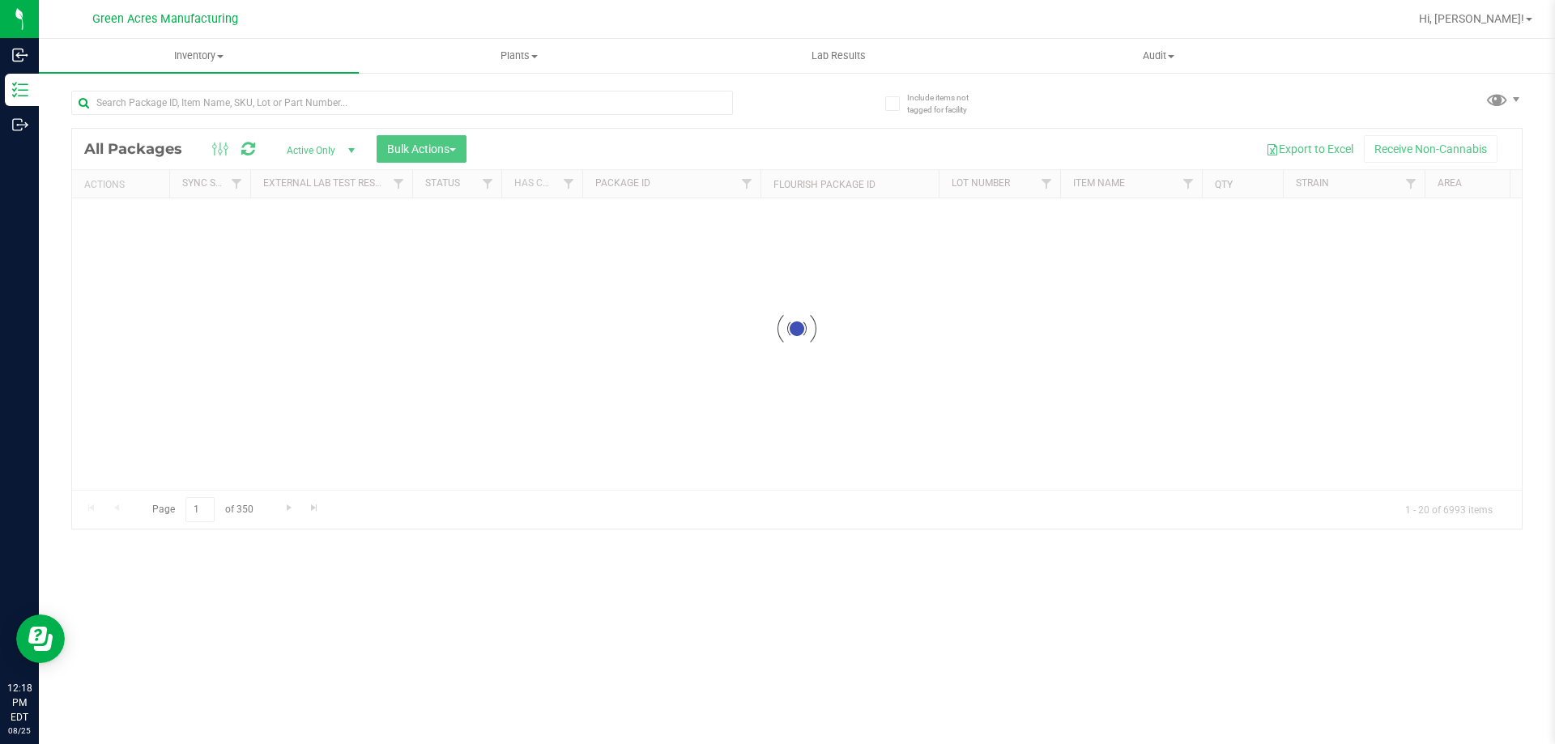
click at [474, 117] on div at bounding box center [402, 109] width 662 height 37
click at [475, 109] on input "text" at bounding box center [402, 103] width 662 height 24
type input "0825-406"
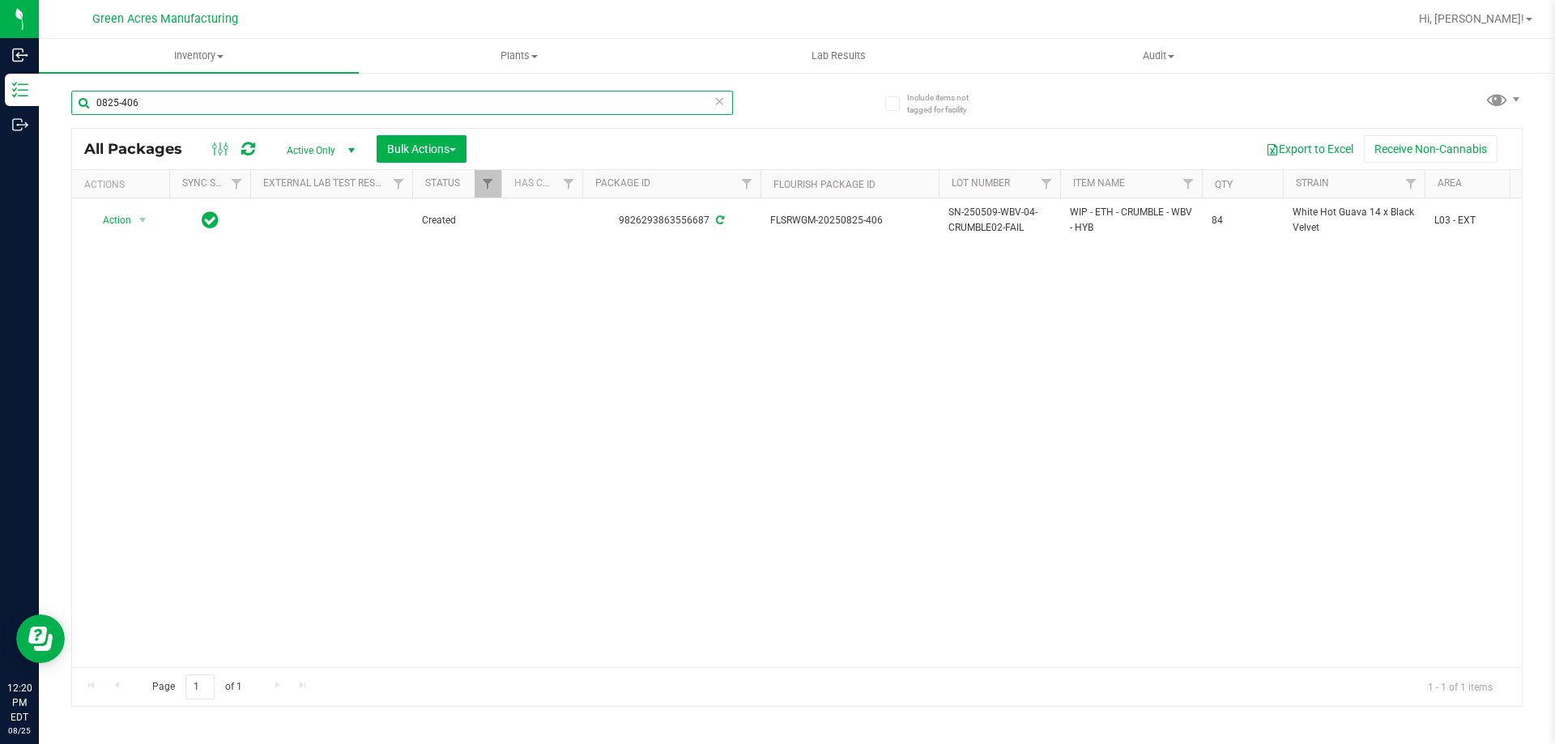
scroll to position [0, 265]
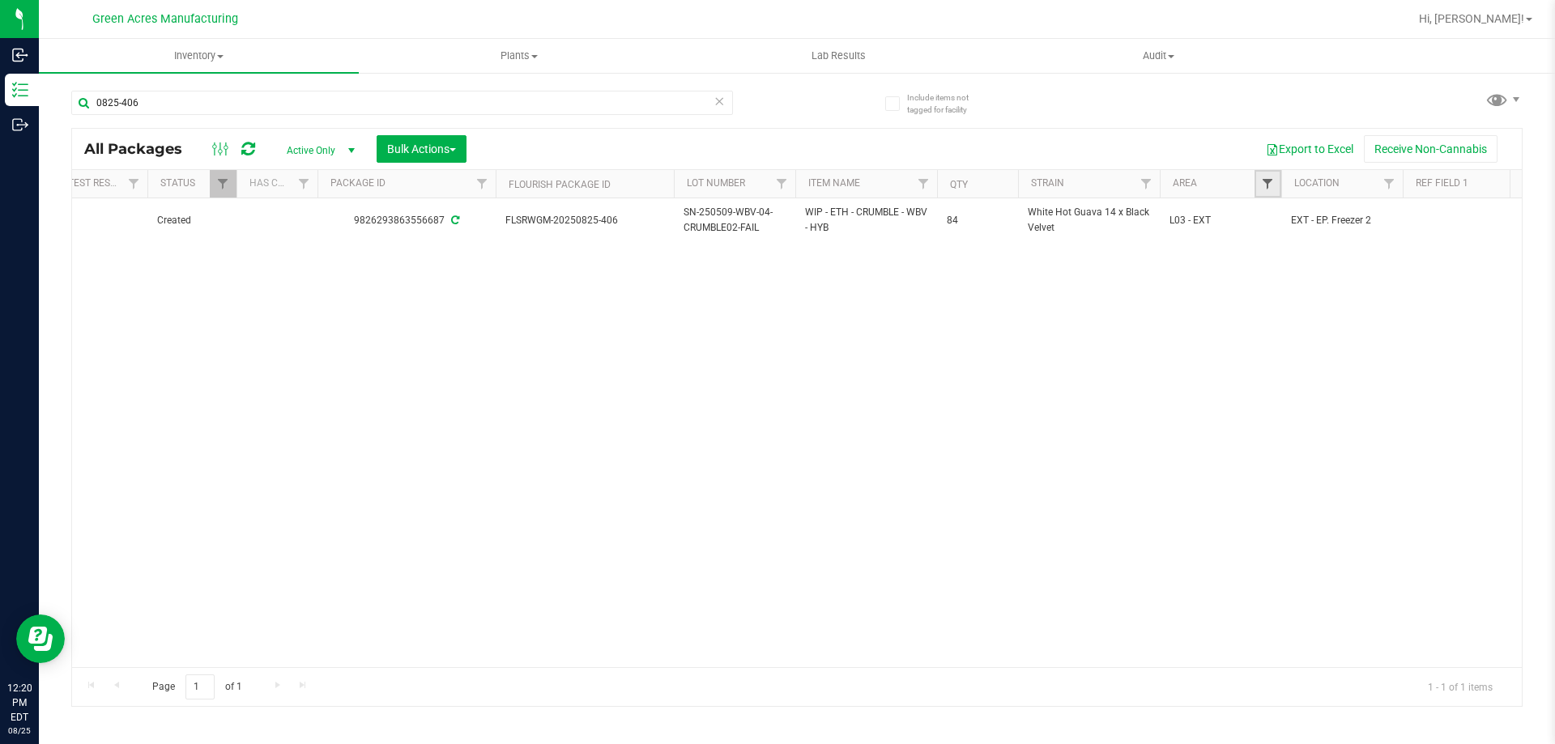
click at [1267, 181] on span "Filter" at bounding box center [1267, 183] width 13 height 13
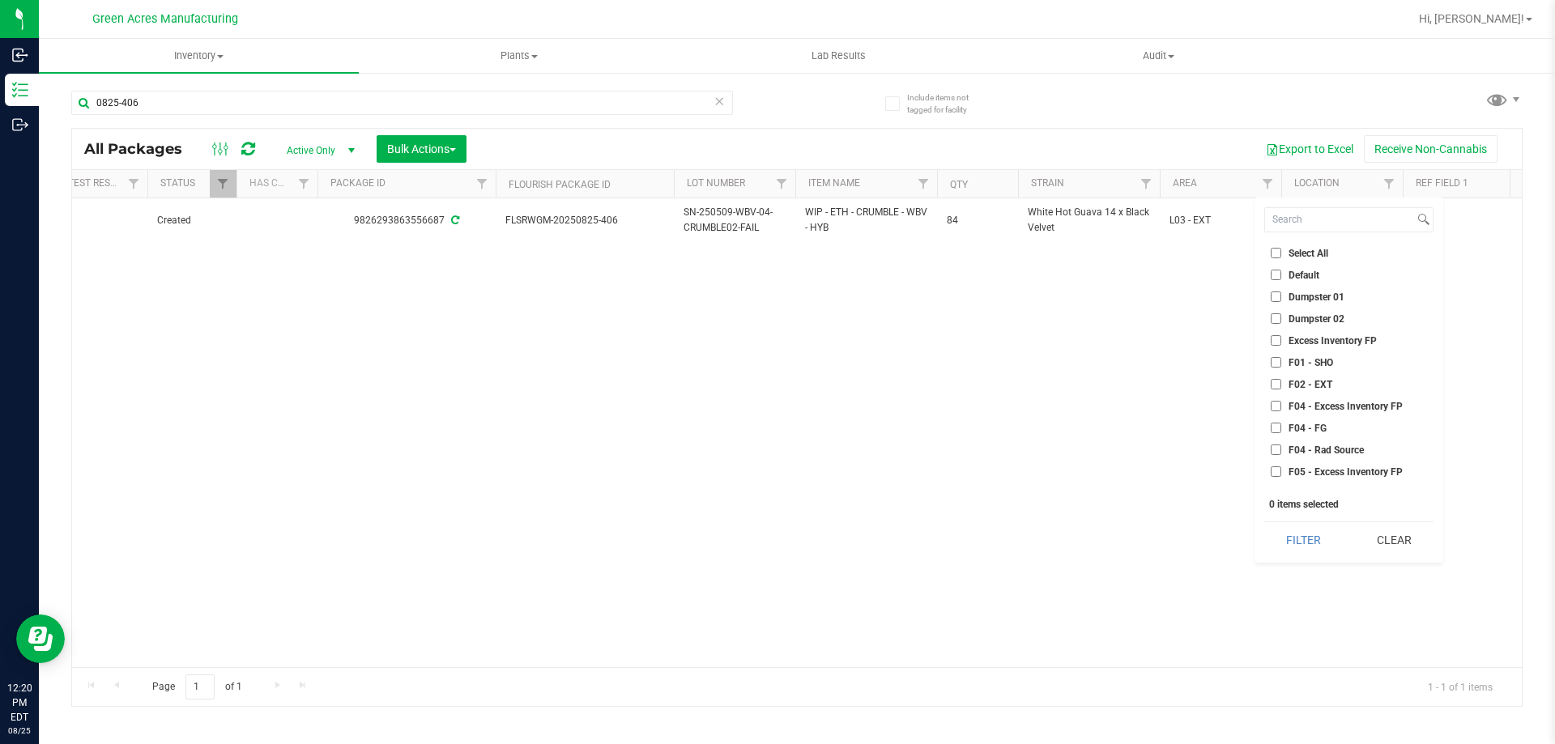
click at [1298, 361] on span "F01 - SHO" at bounding box center [1310, 363] width 45 height 10
click at [1281, 361] on input "F01 - SHO" at bounding box center [1276, 362] width 11 height 11
checkbox input "true"
click at [1299, 385] on span "F02 - EXT" at bounding box center [1310, 385] width 44 height 10
click at [1281, 385] on input "F02 - EXT" at bounding box center [1276, 384] width 11 height 11
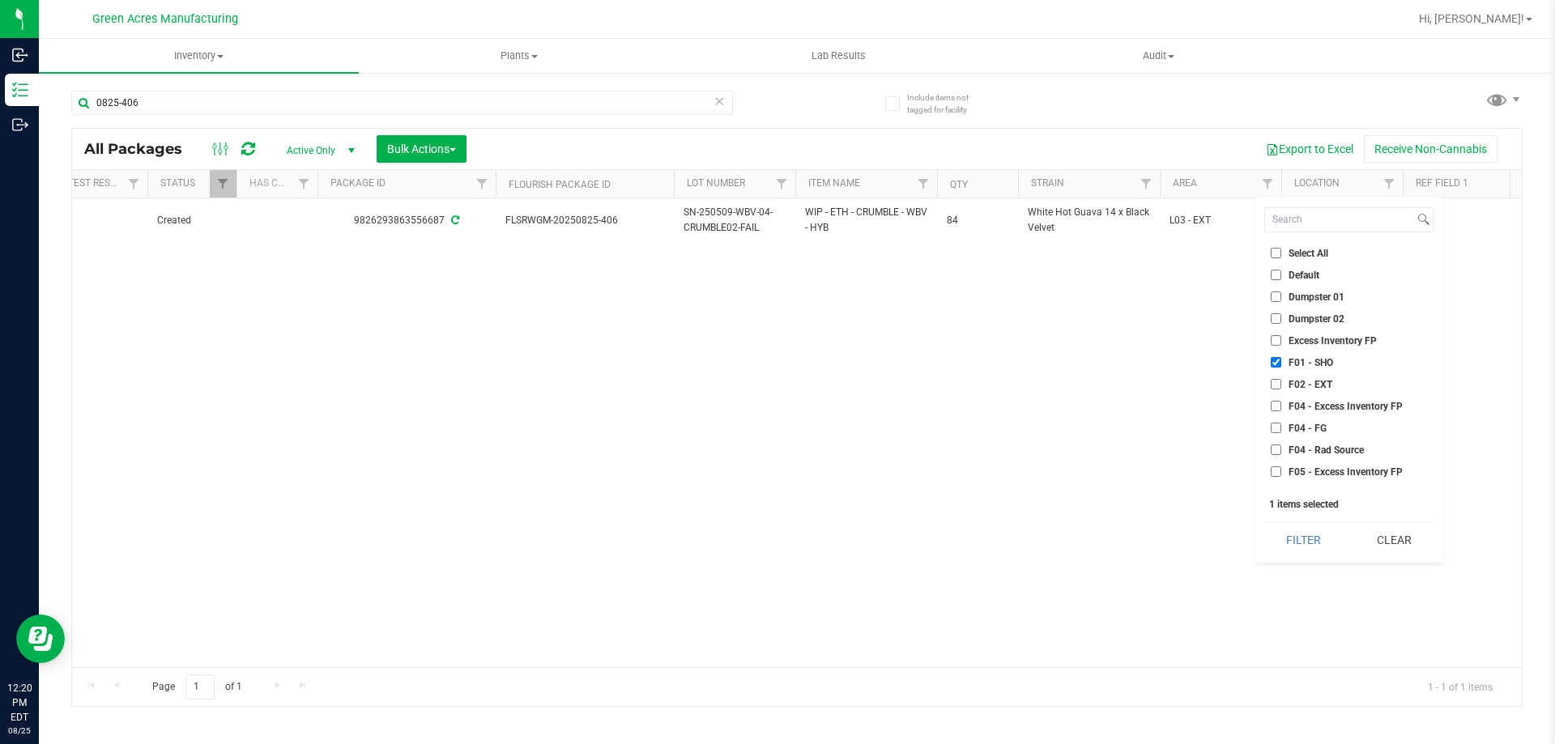
checkbox input "true"
click at [1295, 395] on span "H02 - Storage" at bounding box center [1318, 398] width 60 height 10
click at [1281, 395] on input "H02 - Storage" at bounding box center [1276, 397] width 11 height 11
checkbox input "true"
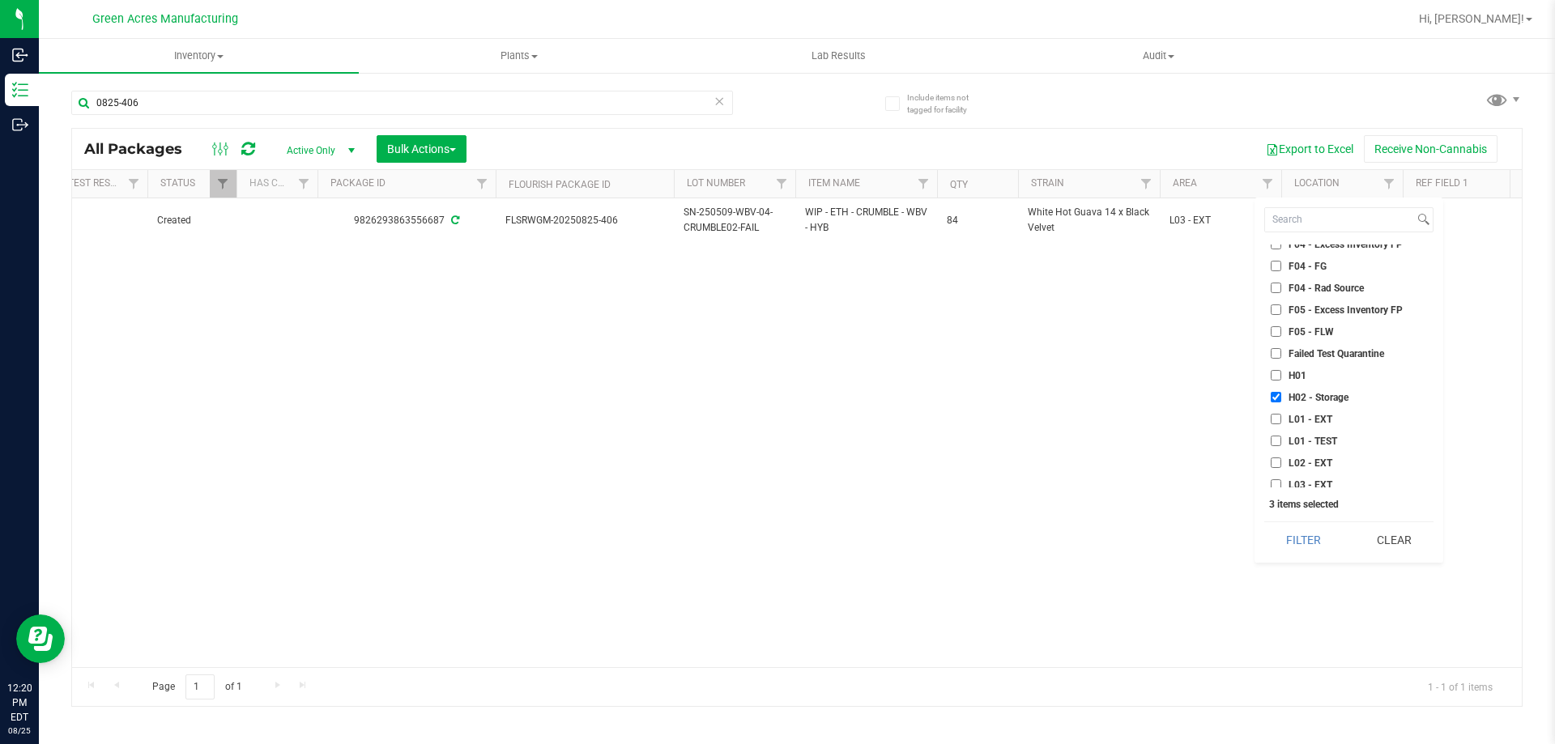
scroll to position [243, 0]
click at [1298, 339] on span "L01 - EXT" at bounding box center [1310, 339] width 44 height 10
click at [1281, 339] on input "L01 - EXT" at bounding box center [1276, 338] width 11 height 11
checkbox input "true"
click at [1299, 381] on span "L02 - EXT" at bounding box center [1310, 382] width 44 height 10
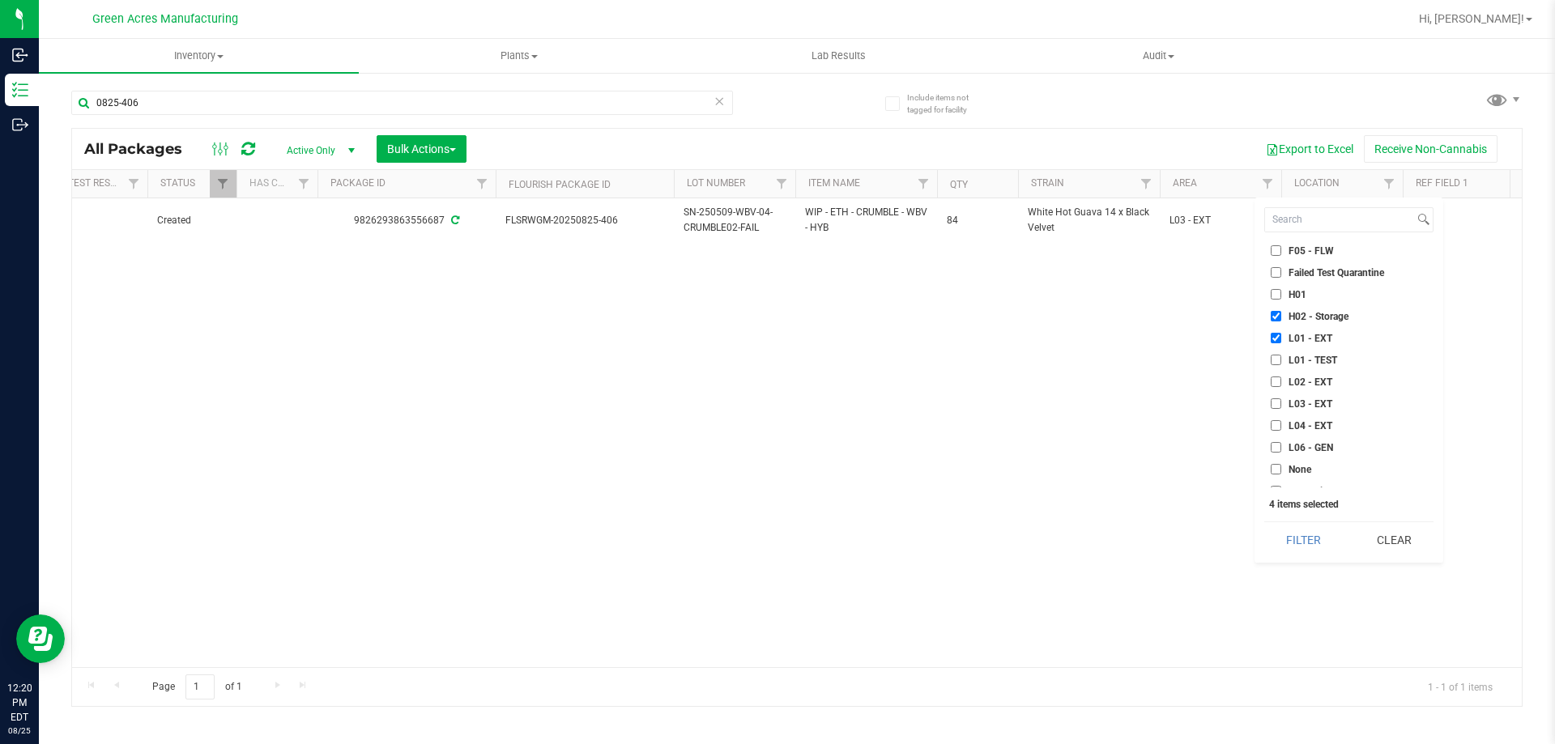
click at [1281, 381] on input "L02 - EXT" at bounding box center [1276, 382] width 11 height 11
checkbox input "true"
click at [1297, 408] on span "L03 - EXT" at bounding box center [1310, 404] width 44 height 10
click at [1281, 408] on input "L03 - EXT" at bounding box center [1276, 403] width 11 height 11
checkbox input "true"
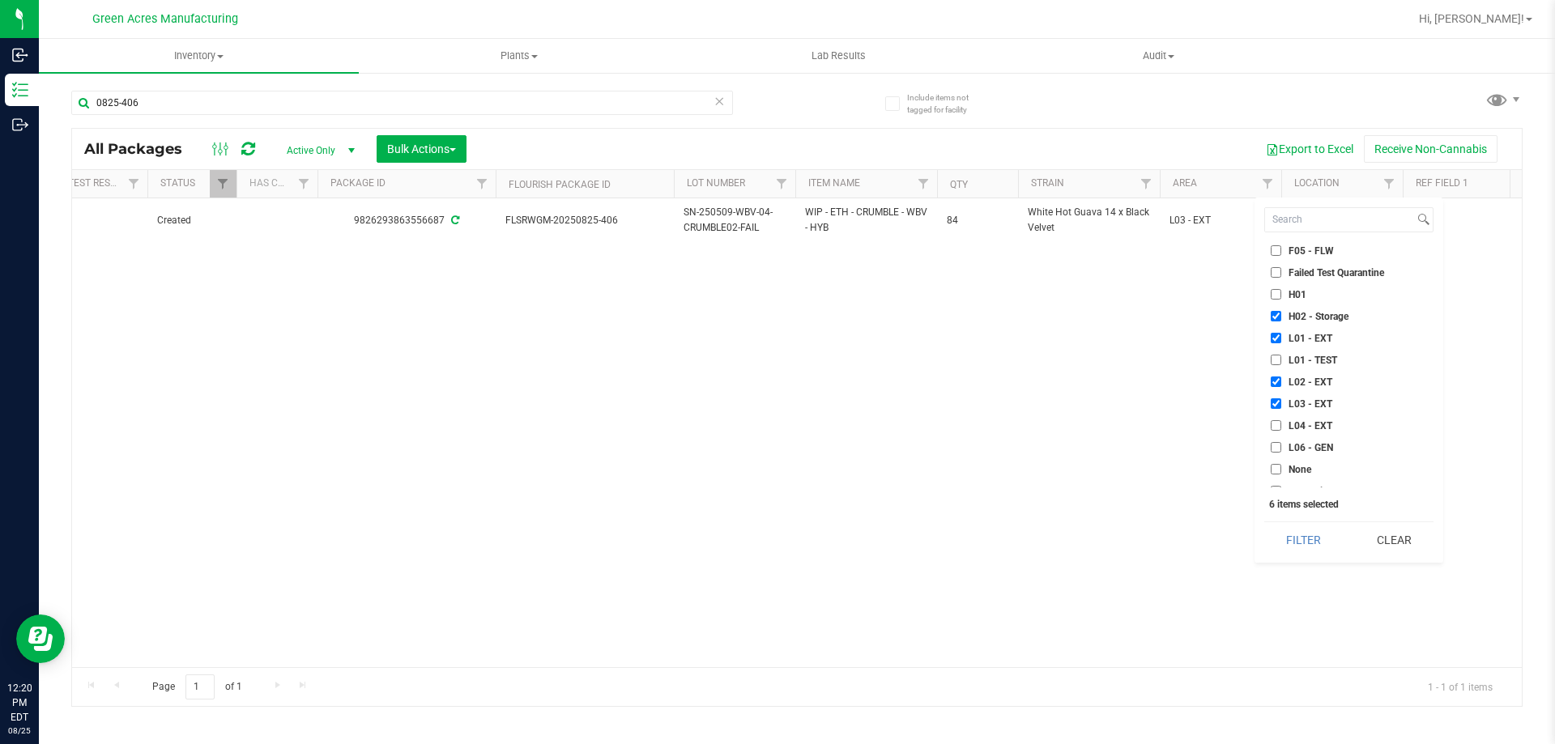
click at [1290, 426] on span "L04 - EXT" at bounding box center [1310, 426] width 44 height 10
click at [1281, 426] on input "L04 - EXT" at bounding box center [1276, 425] width 11 height 11
checkbox input "true"
click at [1296, 534] on button "Filter" at bounding box center [1303, 540] width 79 height 36
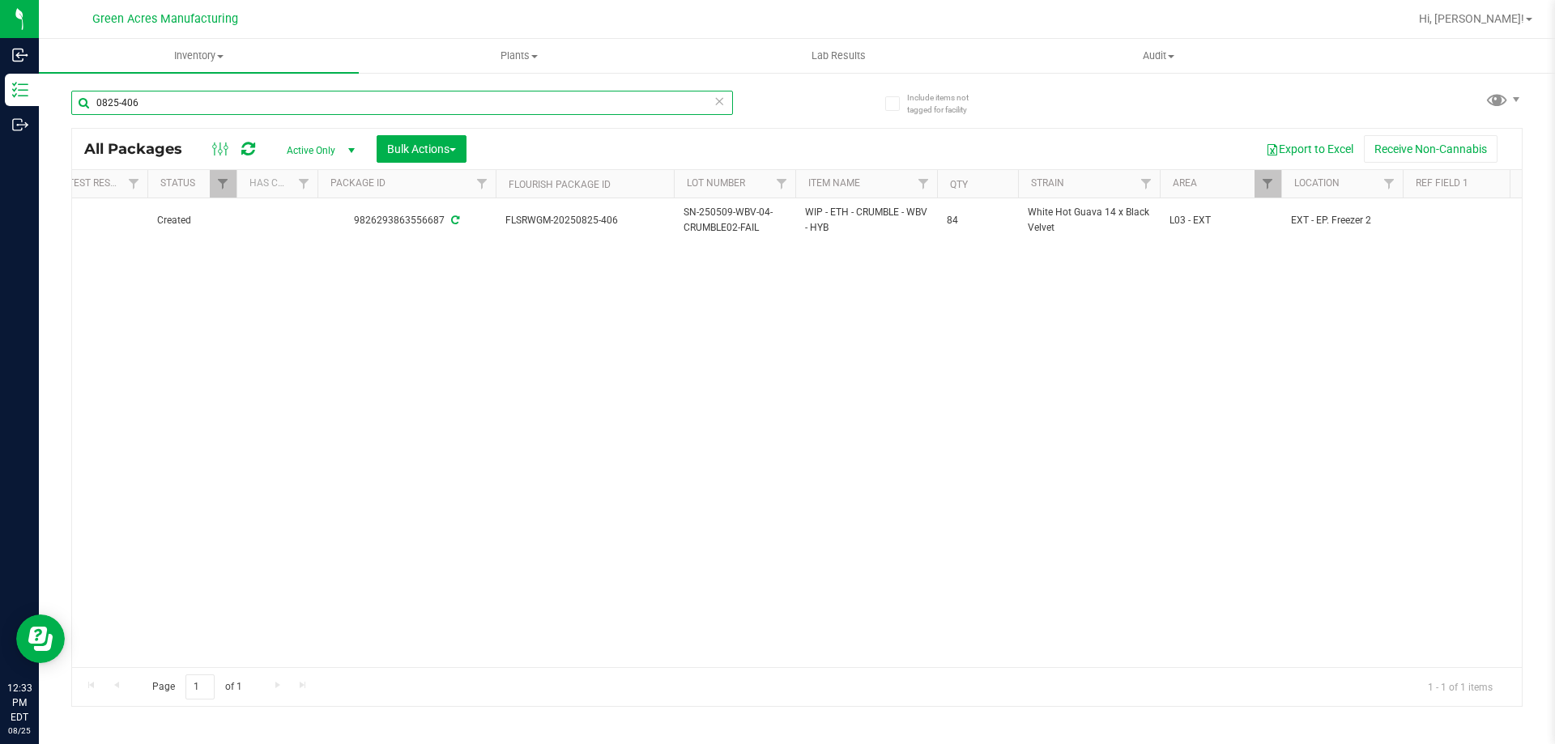
click at [639, 102] on input "0825-406" at bounding box center [402, 103] width 662 height 24
type input "0825-043"
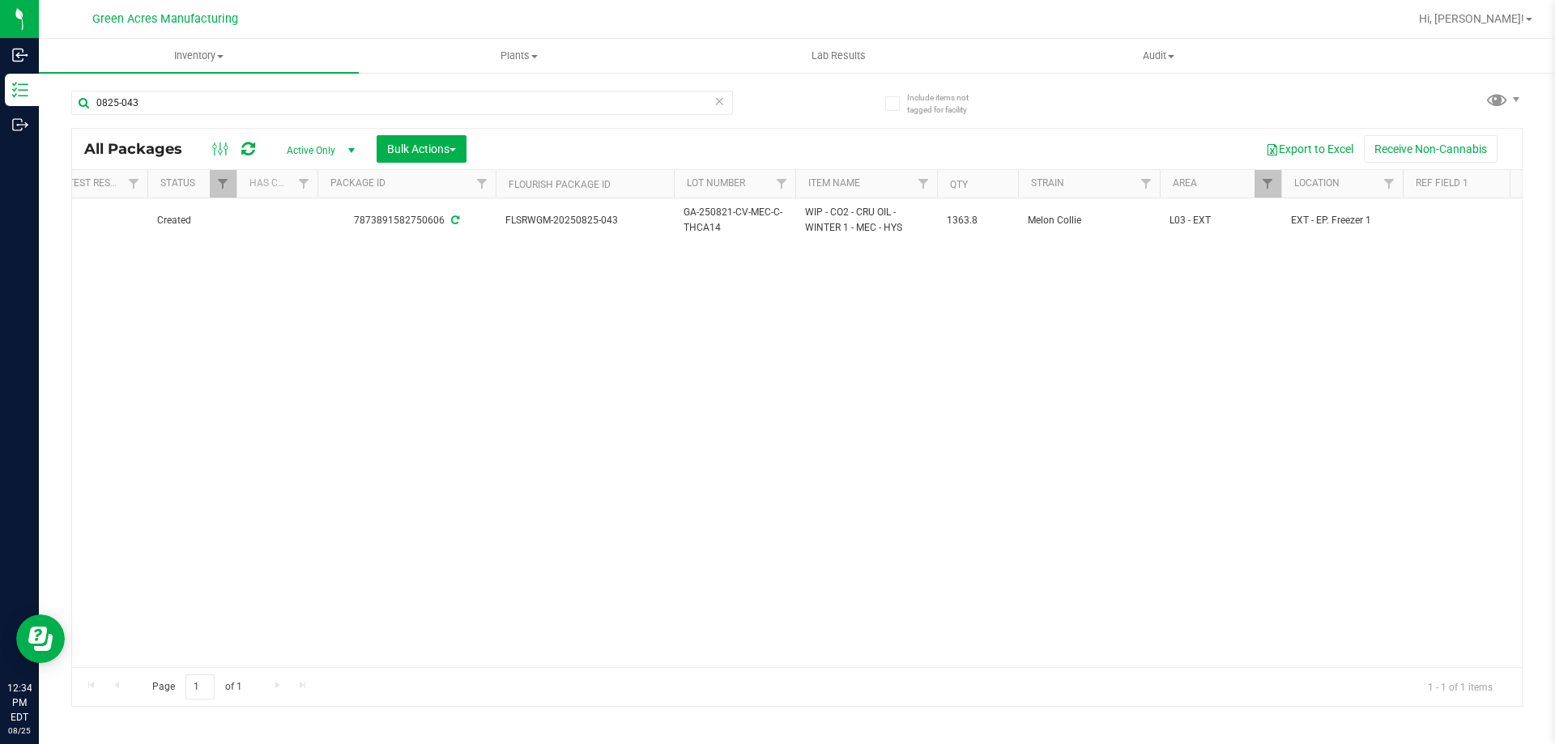
click at [987, 295] on div "Action Action Adjust qty Create package Edit attributes Global inventory Locate…" at bounding box center [796, 432] width 1449 height 469
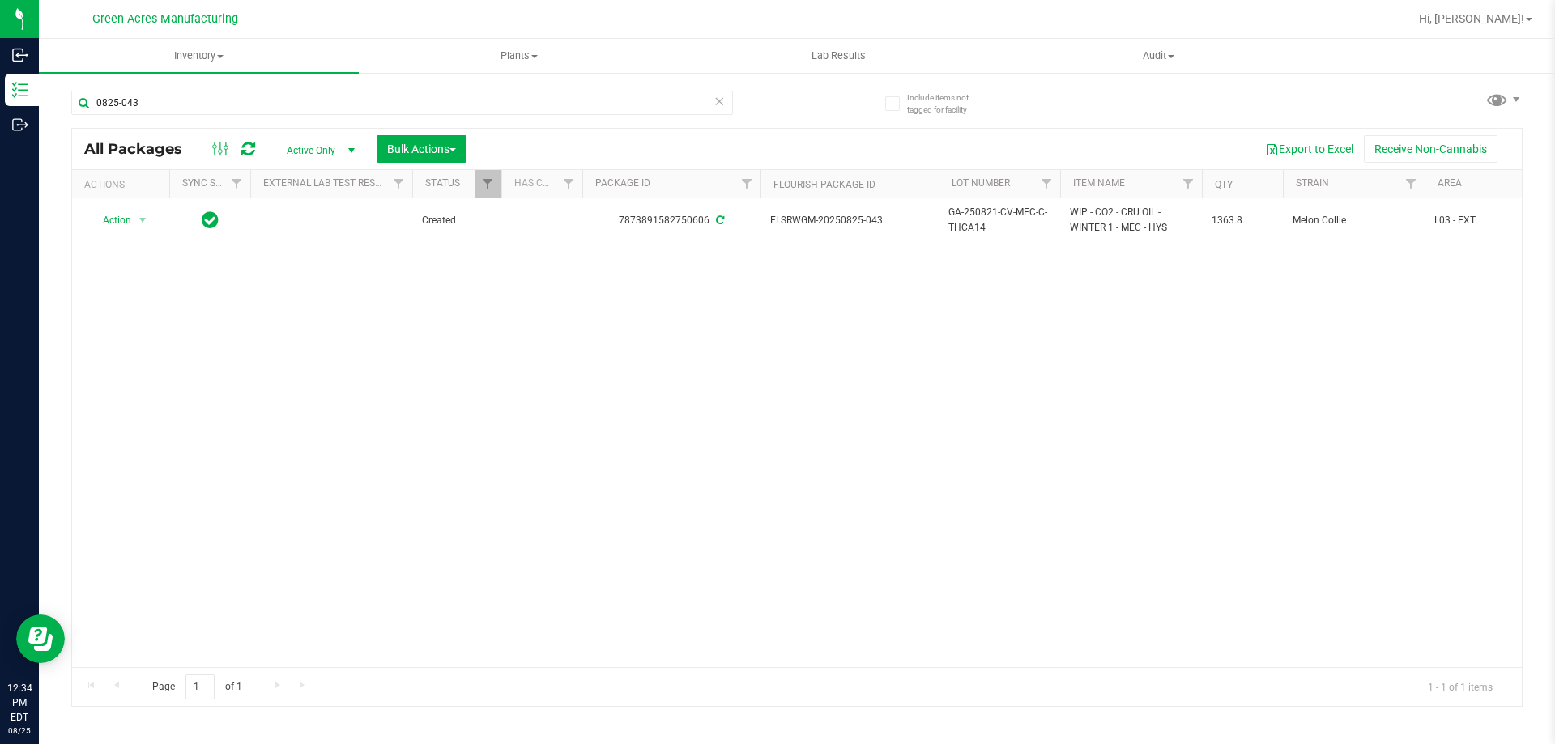
click at [340, 468] on div "Action Action Adjust qty Create package Edit attributes Global inventory Locate…" at bounding box center [796, 432] width 1449 height 469
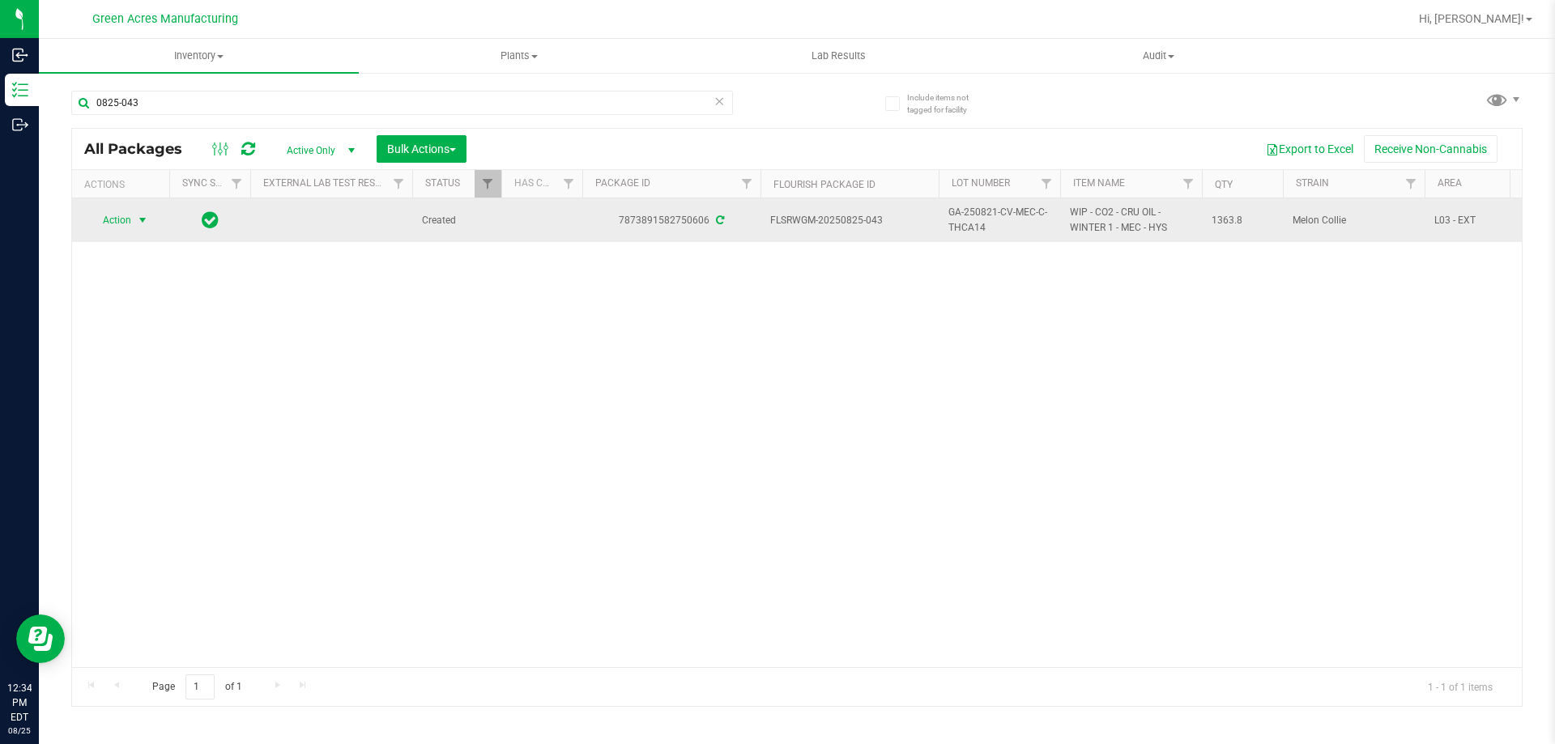
click at [152, 223] on span "select" at bounding box center [143, 220] width 20 height 23
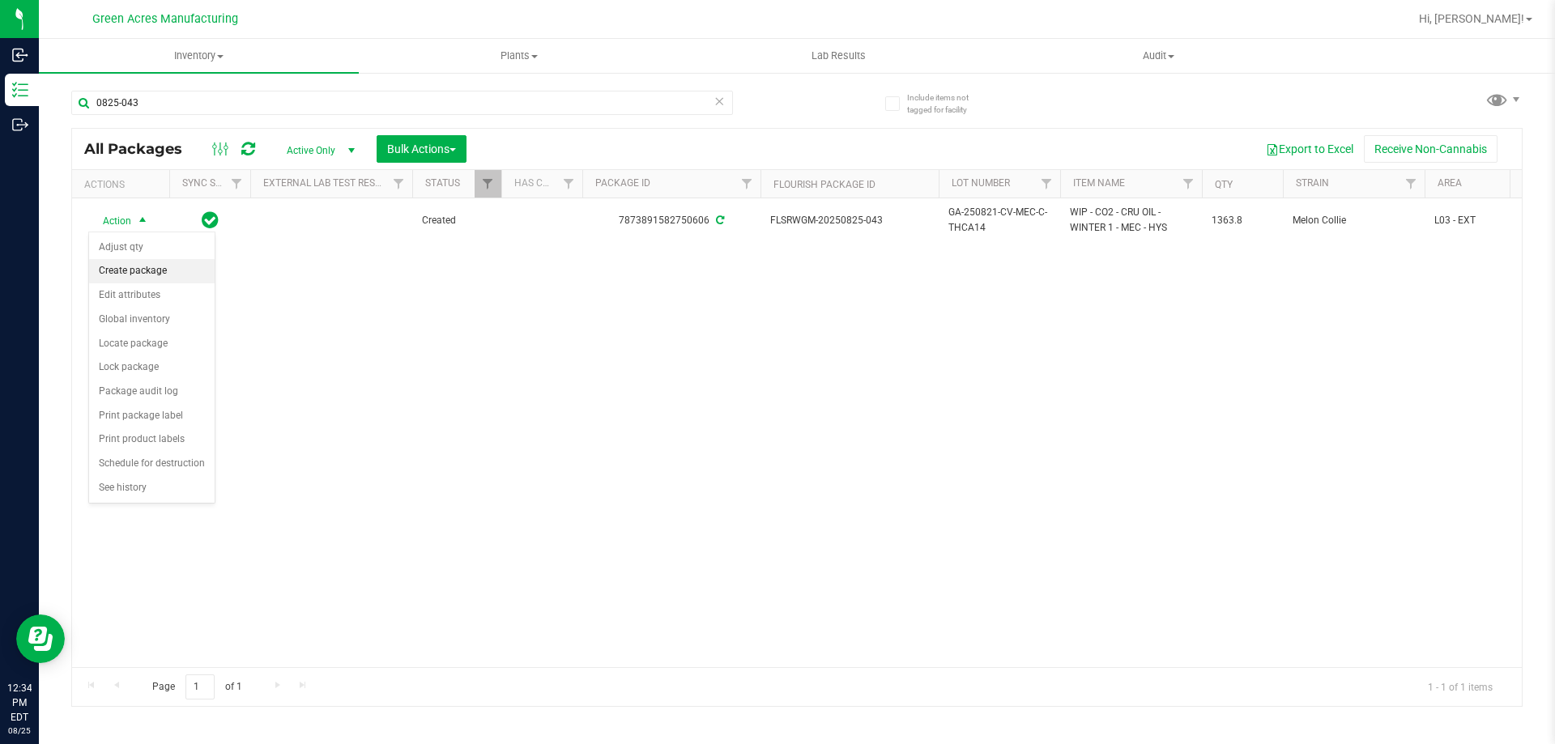
click at [155, 268] on li "Create package" at bounding box center [152, 271] width 126 height 24
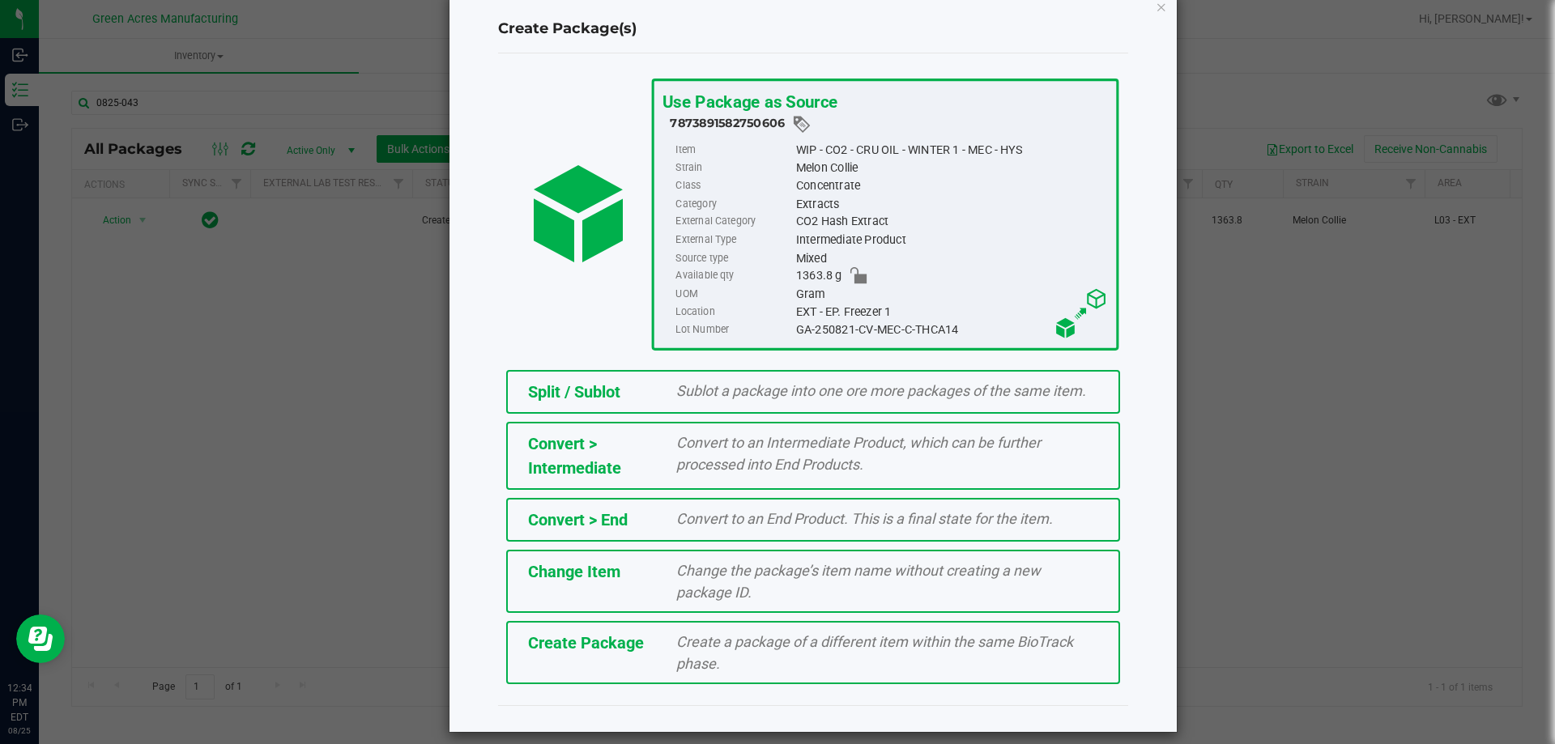
scroll to position [45, 0]
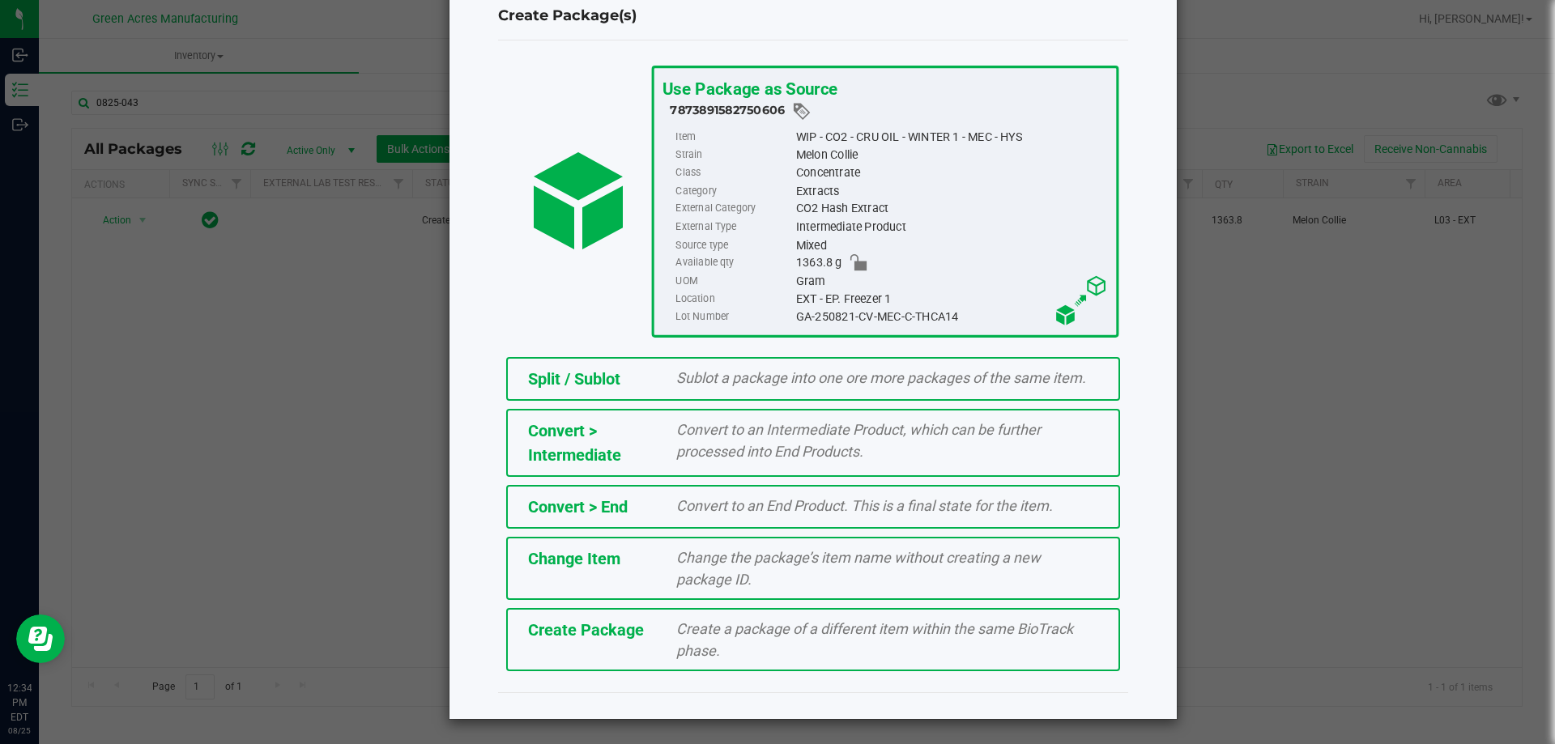
click at [664, 635] on div "Create a package of a different item within the same BioTrack phase." at bounding box center [887, 640] width 446 height 44
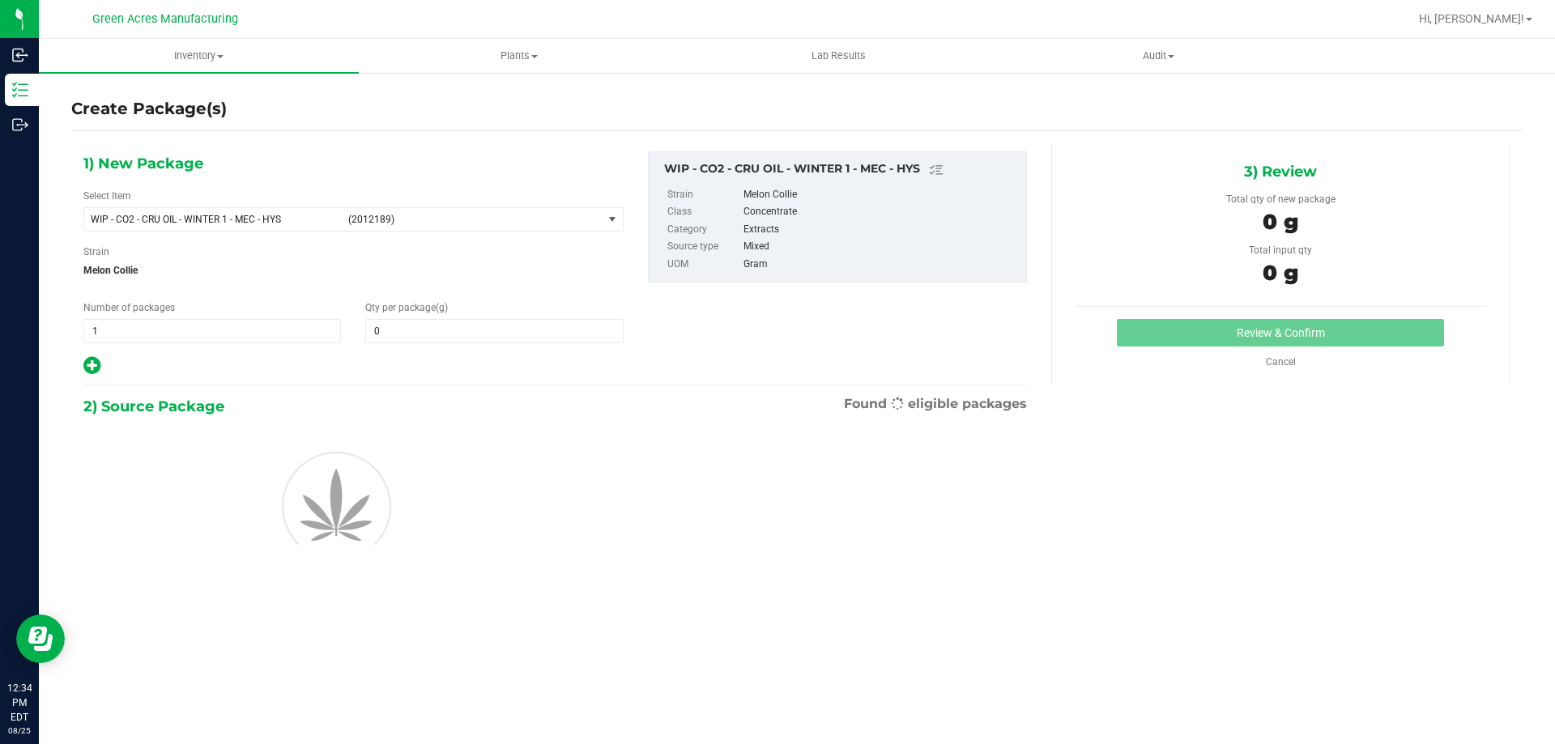
type input "0.0000"
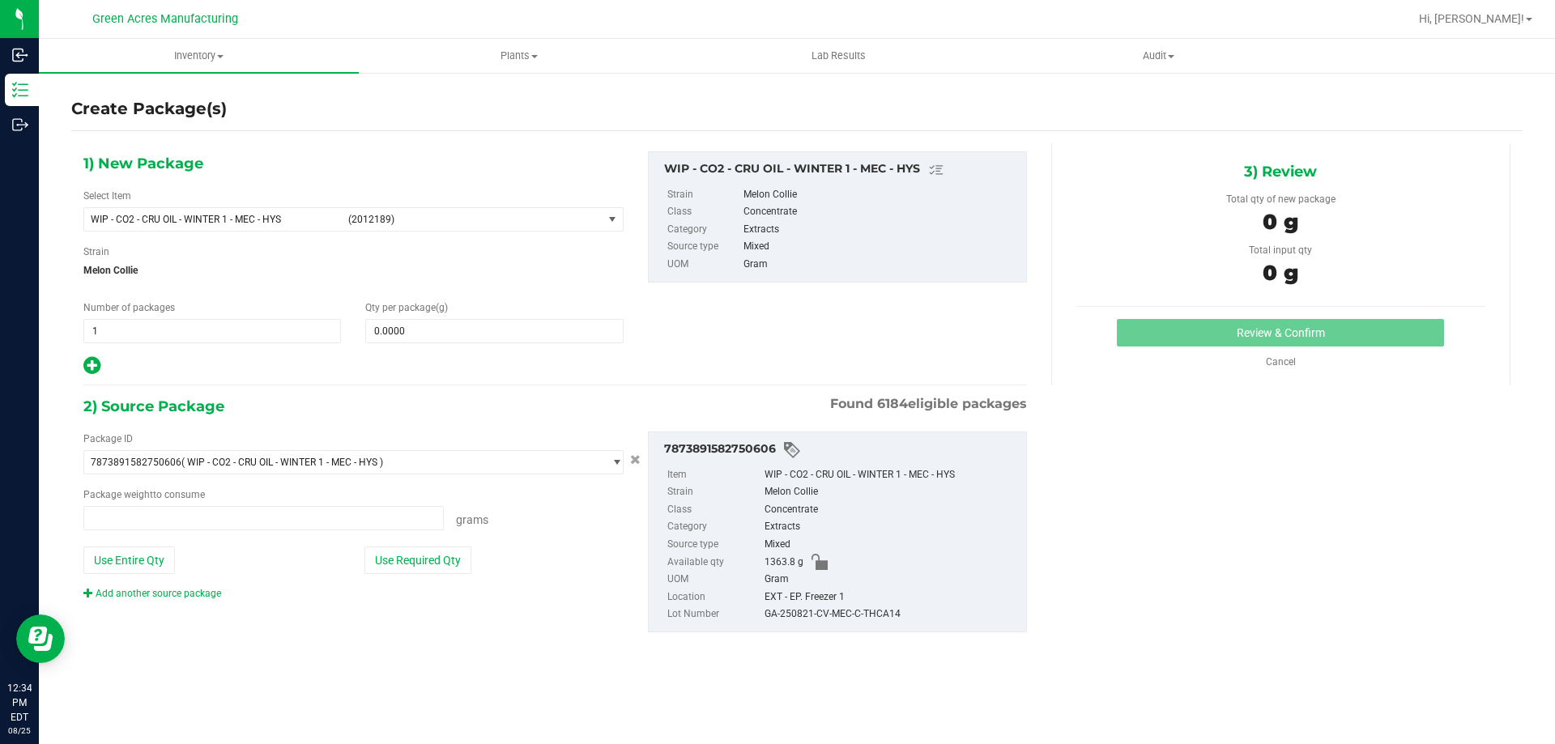
type input "0.0000 g"
click at [143, 593] on link "Add another source package" at bounding box center [152, 593] width 138 height 11
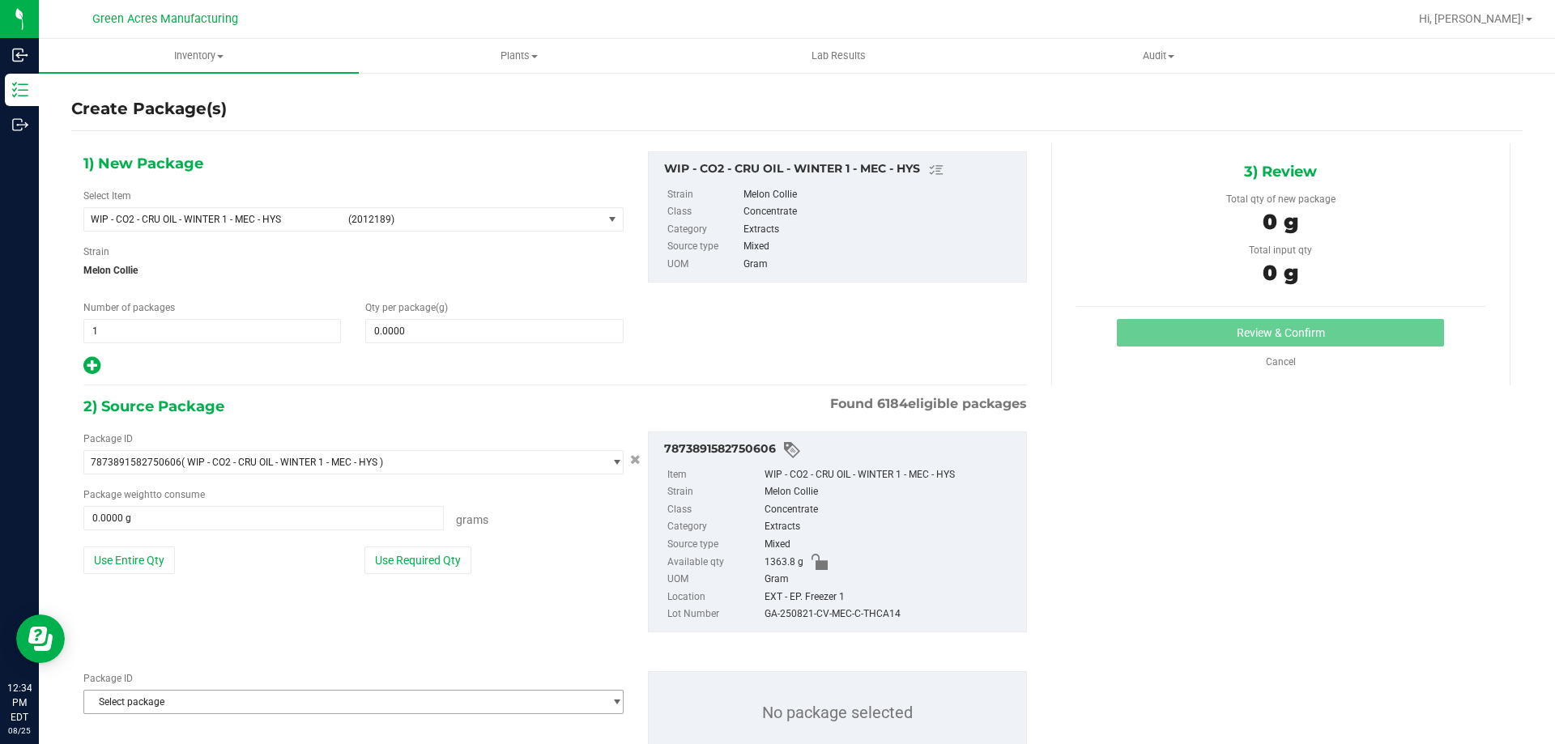
scroll to position [56, 0]
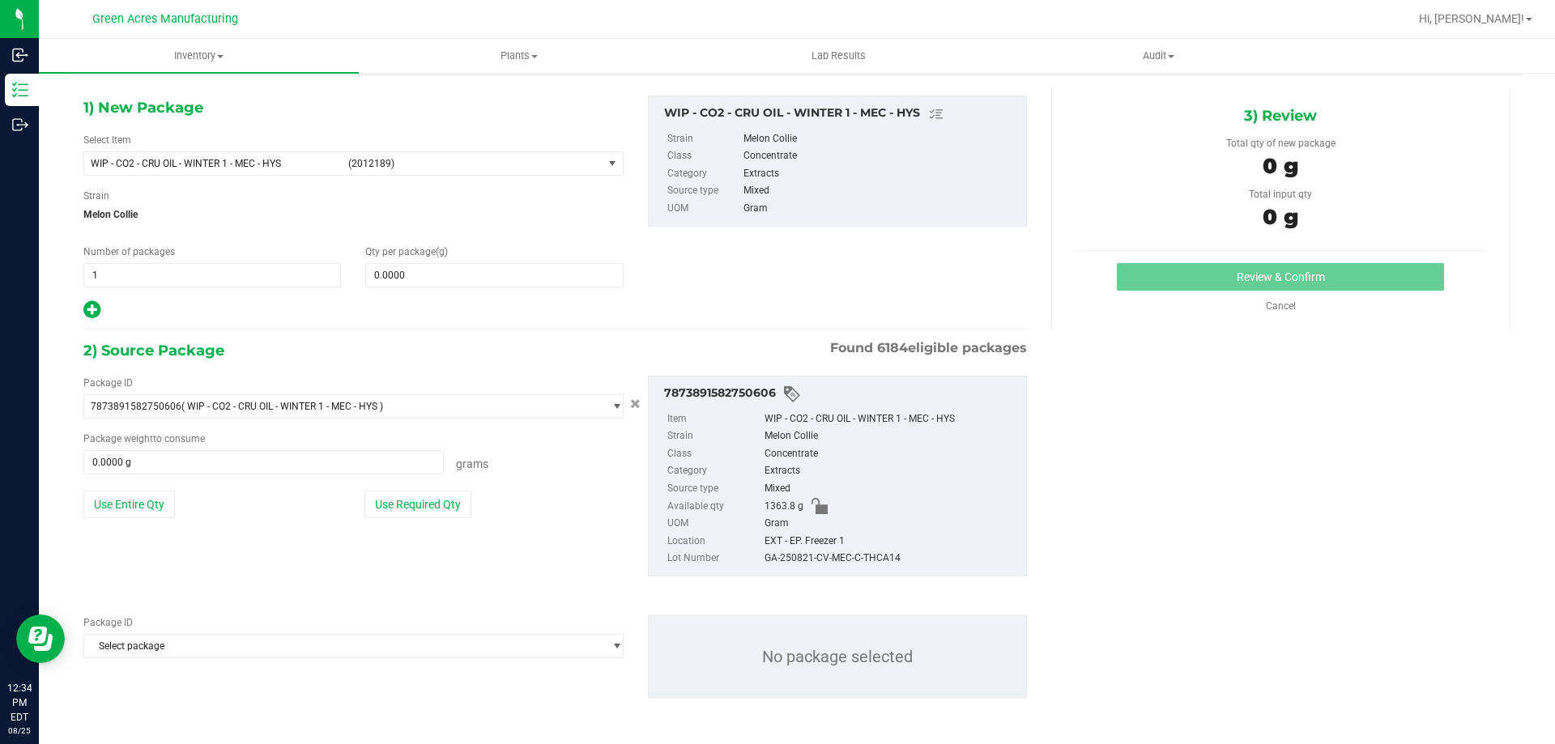
click at [231, 630] on div "Package ID Select package 0000518841815896 0001986067780047 0004070341500786 00…" at bounding box center [353, 636] width 540 height 43
click at [232, 645] on span "Select package" at bounding box center [343, 646] width 518 height 23
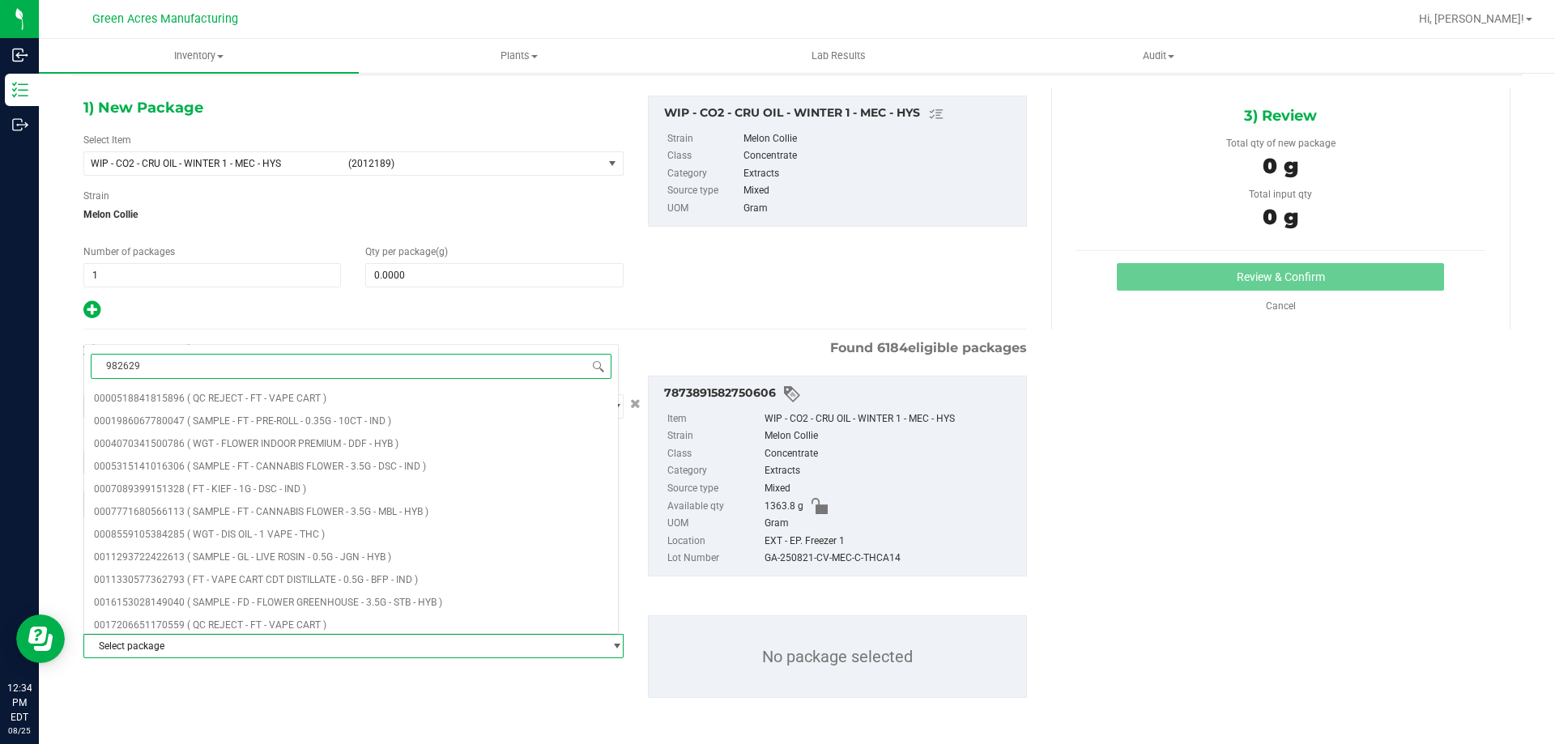
type input "9826293"
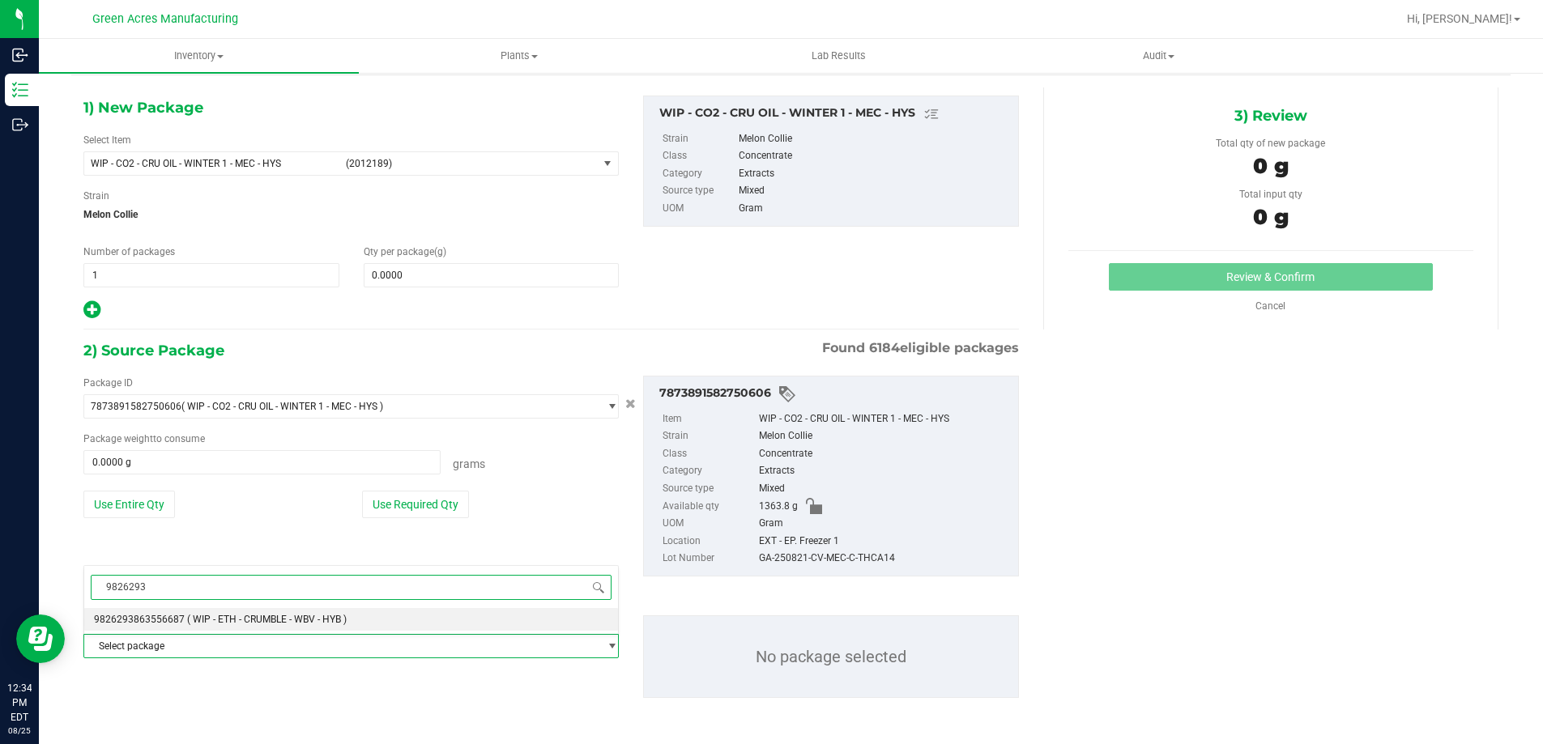
click at [194, 627] on li "9826293863556687 ( WIP - ETH - CRUMBLE - WBV - HYB )" at bounding box center [351, 619] width 534 height 23
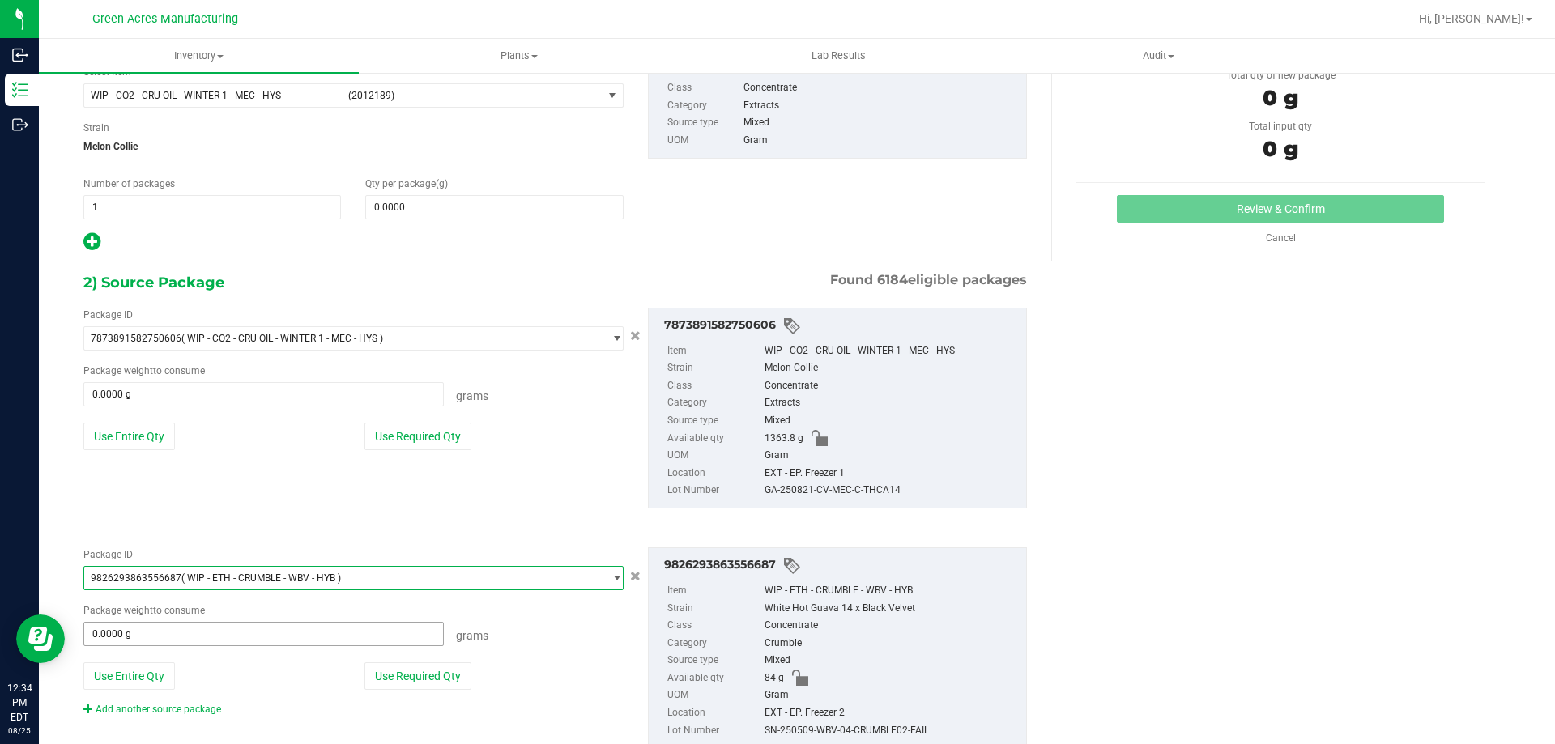
scroll to position [174, 0]
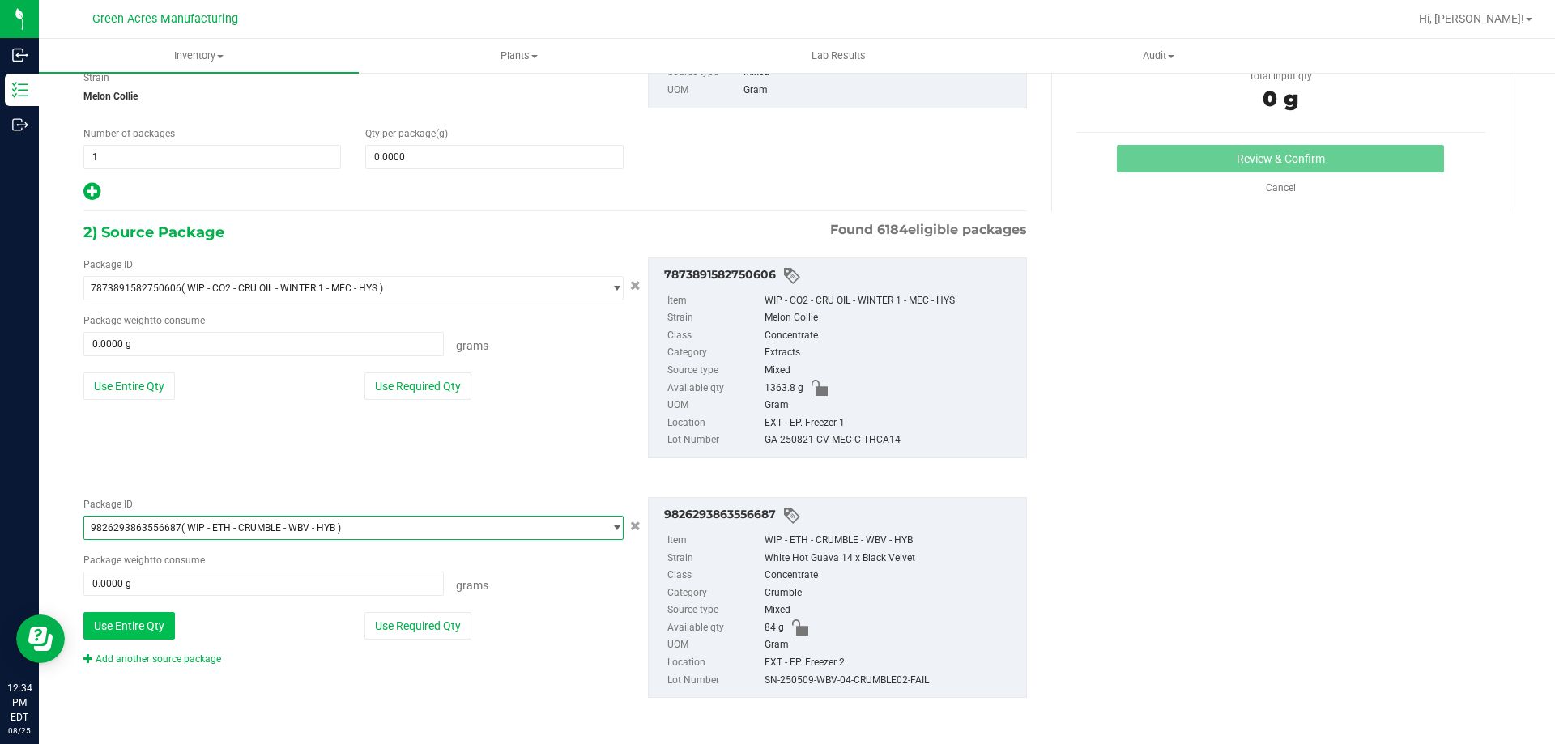
click at [160, 630] on button "Use Entire Qty" at bounding box center [129, 626] width 92 height 28
type input "84.0000 g"
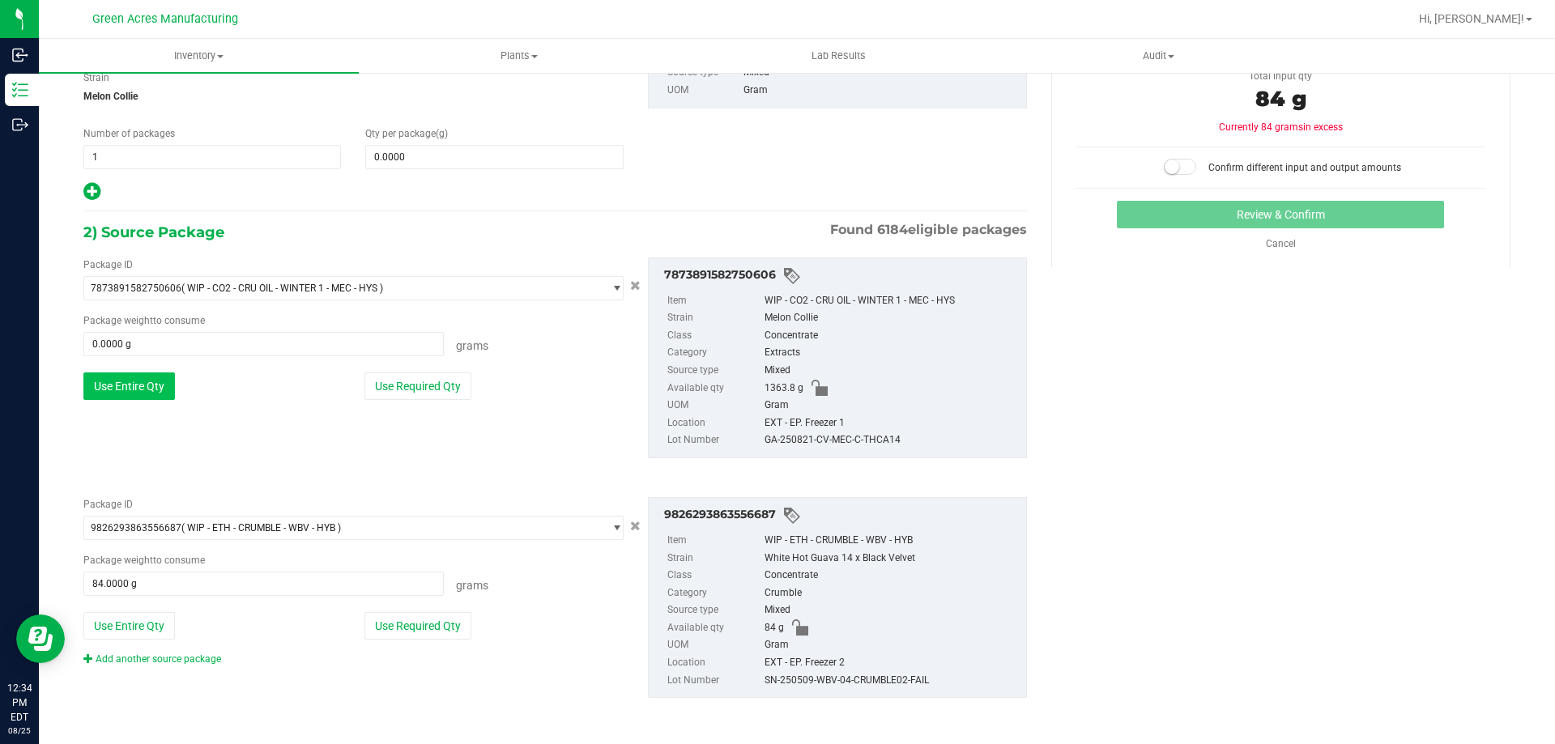
click at [148, 387] on button "Use Entire Qty" at bounding box center [129, 386] width 92 height 28
type input "1363.8000 g"
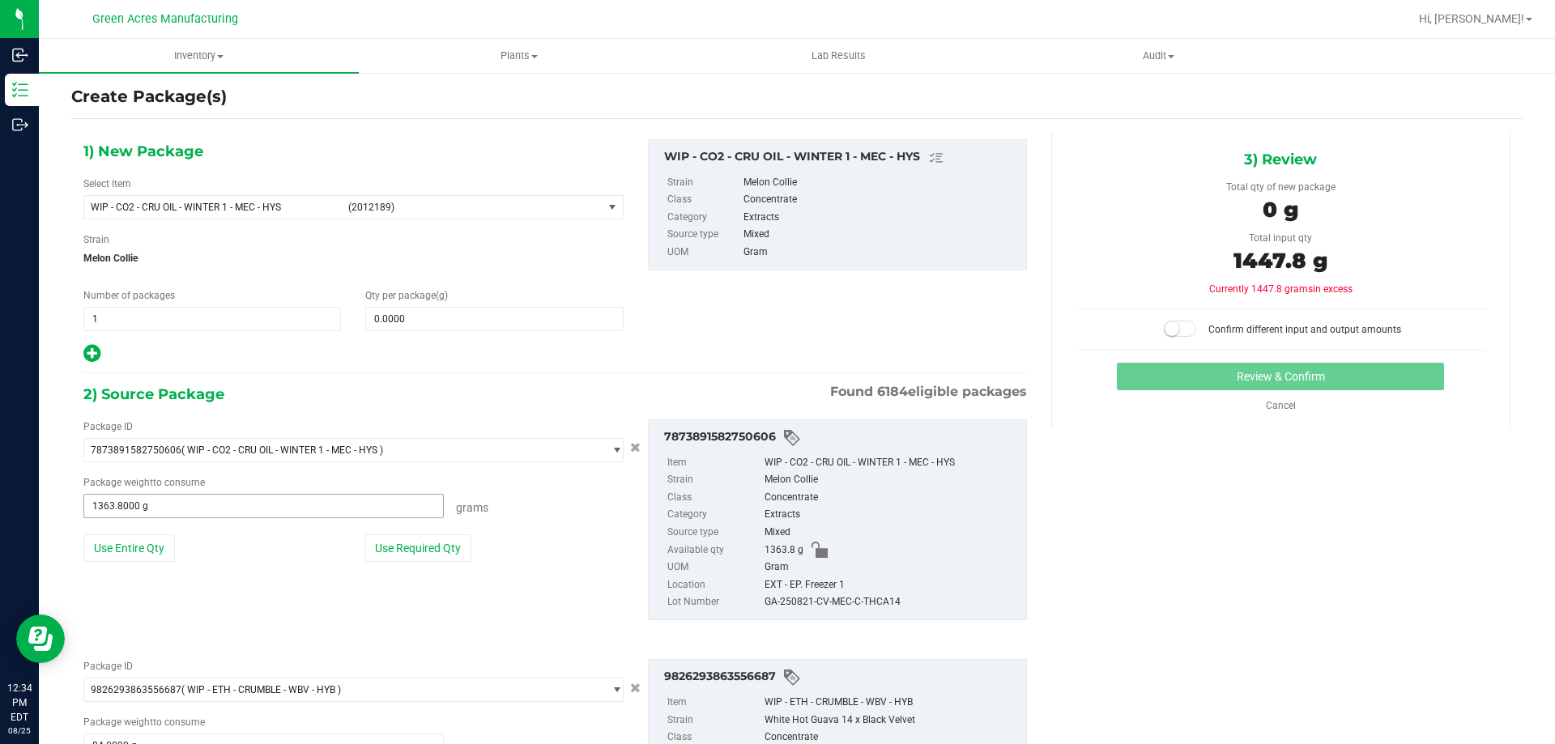
scroll to position [0, 0]
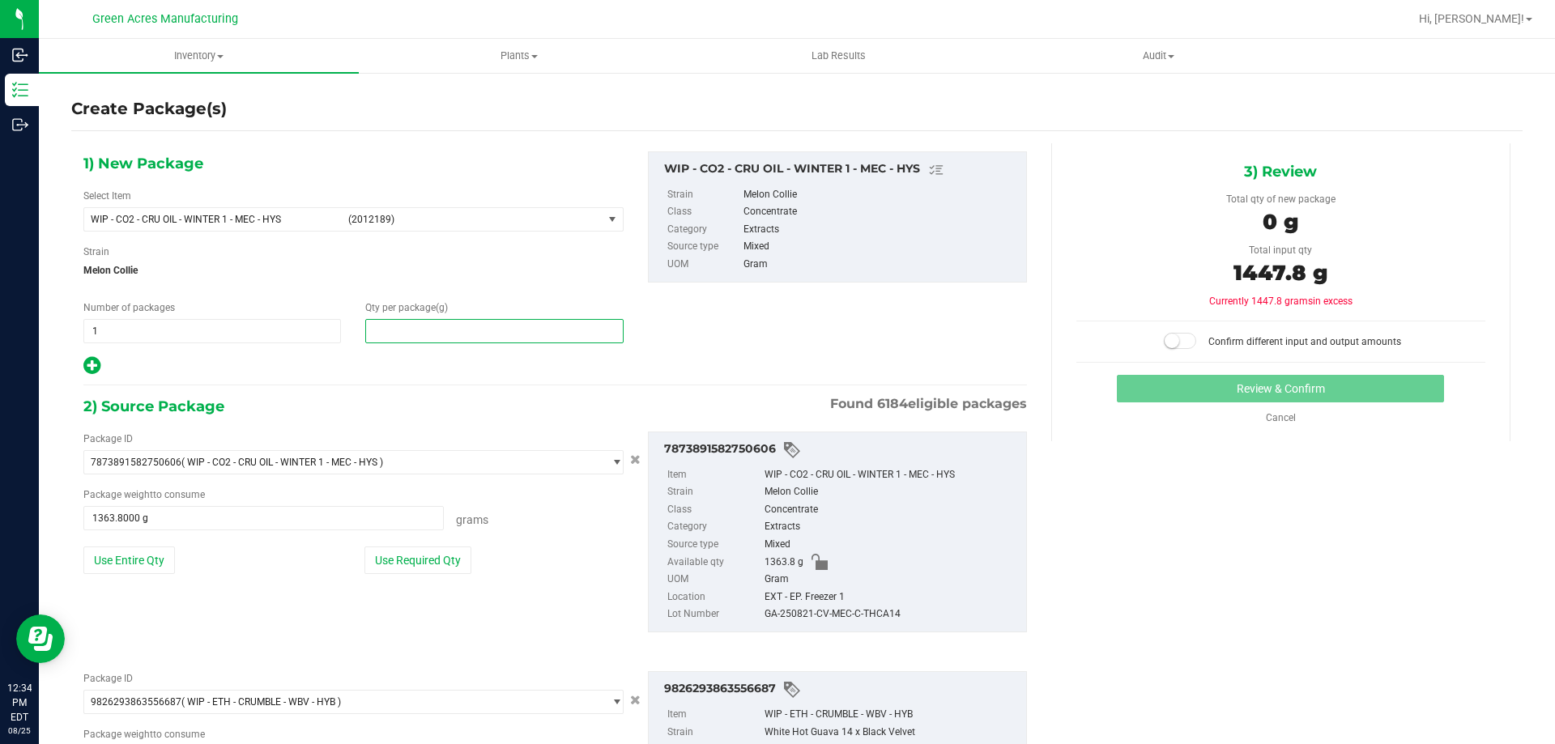
click at [430, 336] on span at bounding box center [494, 331] width 258 height 24
type input "1447.8"
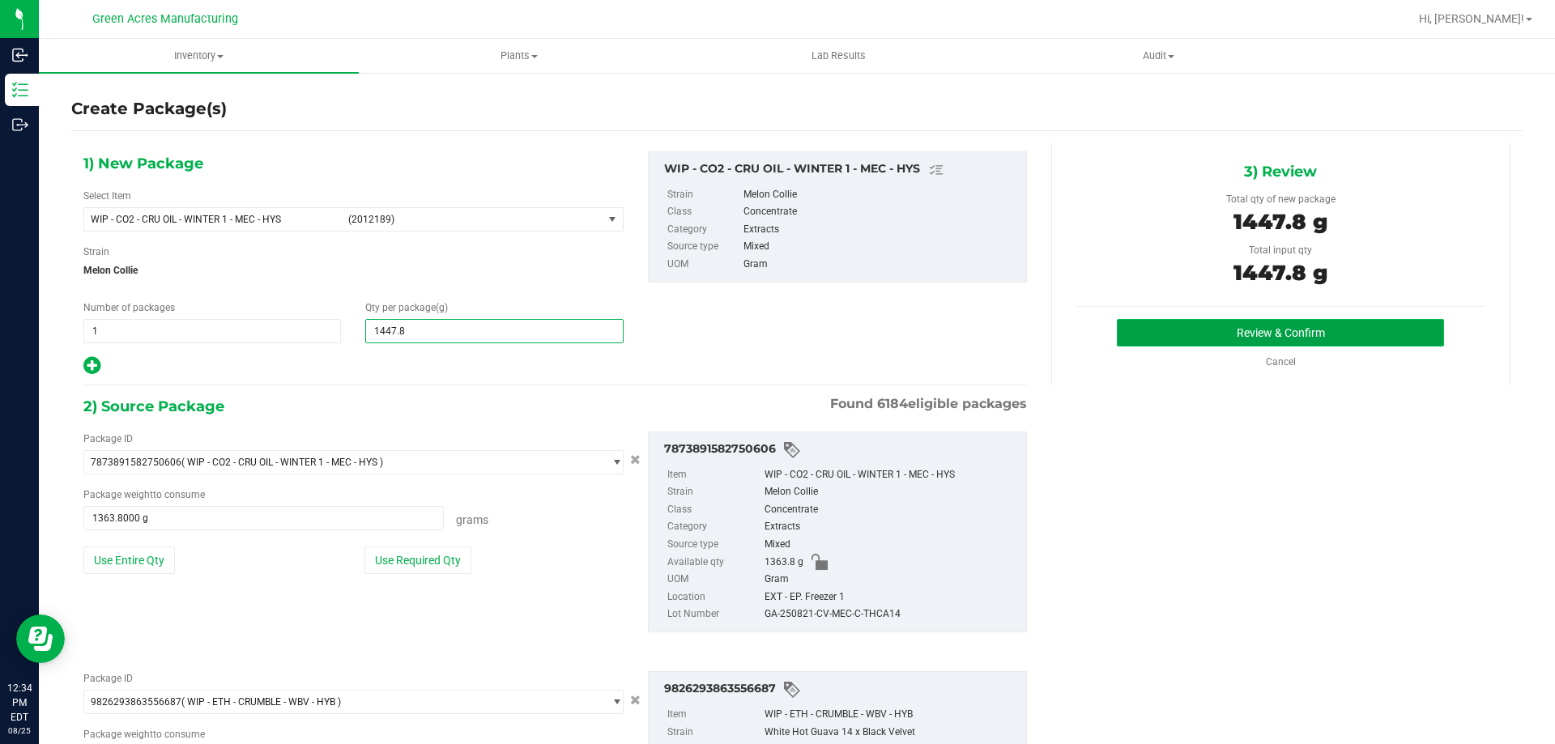
type input "1,447.8000"
click at [1160, 334] on button "Review & Confirm" at bounding box center [1280, 333] width 327 height 28
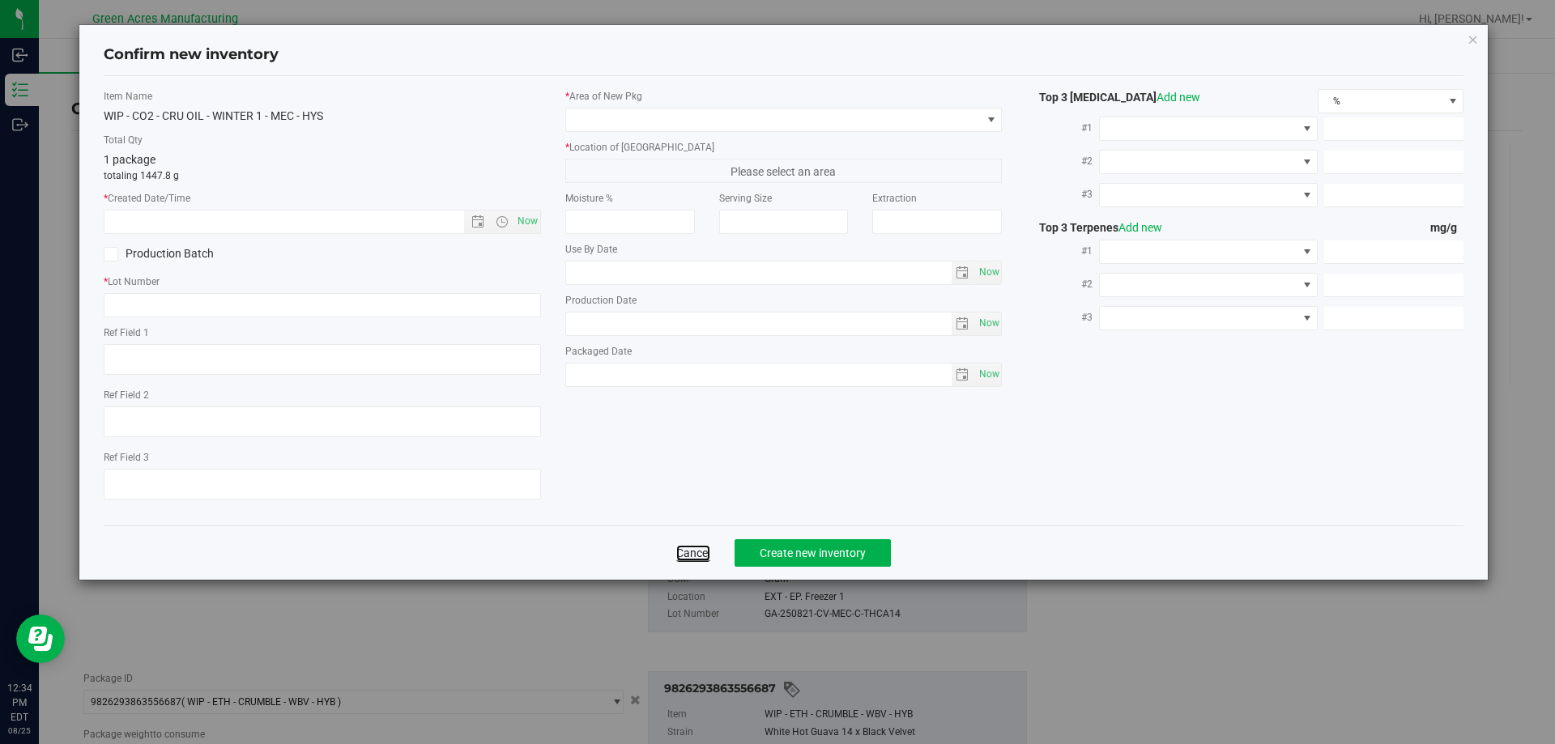
click at [692, 552] on link "Cancel" at bounding box center [693, 553] width 34 height 16
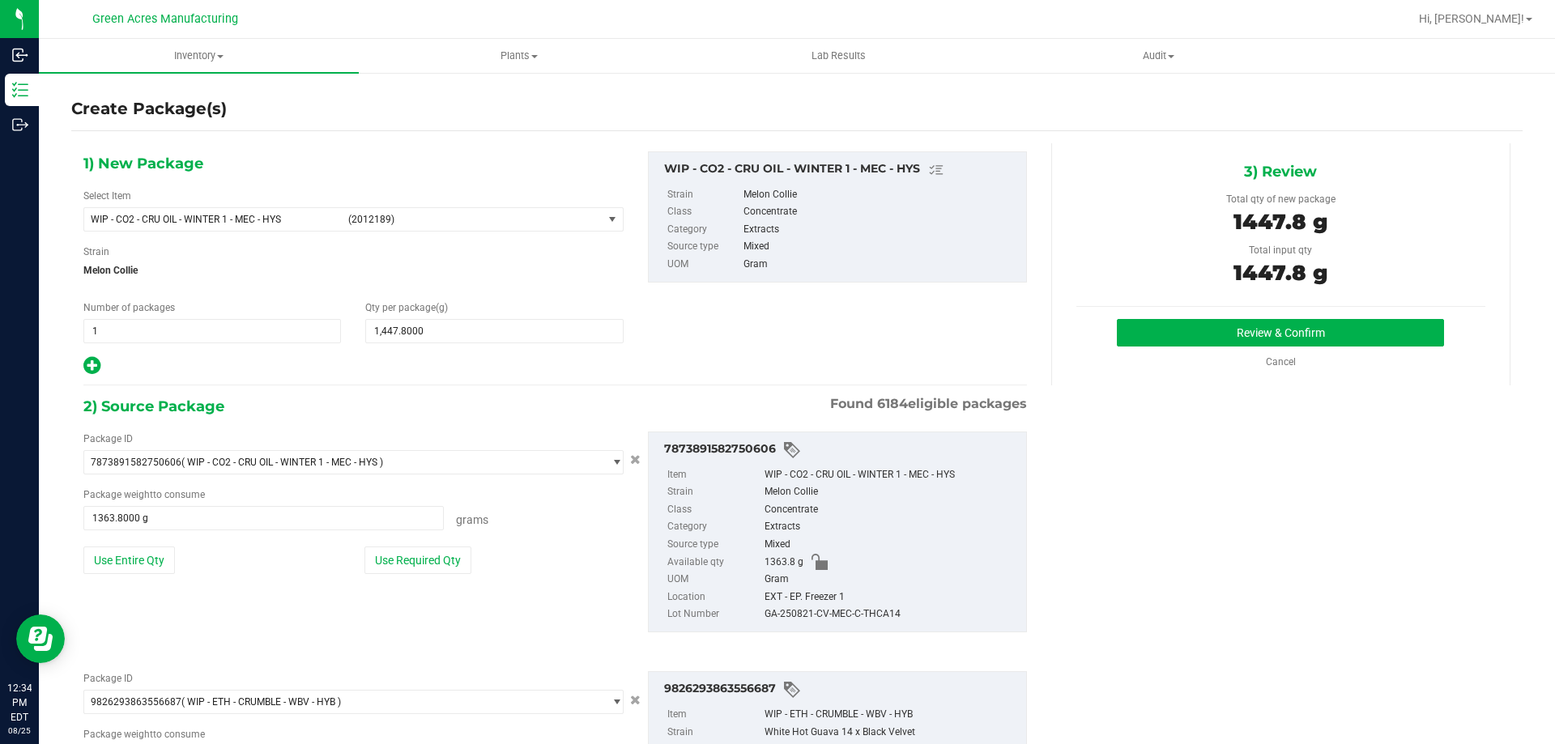
click at [866, 615] on div "GA-250821-CV-MEC-C-THCA14" at bounding box center [890, 615] width 253 height 18
copy div "GA-250821-CV-MEC-C-THCA14"
drag, startPoint x: 1095, startPoint y: 424, endPoint x: 1096, endPoint y: 406, distance: 17.0
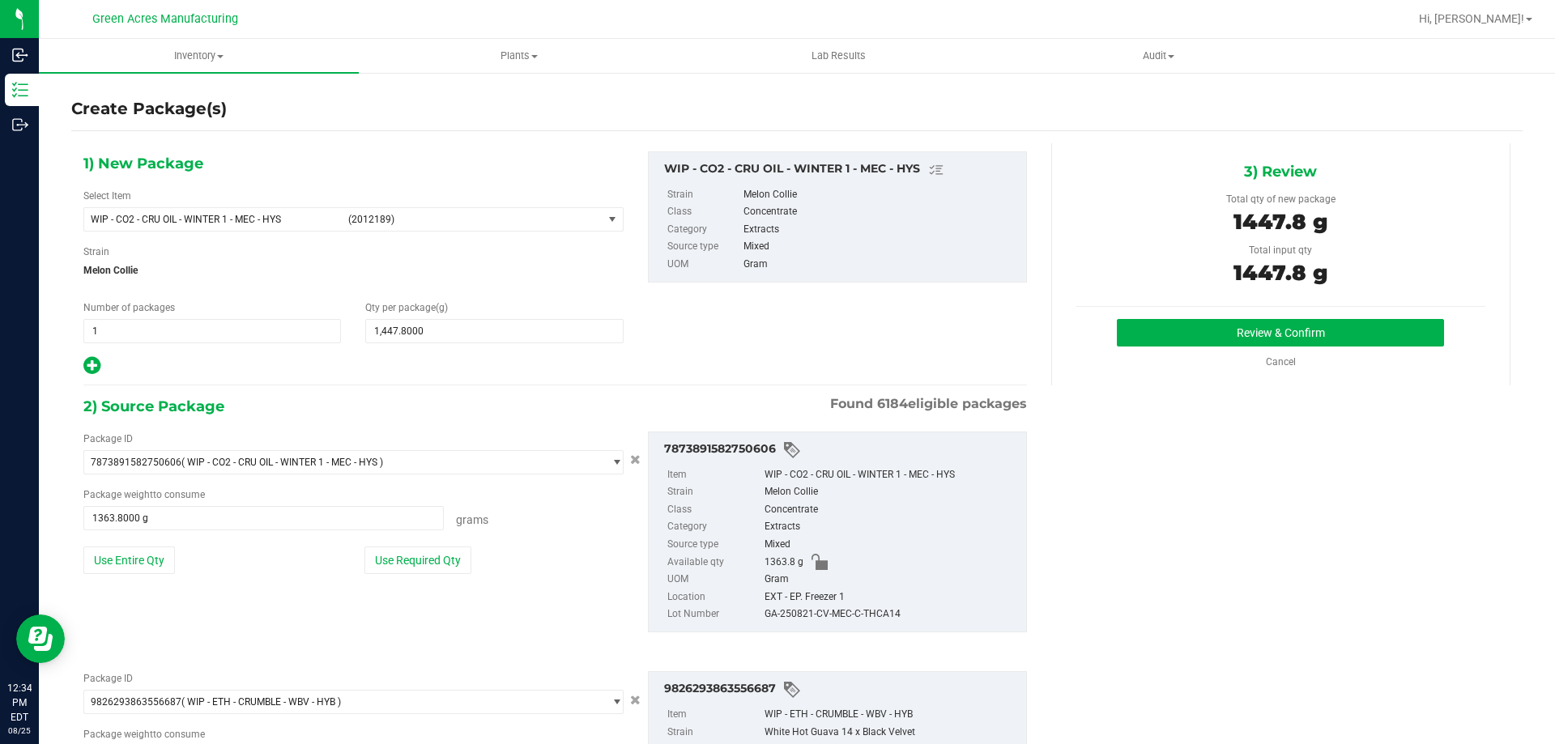
click at [1096, 423] on div "1) New Package Select Item WIP - CO2 - CRU OIL - WINTER 1 - MEC - HYS (2012189)…" at bounding box center [796, 525] width 1451 height 764
click at [1142, 330] on button "Review & Confirm" at bounding box center [1280, 333] width 327 height 28
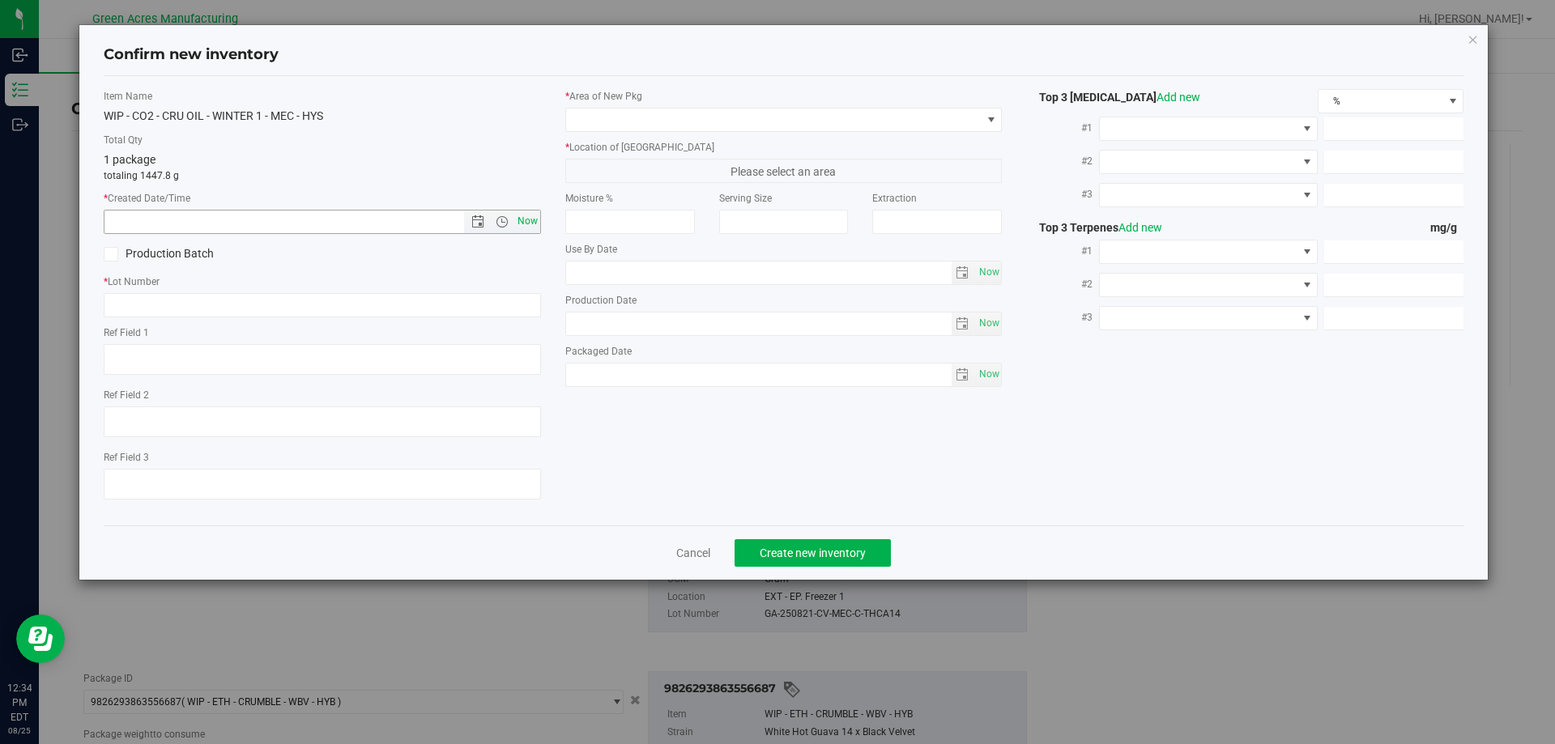
click at [526, 222] on span "Now" at bounding box center [527, 221] width 28 height 23
type input "8/25/2025 12:34 PM"
click at [483, 313] on input "text" at bounding box center [322, 305] width 437 height 24
paste input "GA-250821-CV-MEC-C-THCA14"
type input "GA-250821-CV-MEC-C-THCA14"
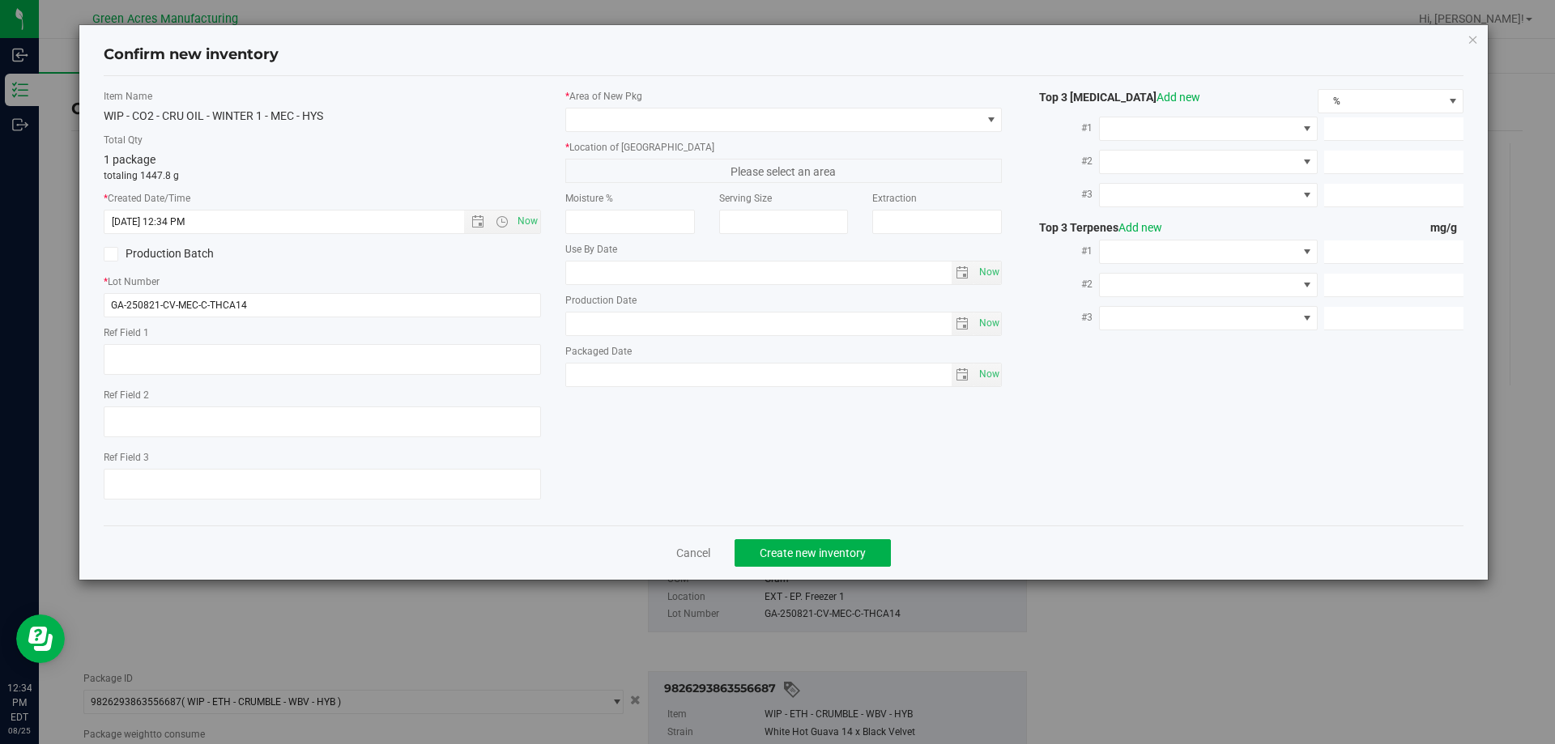
click at [625, 100] on label "* Area of [GEOGRAPHIC_DATA]" at bounding box center [783, 96] width 437 height 15
click at [631, 113] on span at bounding box center [773, 120] width 415 height 23
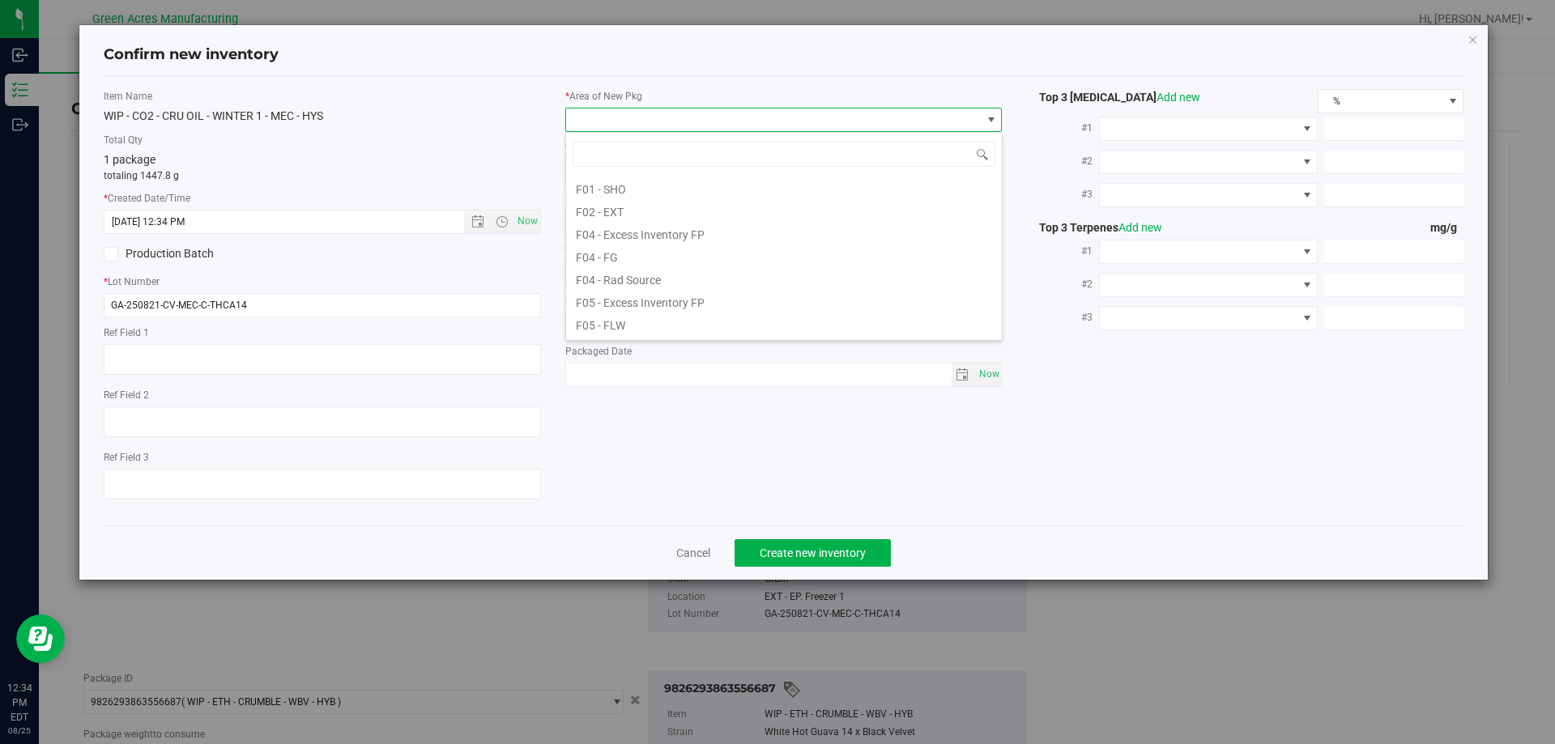
scroll to position [243, 0]
click at [637, 309] on li "L03 - EXT" at bounding box center [784, 306] width 436 height 23
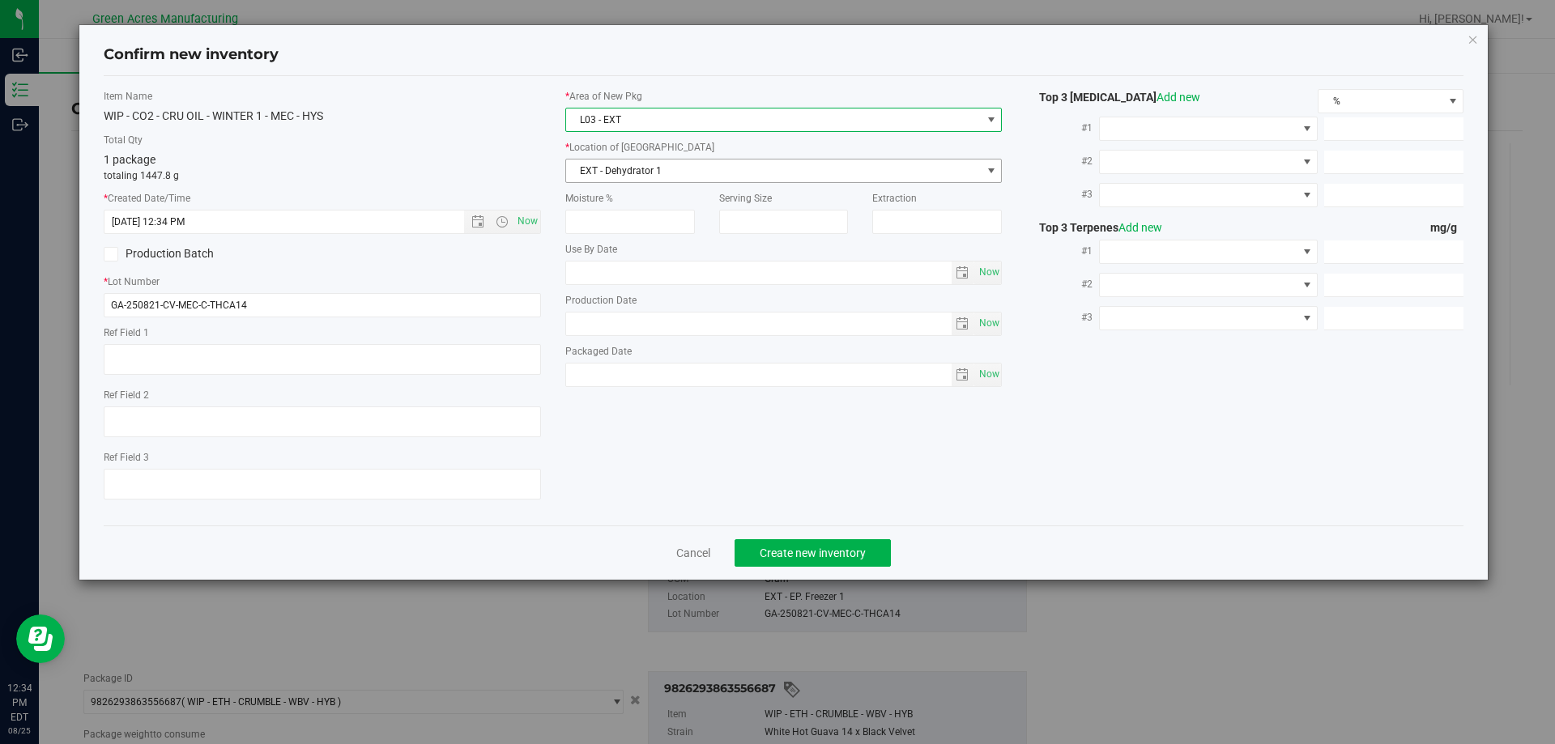
click at [687, 163] on span "EXT - Dehydrator 1" at bounding box center [773, 171] width 415 height 23
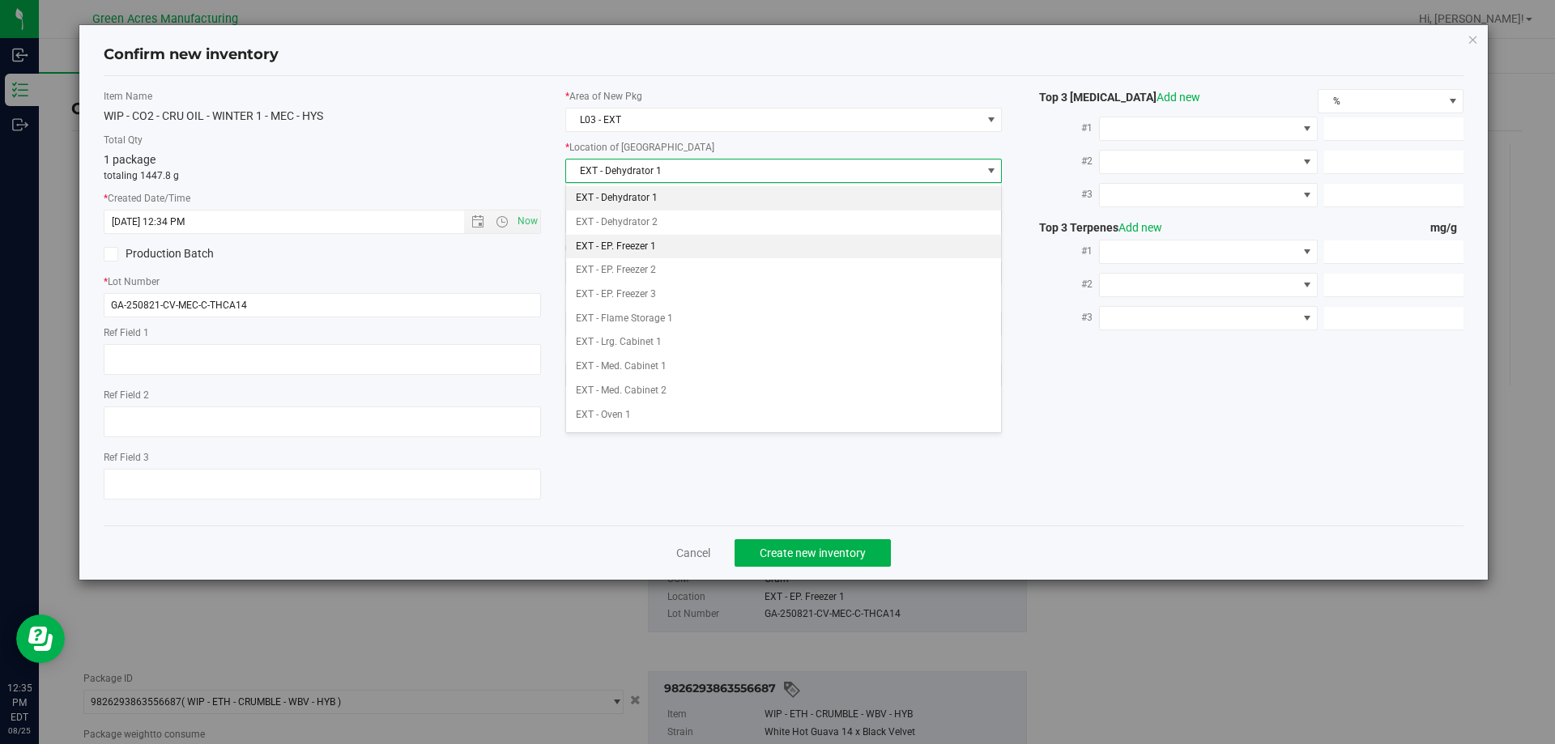
click at [673, 247] on li "EXT - EP. Freezer 1" at bounding box center [784, 247] width 436 height 24
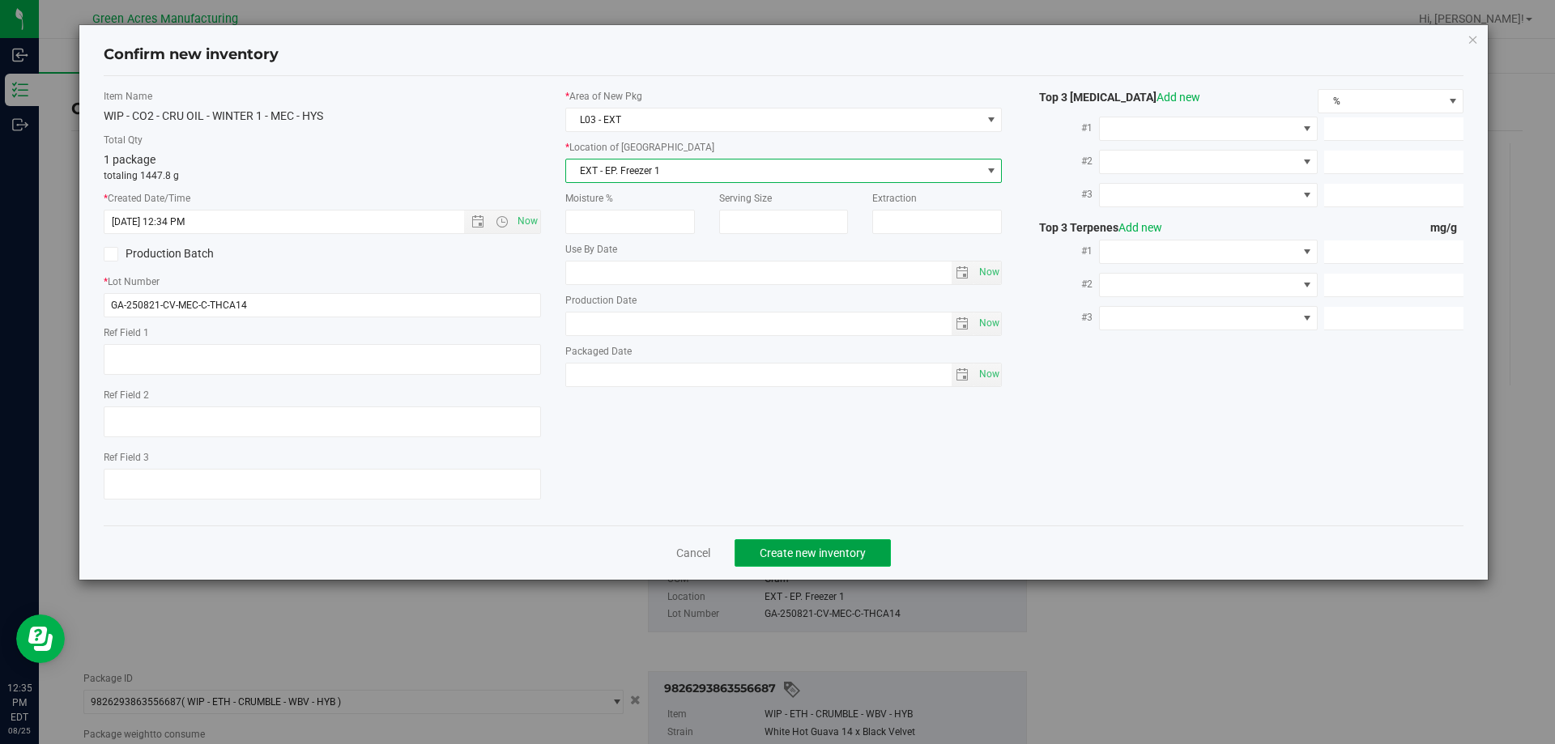
click at [807, 547] on span "Create new inventory" at bounding box center [813, 553] width 106 height 13
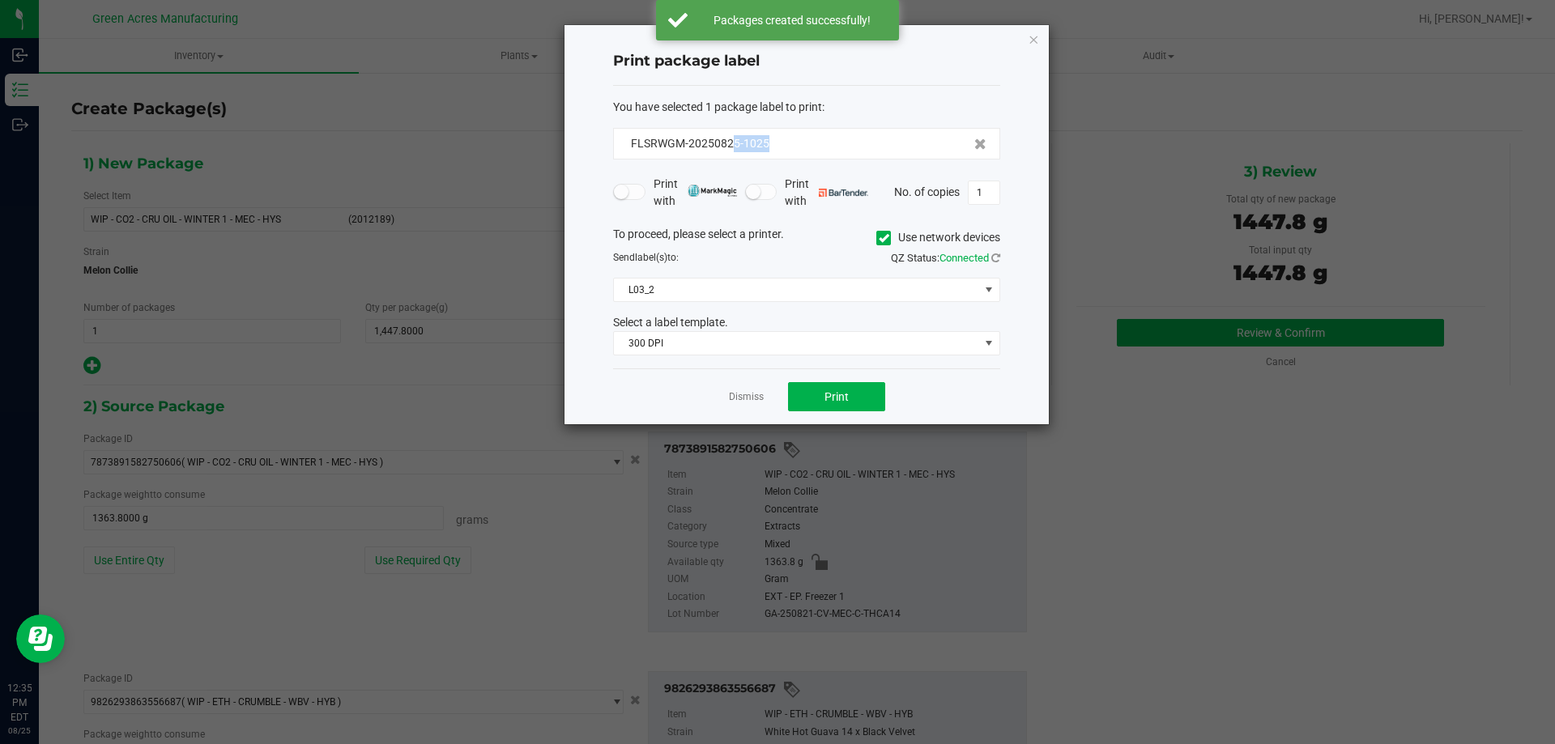
drag, startPoint x: 785, startPoint y: 141, endPoint x: 777, endPoint y: 121, distance: 22.1
click at [738, 150] on div "FLSRWGM-20250825-1025" at bounding box center [807, 143] width 360 height 17
click at [811, 103] on span "You have selected 1 package label to print" at bounding box center [717, 106] width 209 height 13
click at [743, 398] on link "Dismiss" at bounding box center [746, 397] width 35 height 14
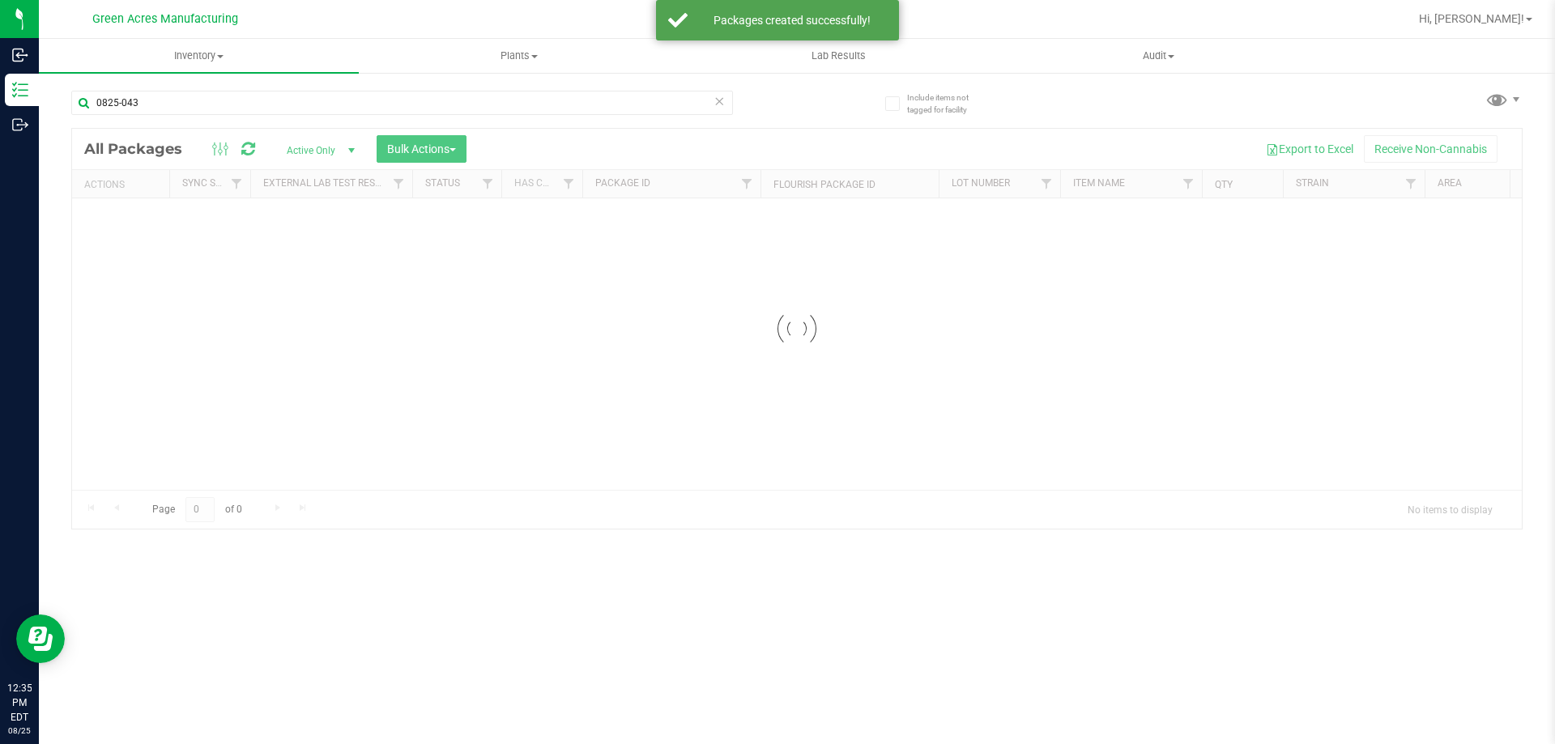
click at [722, 104] on icon at bounding box center [718, 100] width 11 height 19
click at [748, 99] on div at bounding box center [434, 102] width 726 height 52
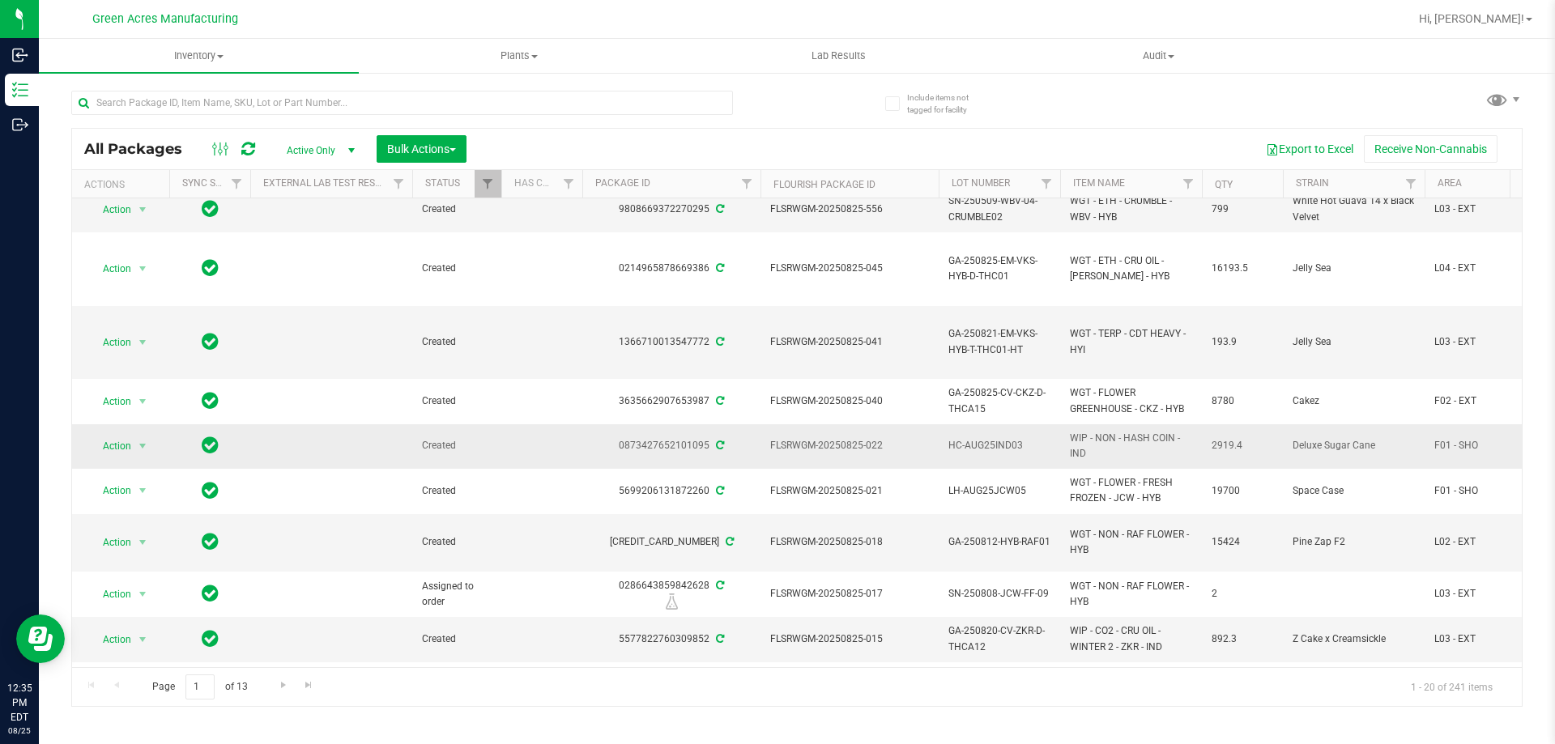
scroll to position [162, 0]
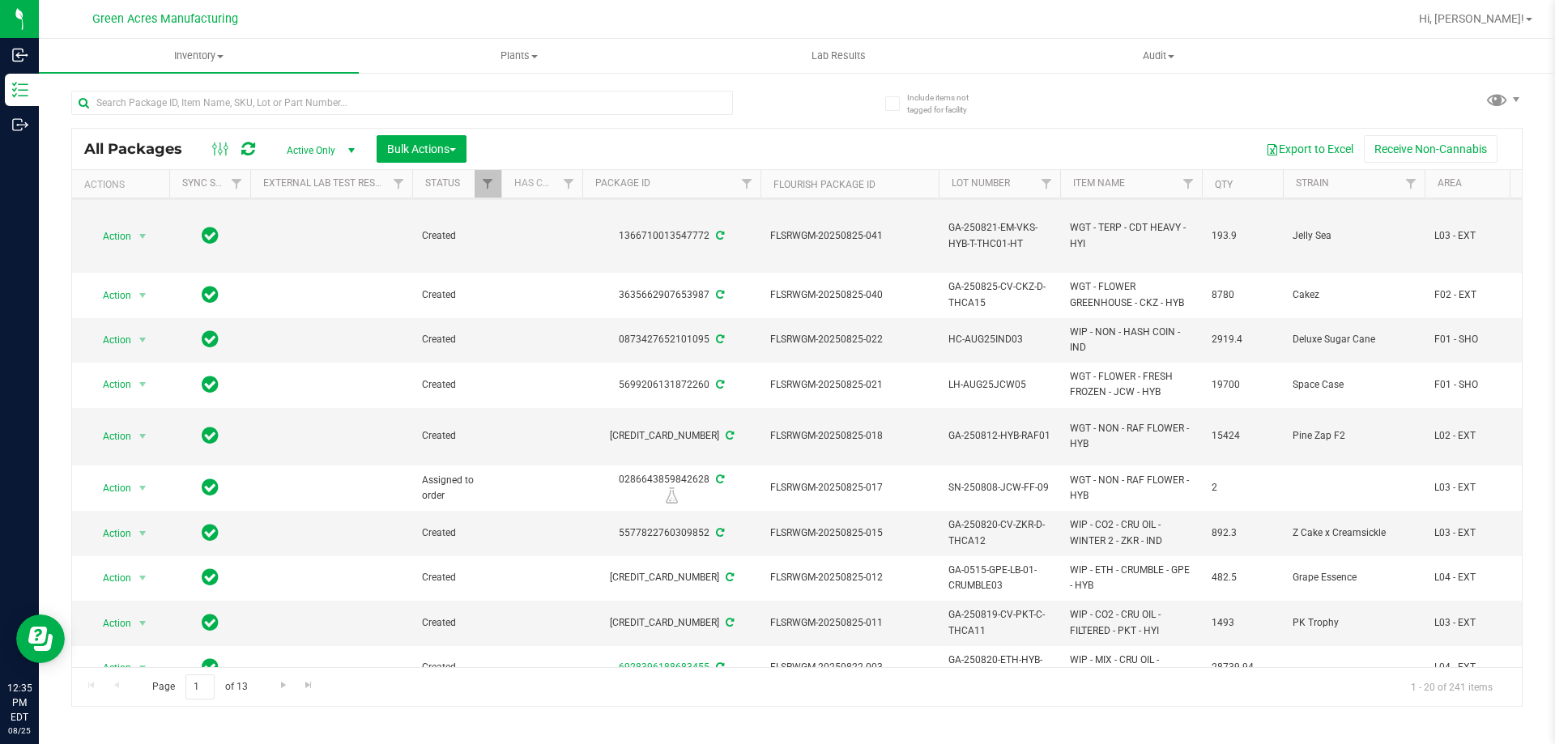
click at [133, 174] on span "select" at bounding box center [143, 162] width 20 height 23
click at [126, 174] on span "Action" at bounding box center [110, 162] width 44 height 23
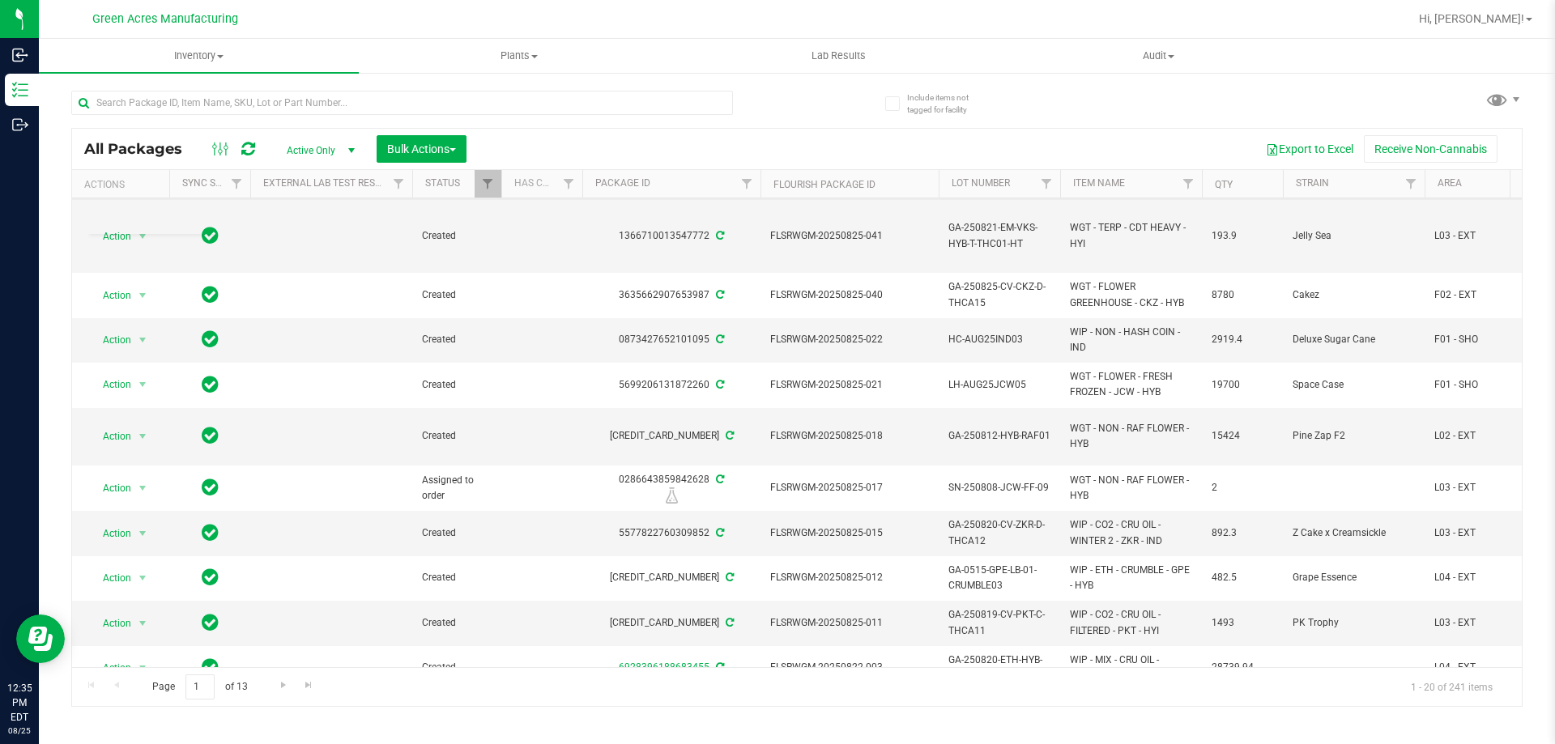
scroll to position [0, 0]
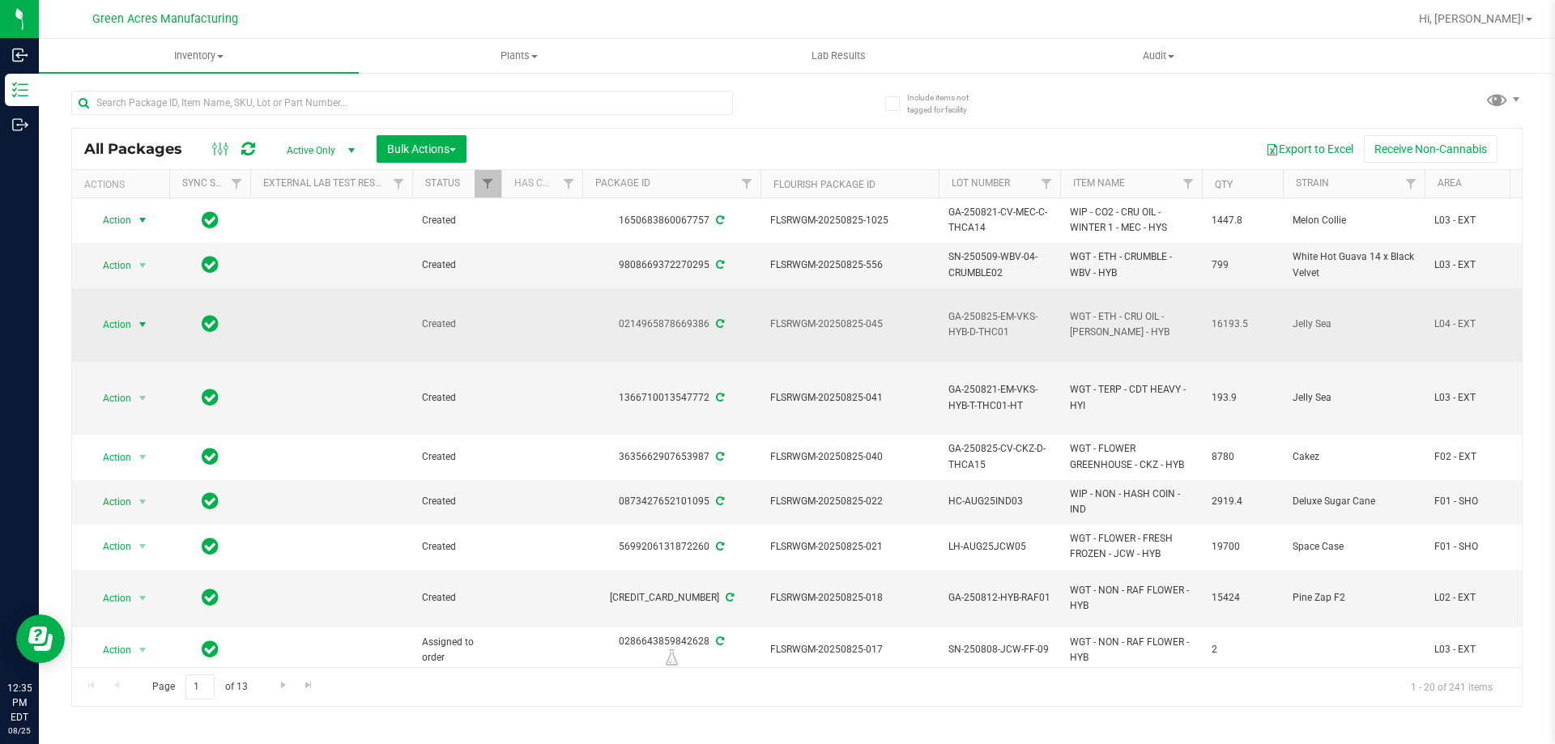
click at [126, 222] on span "Action" at bounding box center [110, 220] width 44 height 23
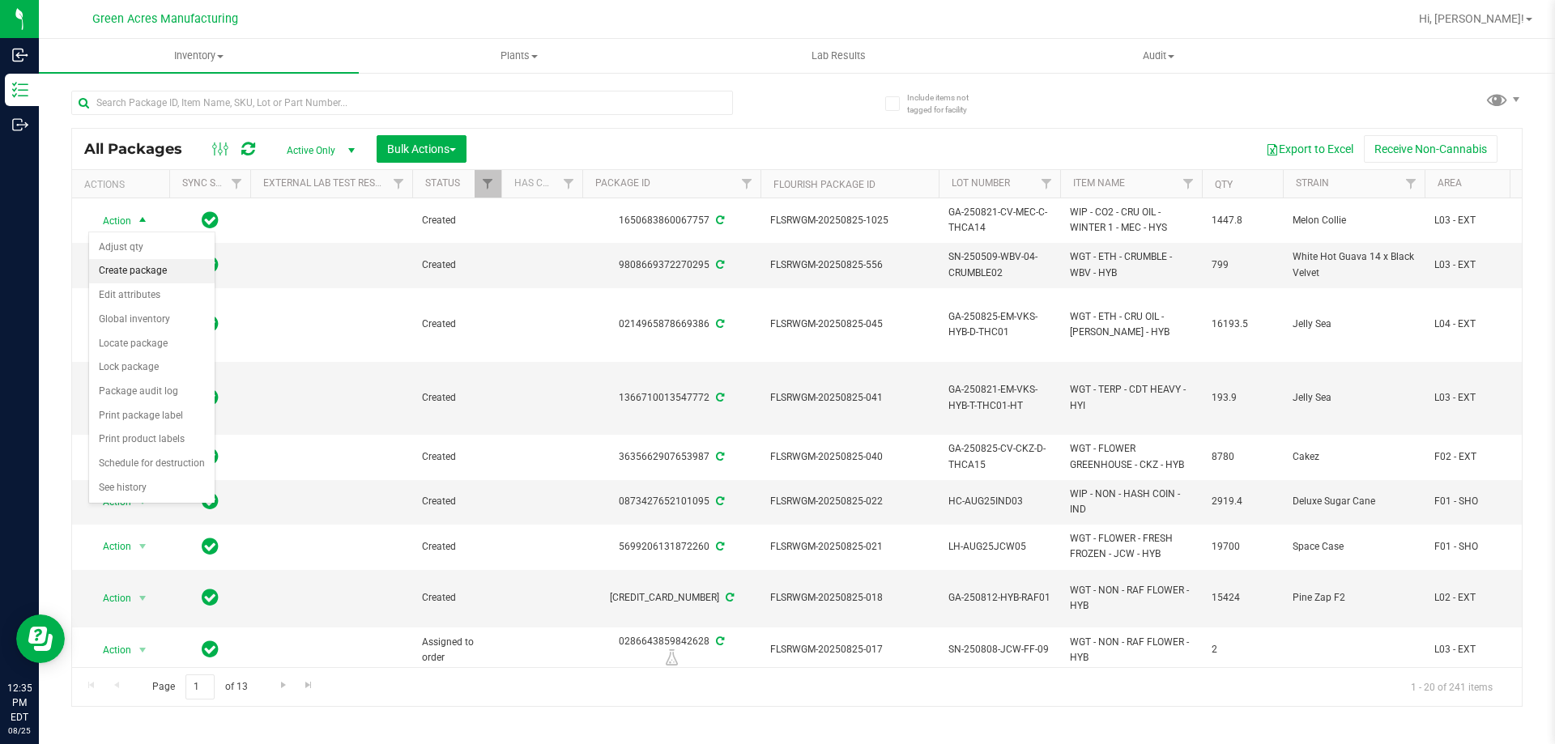
click at [132, 266] on li "Create package" at bounding box center [152, 271] width 126 height 24
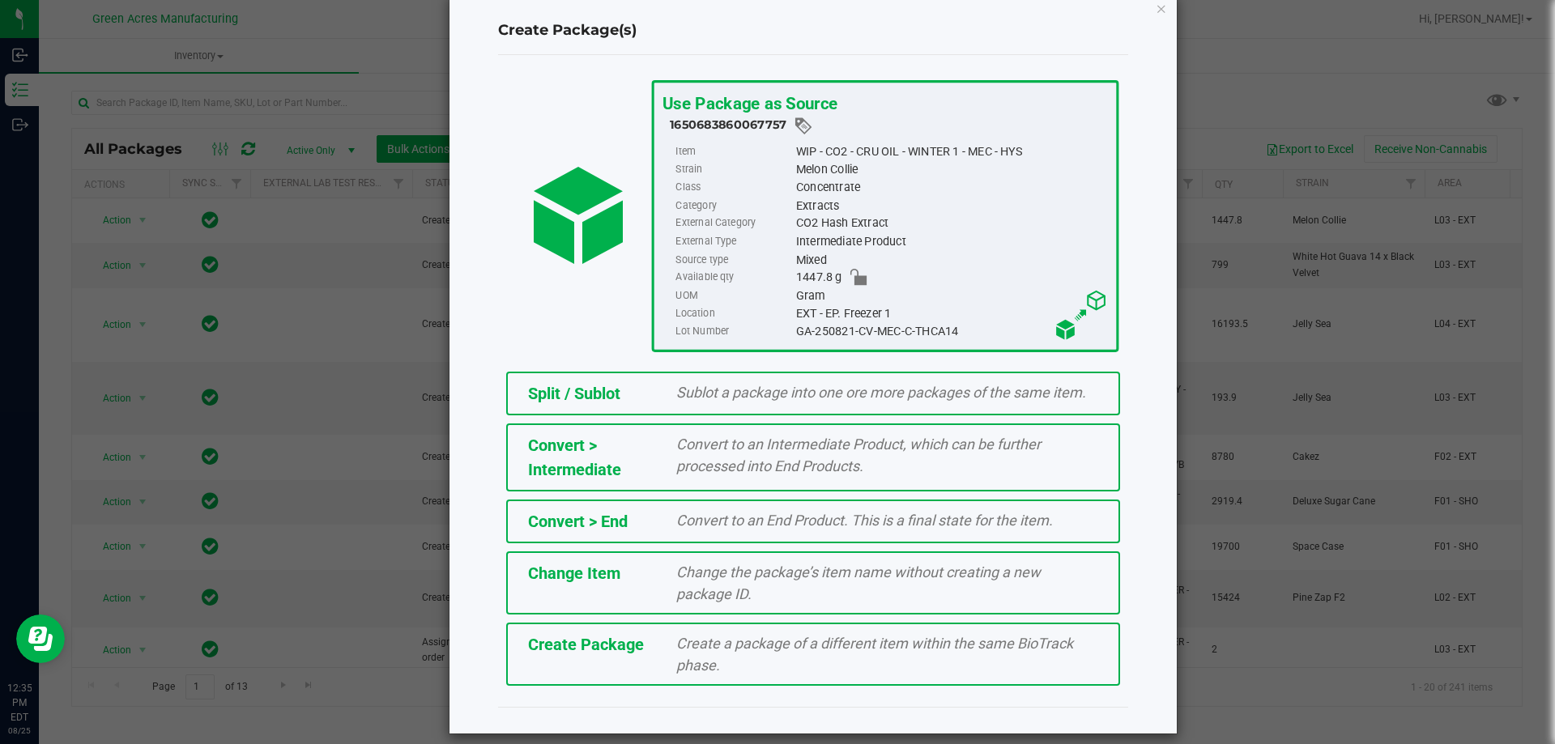
scroll to position [45, 0]
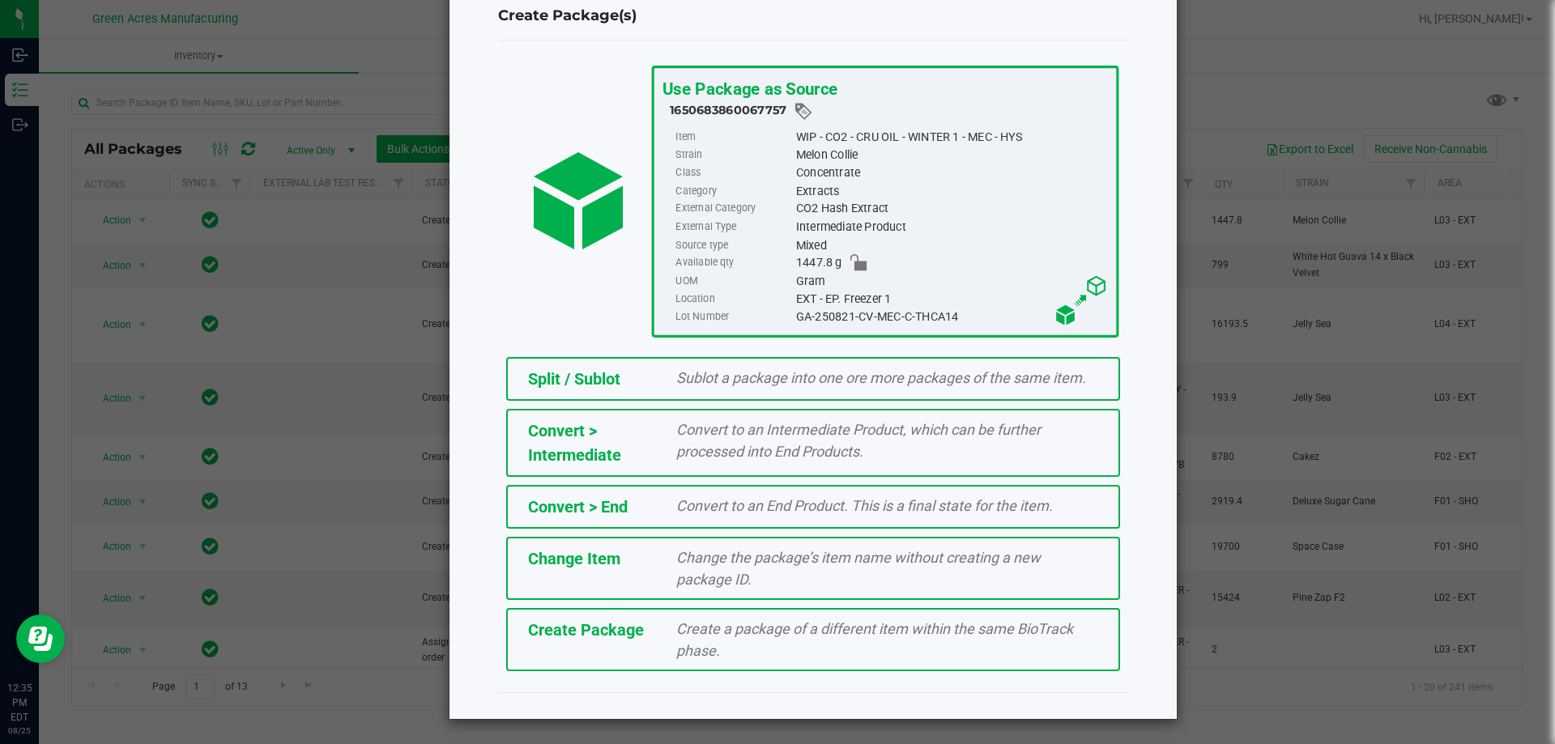
click at [768, 663] on div "Create Package Create a package of a different item within the same BioTrack ph…" at bounding box center [813, 639] width 614 height 63
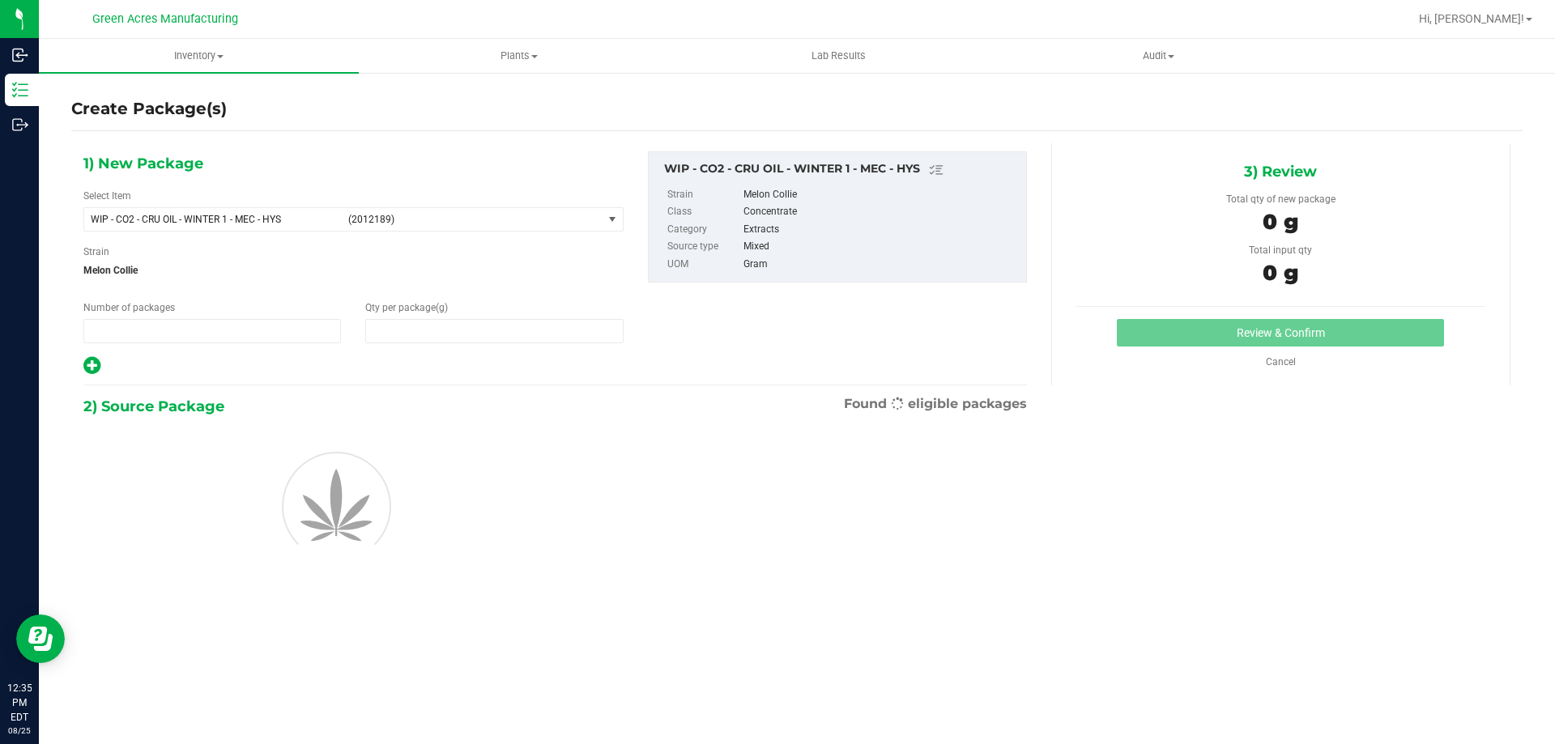
type input "1"
type input "0.0000"
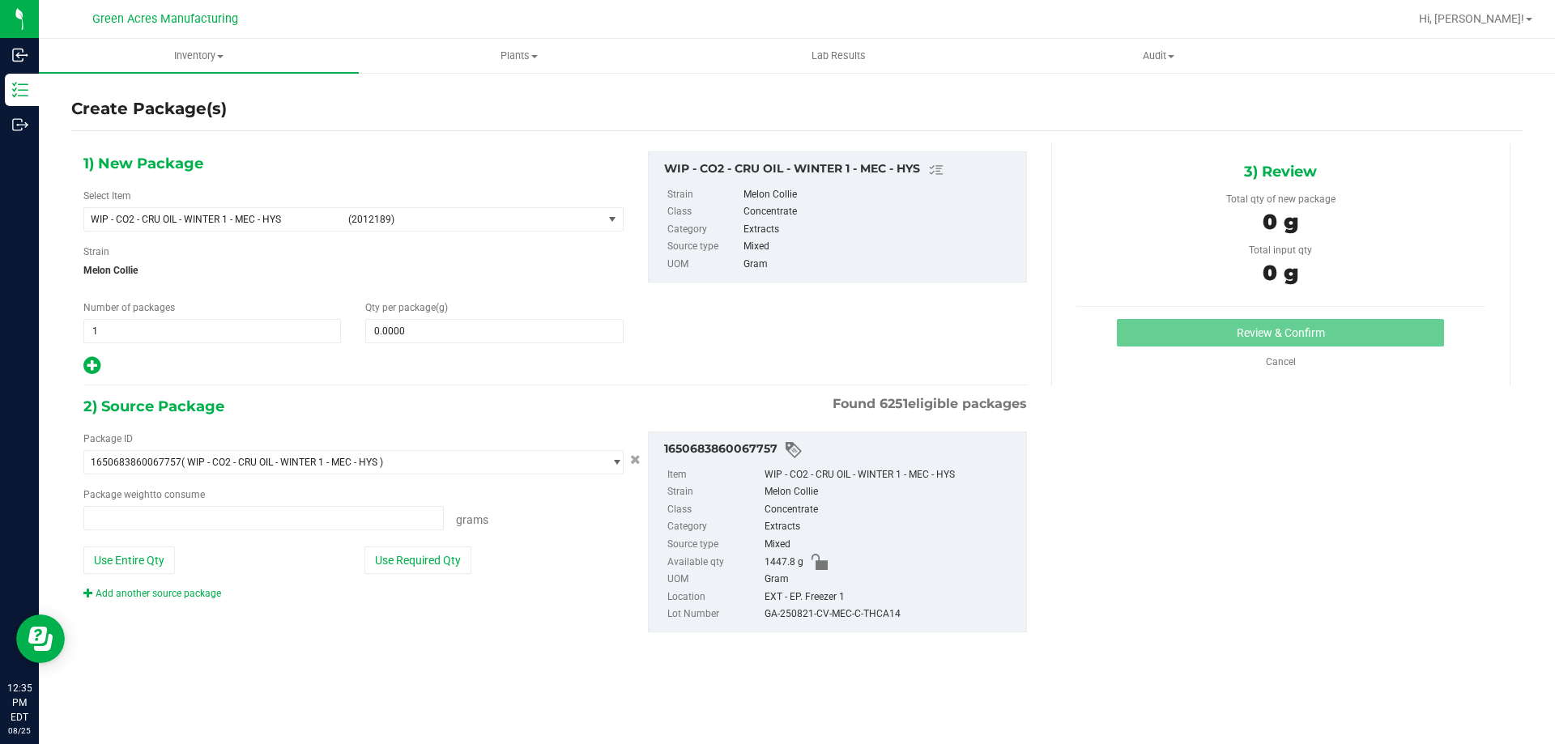
type input "0.0000 g"
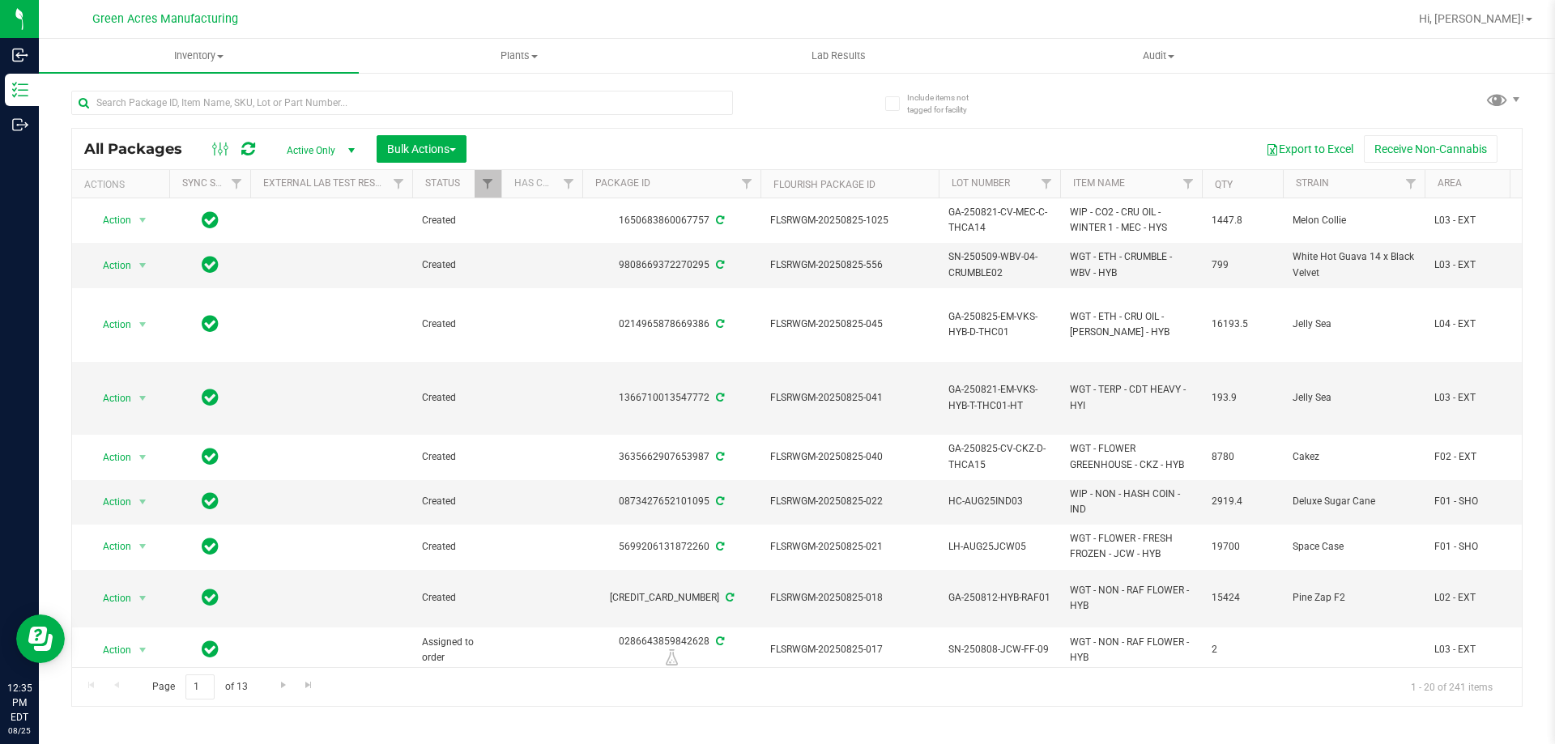
click at [794, 89] on div at bounding box center [434, 102] width 726 height 52
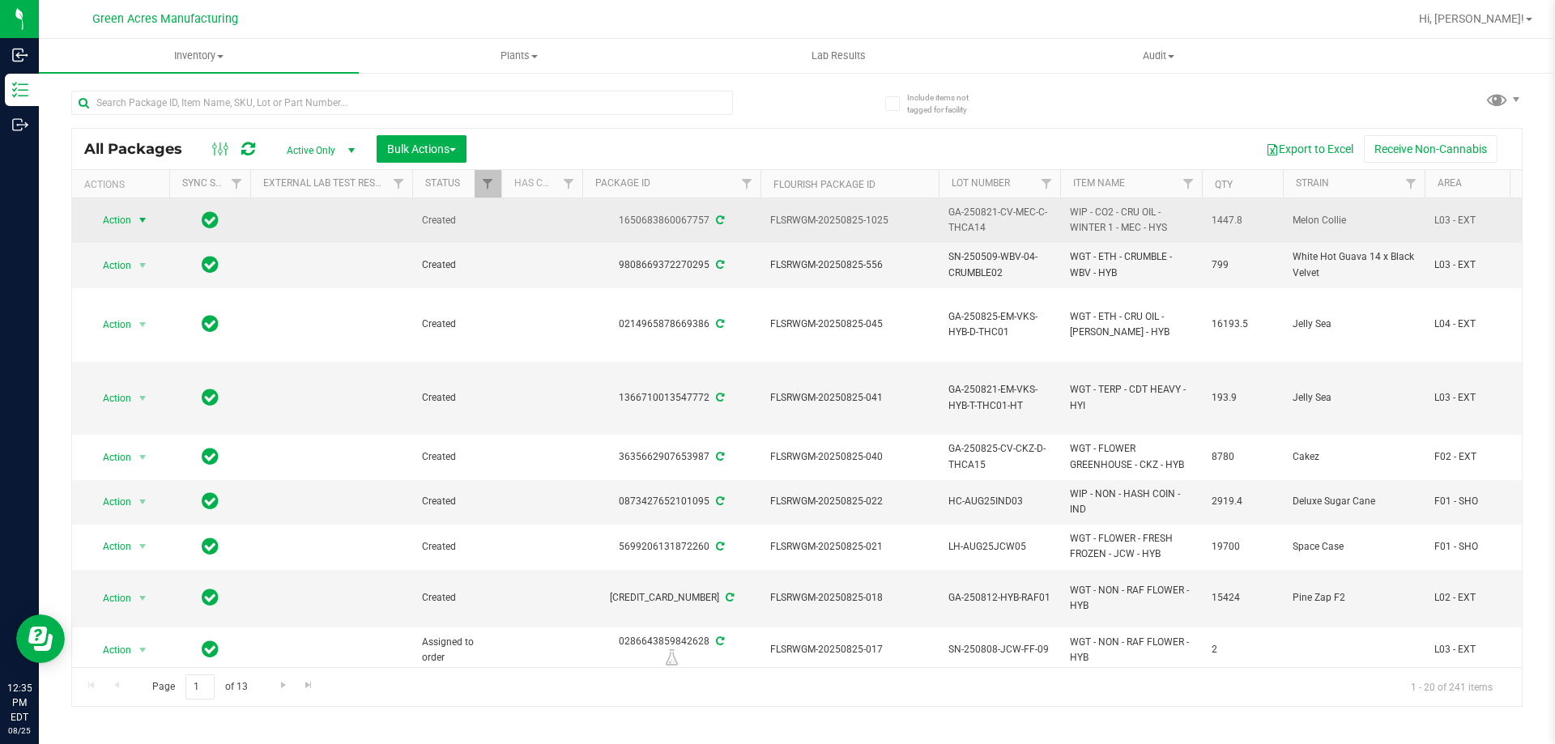
click at [117, 217] on span "Action" at bounding box center [110, 220] width 44 height 23
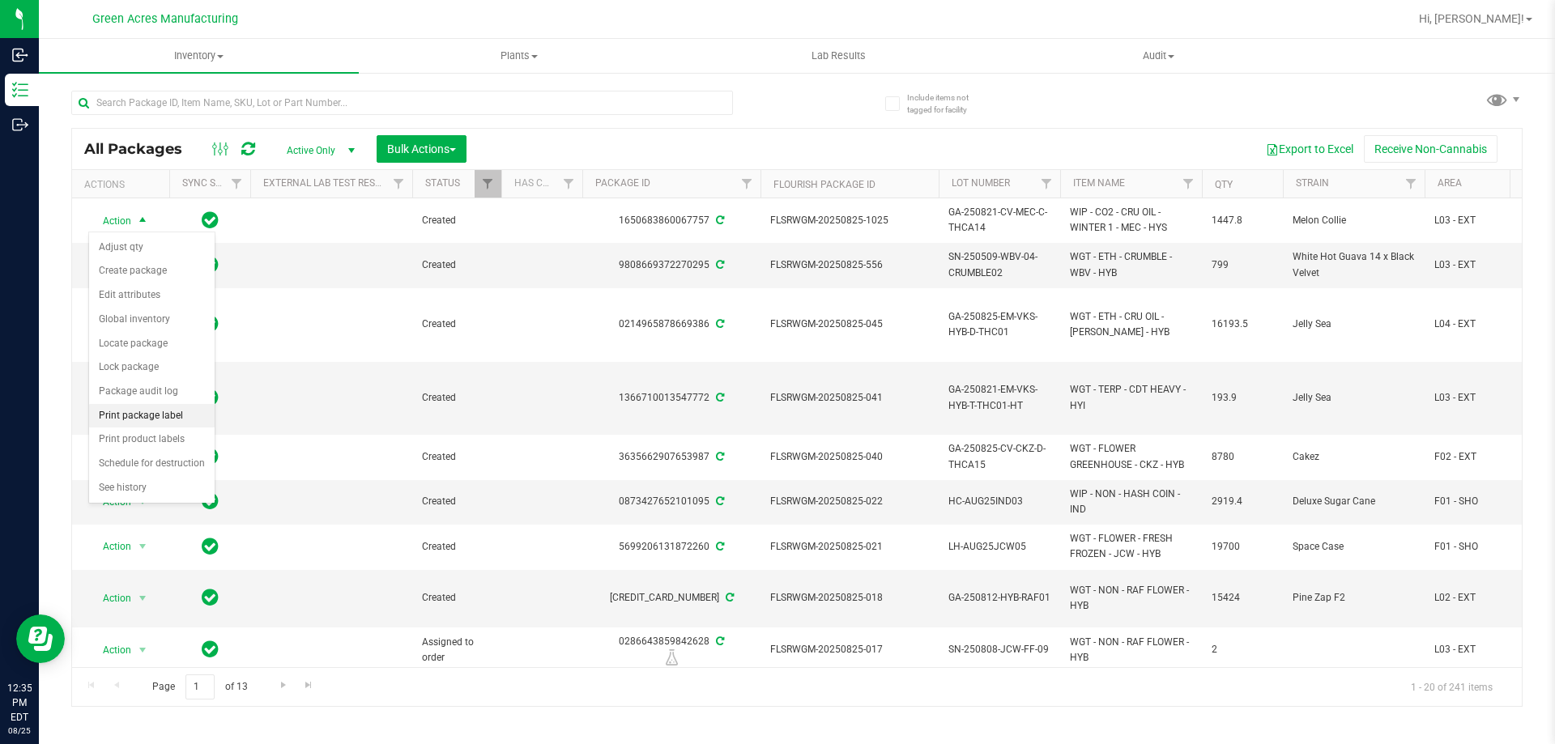
click at [156, 415] on li "Print package label" at bounding box center [152, 416] width 126 height 24
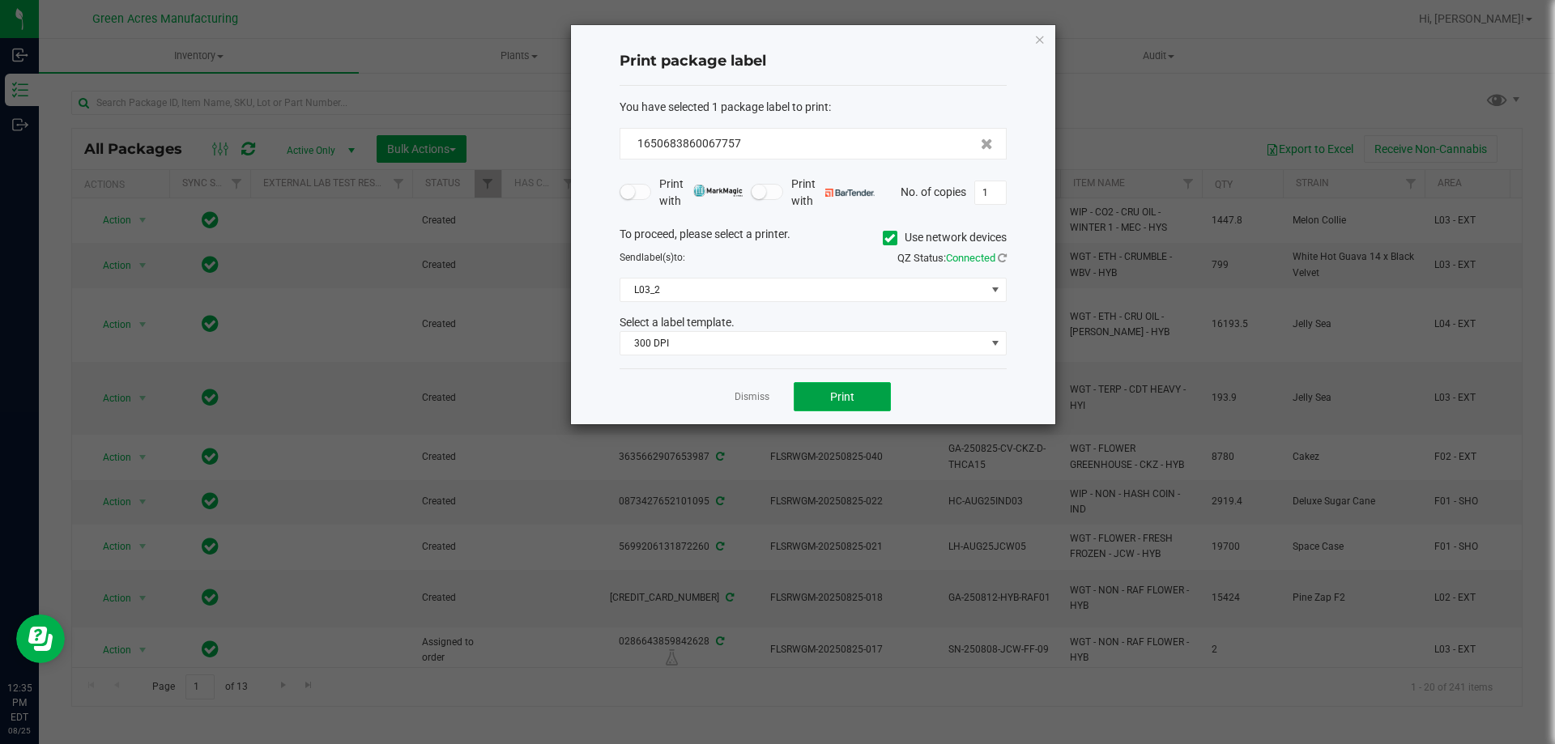
click at [843, 395] on span "Print" at bounding box center [842, 396] width 24 height 13
click at [843, 398] on span "Print" at bounding box center [842, 396] width 24 height 13
